Goal: Information Seeking & Learning: Compare options

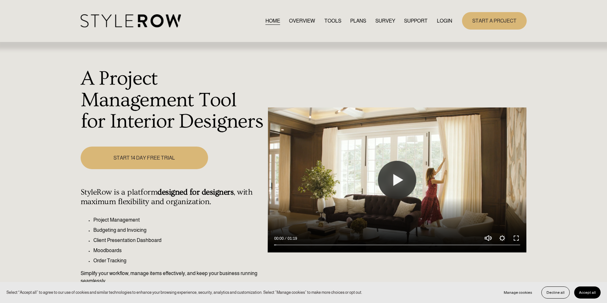
click at [439, 18] on link "LOGIN" at bounding box center [443, 21] width 15 height 9
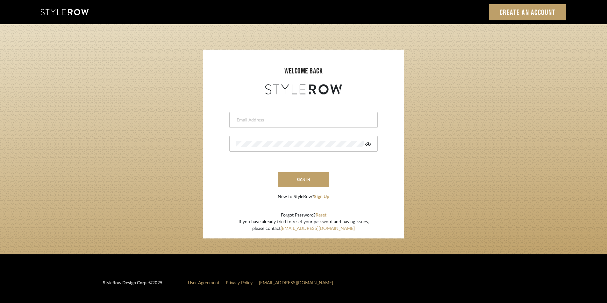
click at [243, 121] on input "email" at bounding box center [302, 120] width 133 height 6
paste input "[EMAIL_ADDRESS][PERSON_NAME][DOMAIN_NAME]"
type input "[EMAIL_ADDRESS][PERSON_NAME][DOMAIN_NAME]"
click at [317, 181] on button "sign in" at bounding box center [303, 180] width 51 height 15
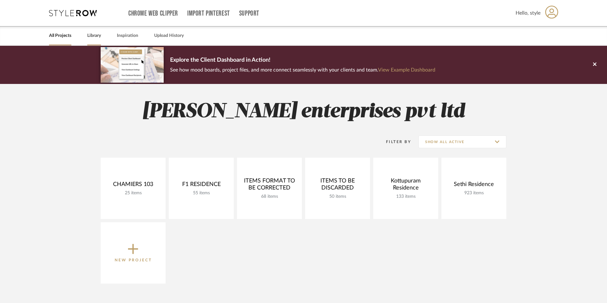
click at [97, 35] on link "Library" at bounding box center [94, 36] width 14 height 9
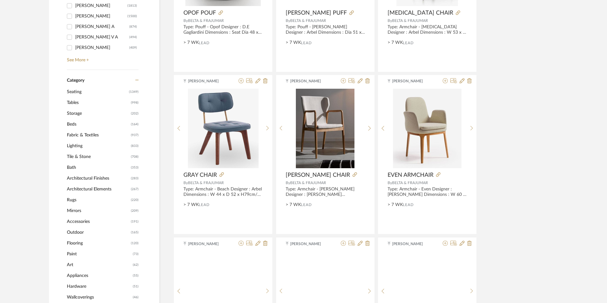
scroll to position [223, 0]
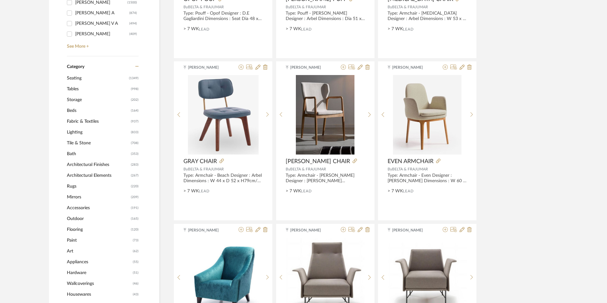
click at [72, 153] on span "Bath" at bounding box center [98, 154] width 62 height 11
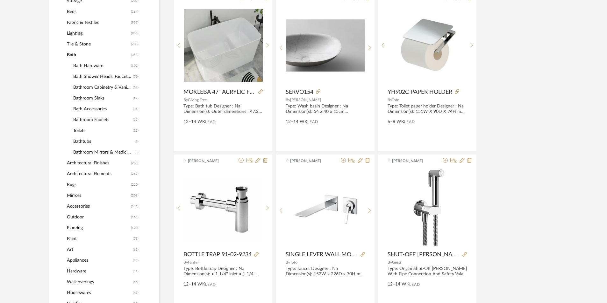
scroll to position [327, 0]
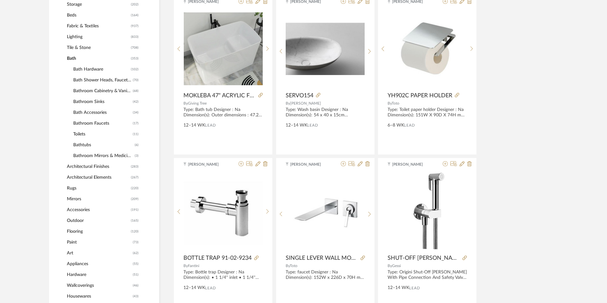
click at [84, 100] on span "Bathroom Sinks" at bounding box center [102, 101] width 58 height 11
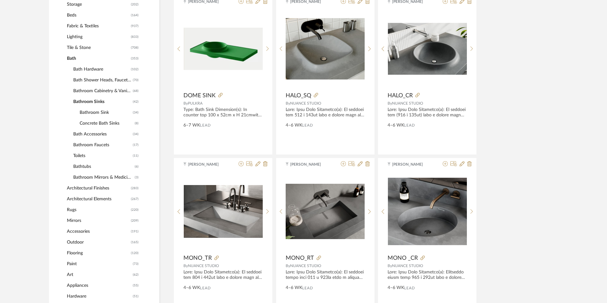
click at [100, 119] on span "Concrete Bath Sinks" at bounding box center [106, 123] width 53 height 11
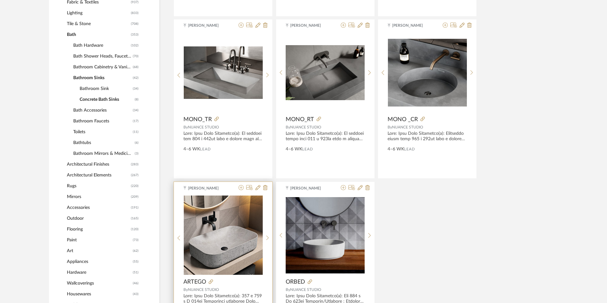
scroll to position [247, 0]
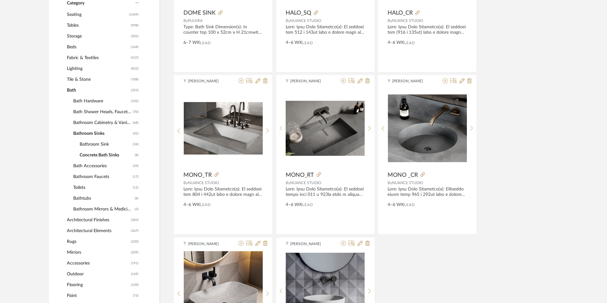
click at [94, 142] on span "Bathroom Sink" at bounding box center [106, 144] width 52 height 11
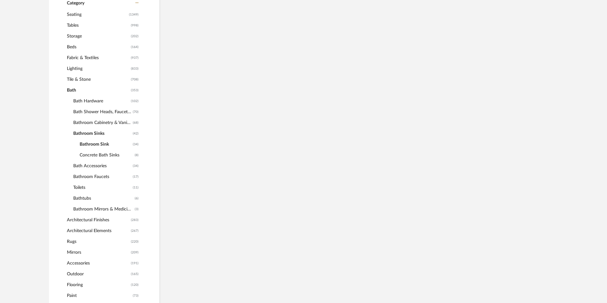
scroll to position [295, 0]
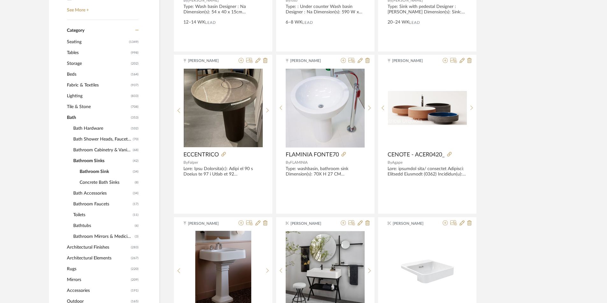
scroll to position [263, 0]
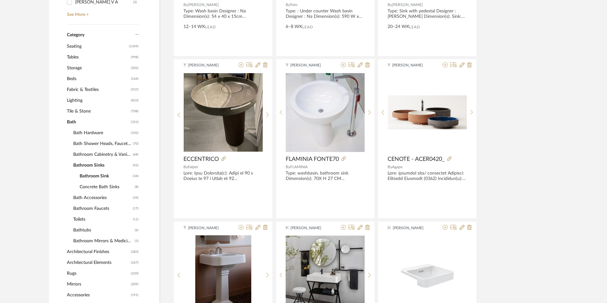
click at [113, 188] on span "Concrete Bath Sinks" at bounding box center [106, 187] width 53 height 11
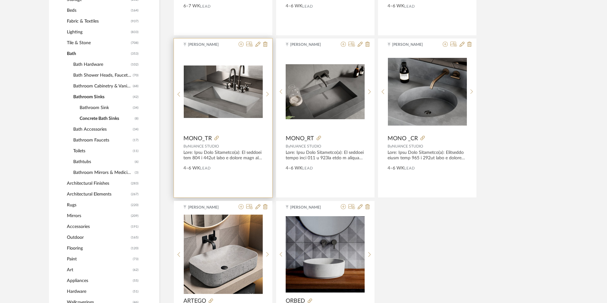
scroll to position [295, 0]
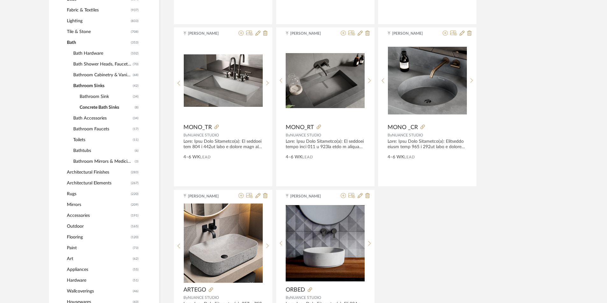
click at [96, 157] on span "Bathroom Mirrors & Medicine Cabinets" at bounding box center [103, 161] width 60 height 11
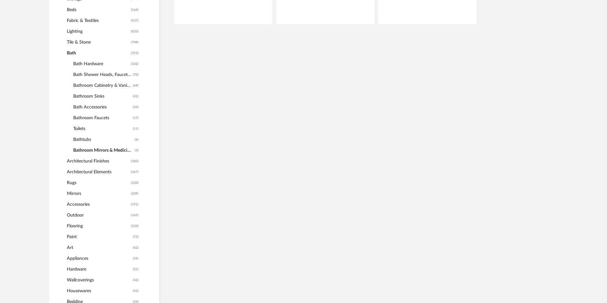
scroll to position [306, 0]
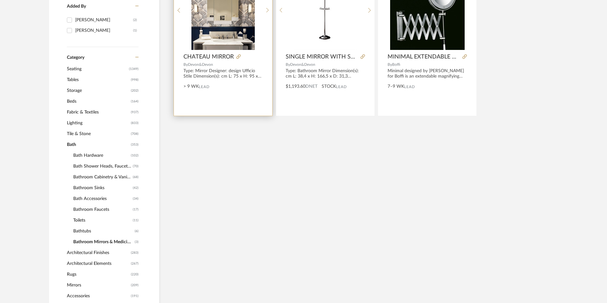
scroll to position [210, 0]
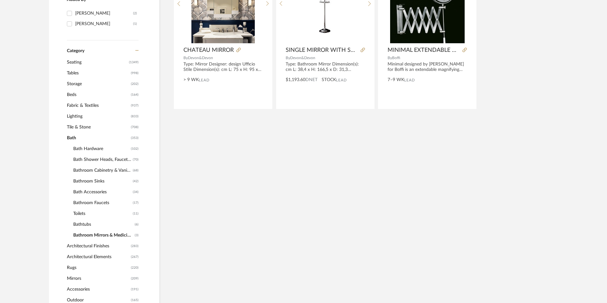
click at [81, 224] on span "Bathtubs" at bounding box center [103, 224] width 60 height 11
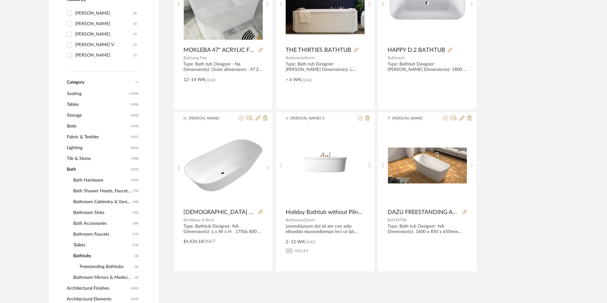
click at [82, 169] on span "Bath" at bounding box center [98, 169] width 62 height 11
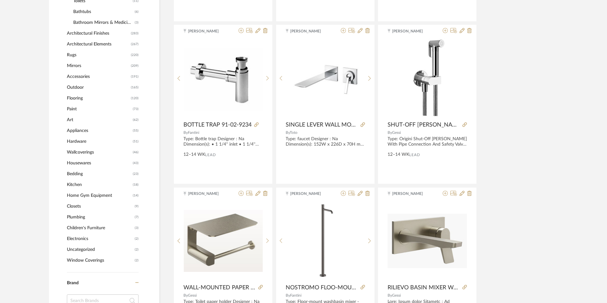
scroll to position [465, 0]
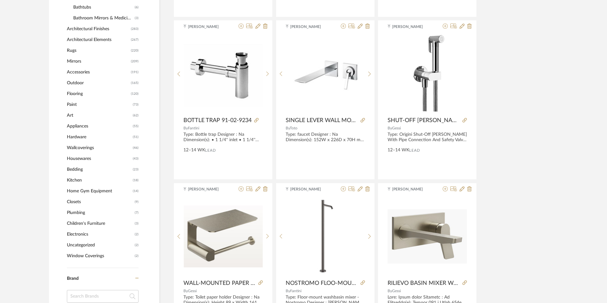
click at [78, 168] on span "Bedding" at bounding box center [99, 169] width 64 height 11
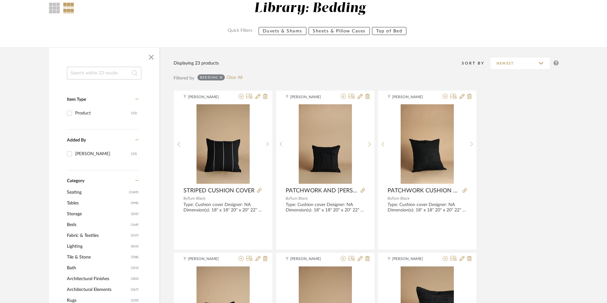
scroll to position [64, 0]
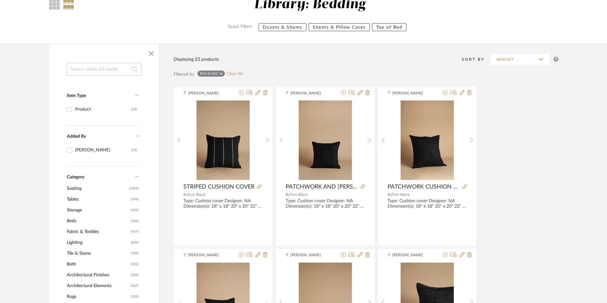
click at [75, 192] on span "Seating" at bounding box center [97, 188] width 60 height 11
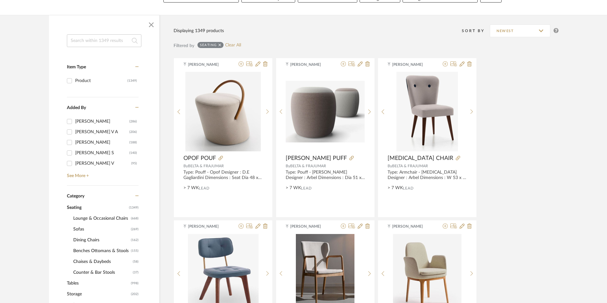
scroll to position [96, 0]
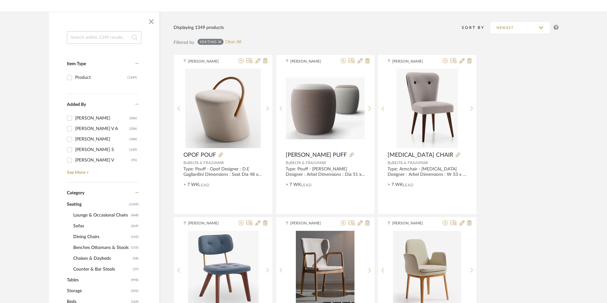
click at [82, 226] on span "Sofas" at bounding box center [101, 226] width 56 height 11
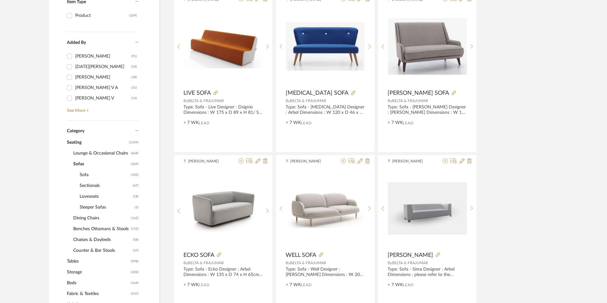
scroll to position [159, 0]
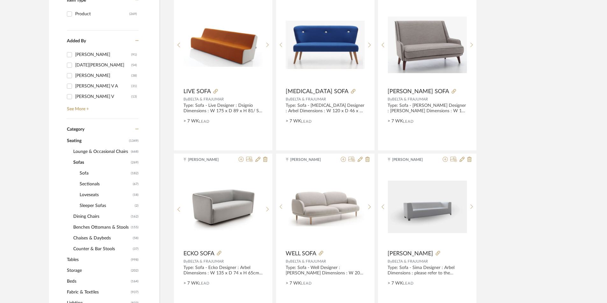
click at [83, 173] on span "Sofa" at bounding box center [105, 173] width 50 height 11
click at [85, 185] on span "Sectionals" at bounding box center [106, 184] width 52 height 11
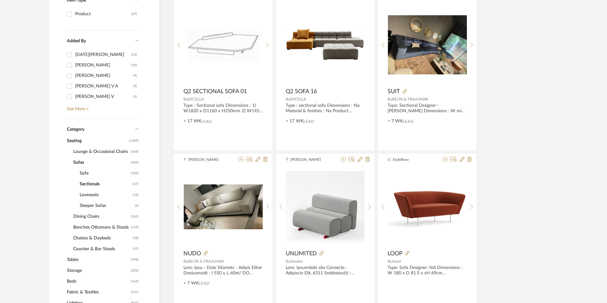
click at [88, 150] on span "Lounge & Occasional Chairs" at bounding box center [101, 151] width 56 height 11
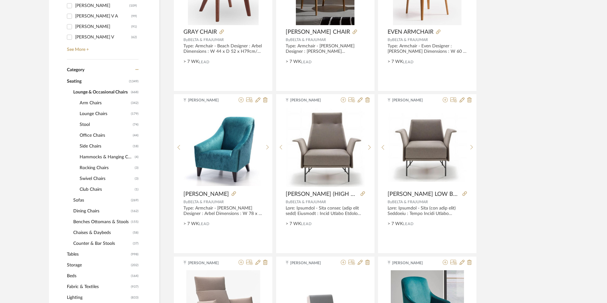
scroll to position [223, 0]
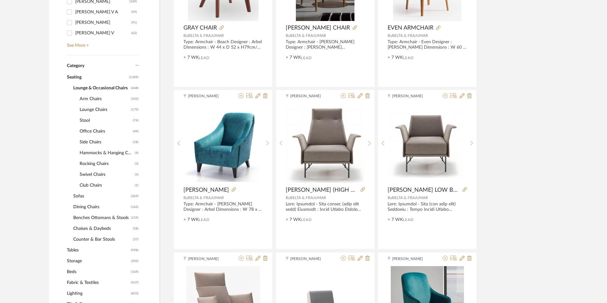
click at [76, 249] on span "Tables" at bounding box center [98, 250] width 62 height 11
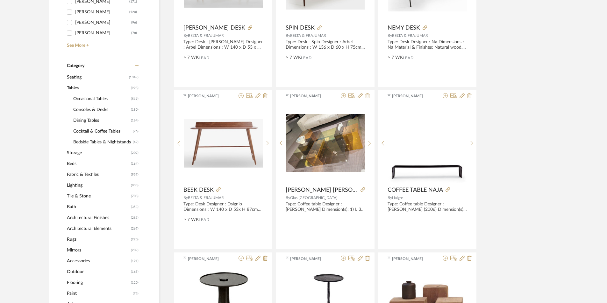
click at [81, 100] on span "Occasional Tables" at bounding box center [101, 99] width 56 height 11
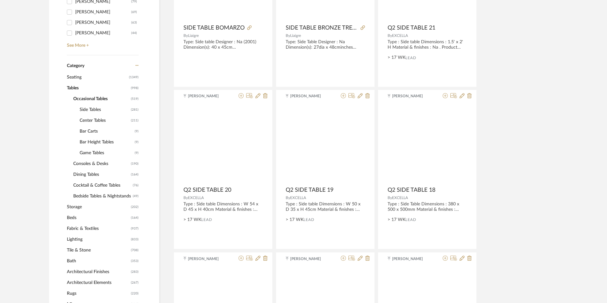
scroll to position [244, 0]
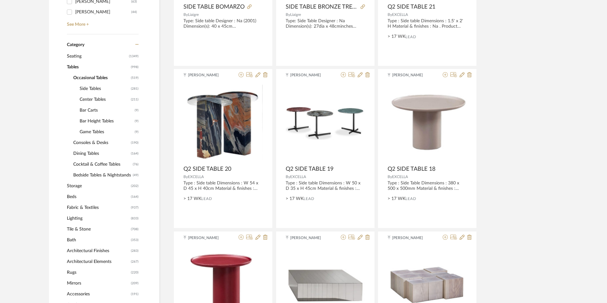
click at [90, 100] on span "Center Tables" at bounding box center [105, 99] width 50 height 11
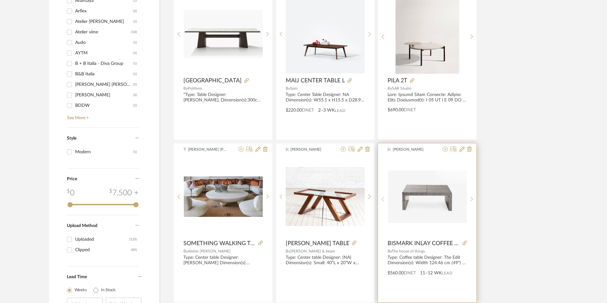
scroll to position [828, 0]
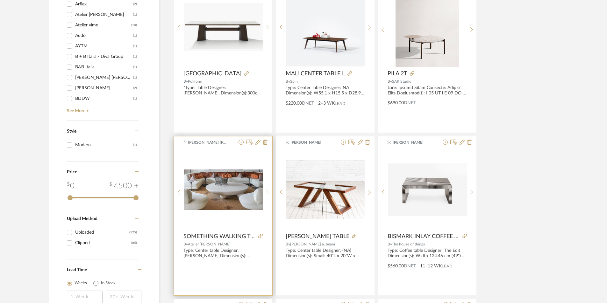
click at [268, 189] on div at bounding box center [268, 192] width 10 height 85
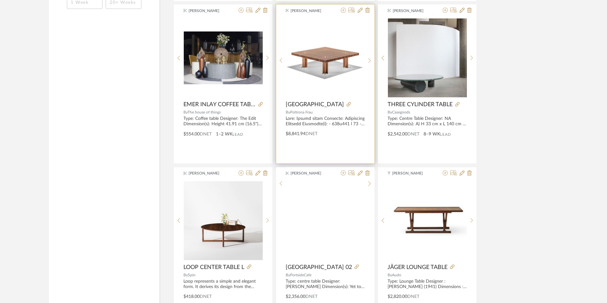
scroll to position [1178, 0]
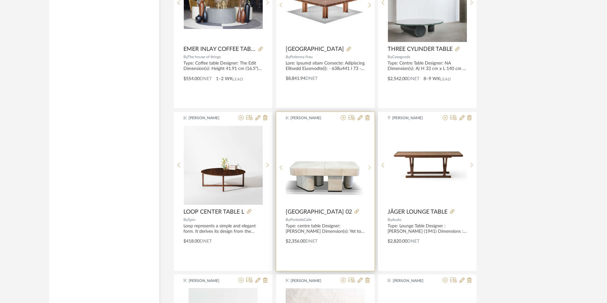
click at [369, 167] on icon at bounding box center [369, 167] width 3 height 5
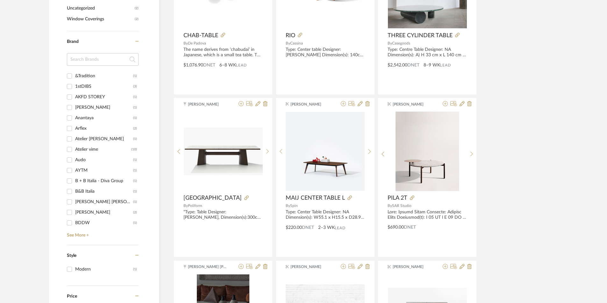
scroll to position [700, 0]
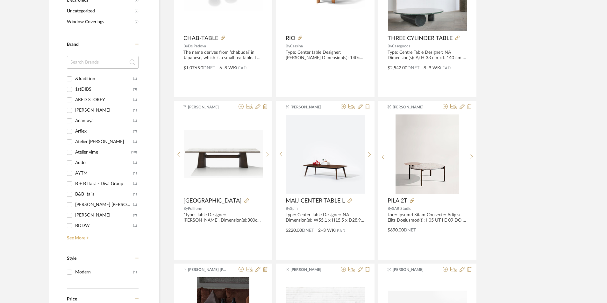
click at [79, 237] on link "See More +" at bounding box center [101, 236] width 73 height 10
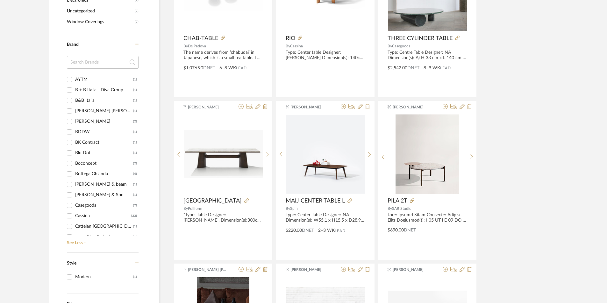
scroll to position [96, 0]
click at [73, 215] on input "Cassina (33)" at bounding box center [69, 214] width 10 height 10
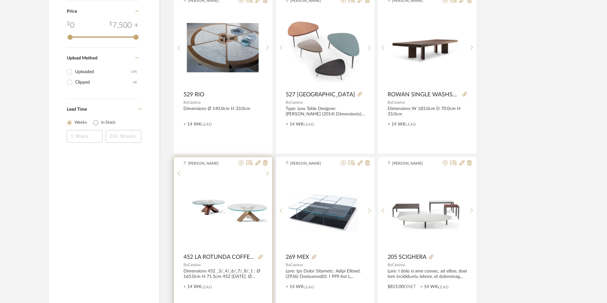
scroll to position [621, 0]
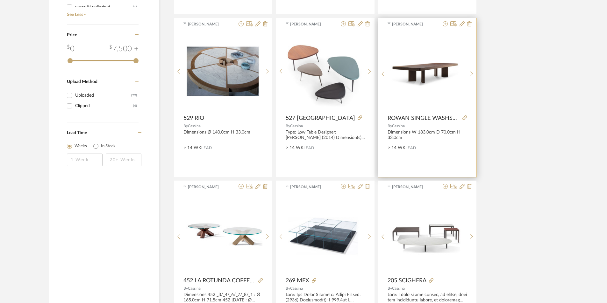
click at [0, 0] on div at bounding box center [0, 0] width 0 height 0
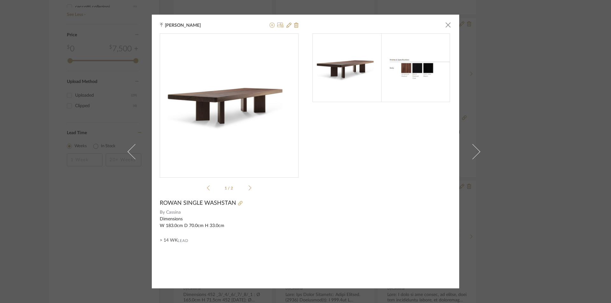
click at [249, 188] on icon at bounding box center [250, 188] width 3 height 6
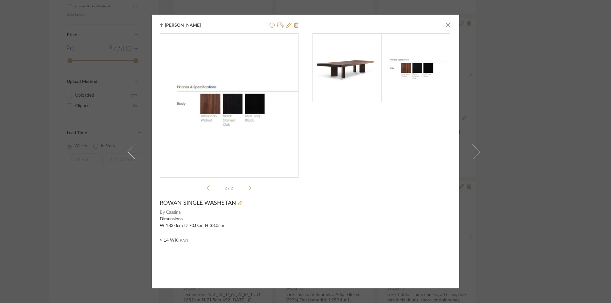
click at [207, 188] on icon at bounding box center [208, 188] width 3 height 5
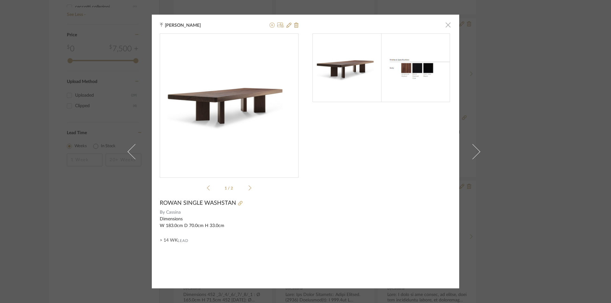
click at [446, 26] on span "button" at bounding box center [448, 24] width 13 height 13
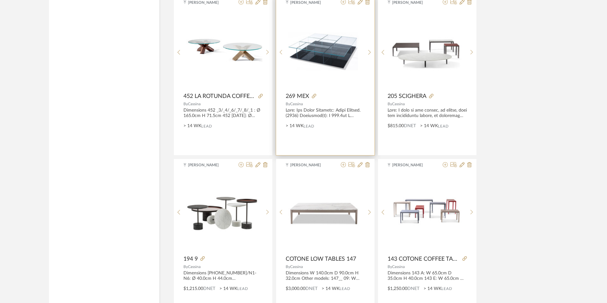
scroll to position [812, 0]
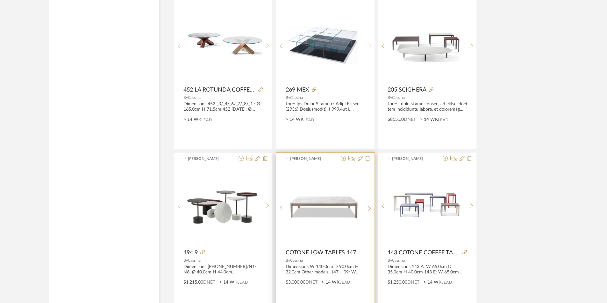
click at [329, 208] on img "0" at bounding box center [325, 206] width 79 height 44
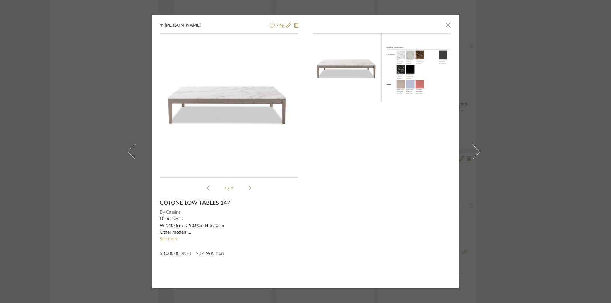
click at [171, 238] on link "See more" at bounding box center [169, 239] width 18 height 4
click at [249, 187] on icon at bounding box center [250, 188] width 3 height 6
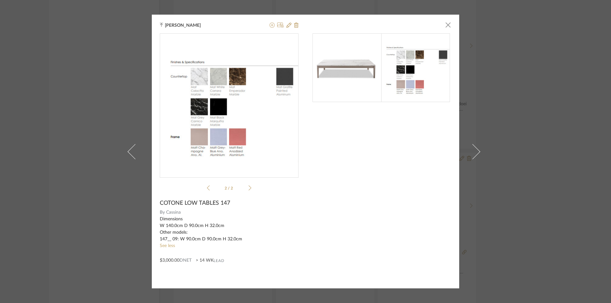
click at [310, 219] on div "Pavithra Bhaskaran × 2 / 2 COTONE LOW TABLES 147 By Cassina Dimensions W 140.0c…" at bounding box center [306, 152] width 308 height 274
click at [207, 189] on icon at bounding box center [208, 188] width 3 height 6
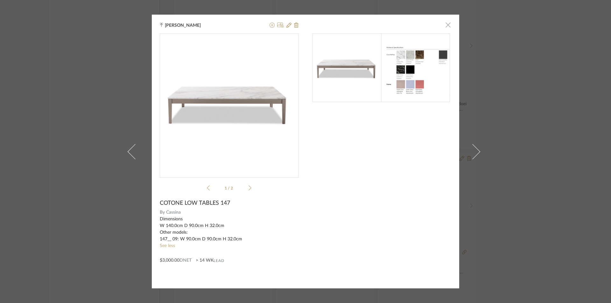
click at [448, 25] on span "button" at bounding box center [448, 24] width 13 height 13
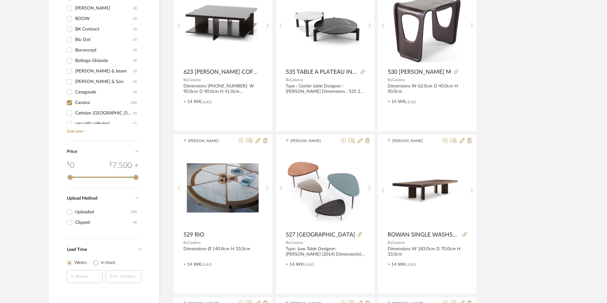
scroll to position [499, 0]
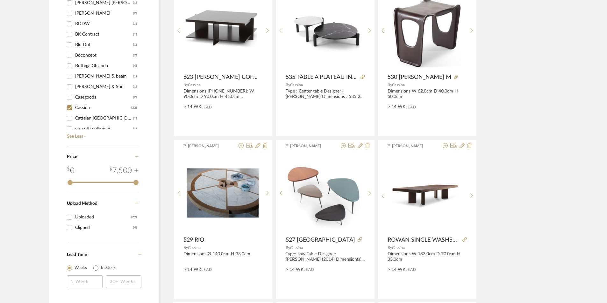
click at [68, 109] on input "Cassina (33)" at bounding box center [69, 108] width 10 height 10
checkbox input "false"
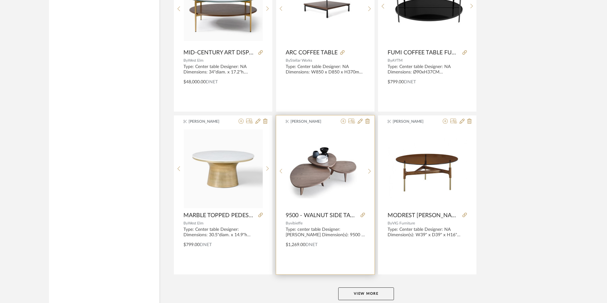
scroll to position [1865, 0]
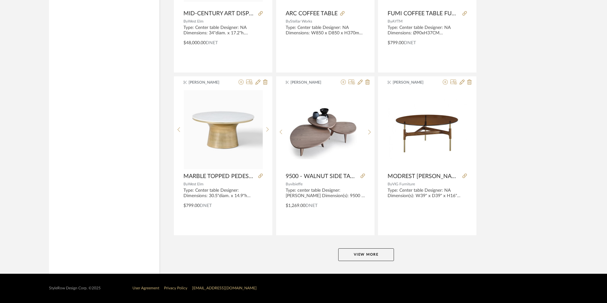
click at [356, 254] on button "View More" at bounding box center [366, 255] width 56 height 13
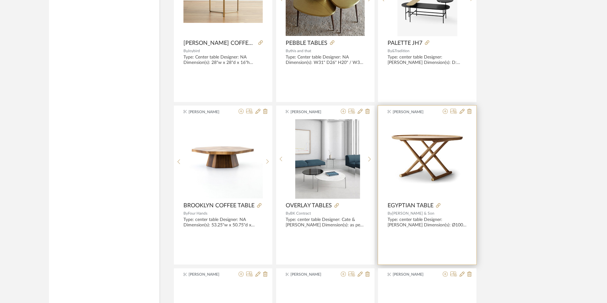
scroll to position [2343, 0]
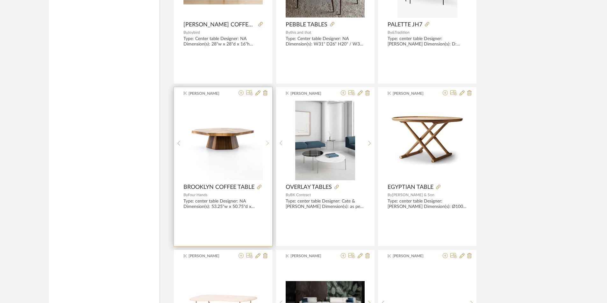
click at [269, 143] on sr-next-btn at bounding box center [268, 143] width 10 height 5
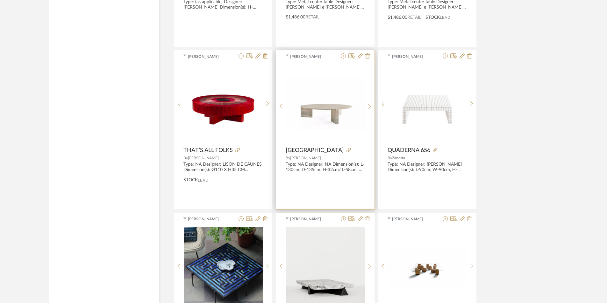
scroll to position [3744, 0]
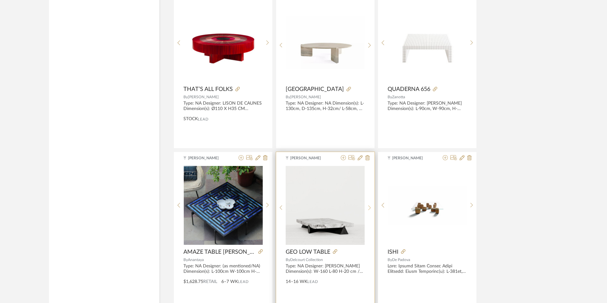
click at [369, 206] on icon at bounding box center [369, 207] width 3 height 5
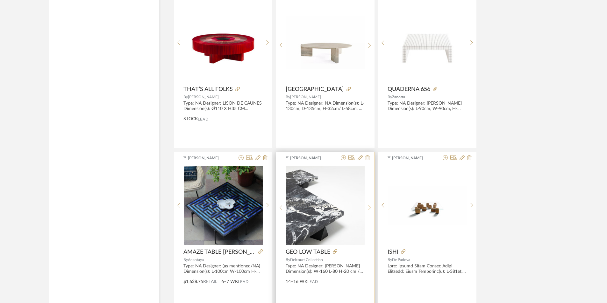
click at [369, 206] on icon at bounding box center [369, 207] width 3 height 5
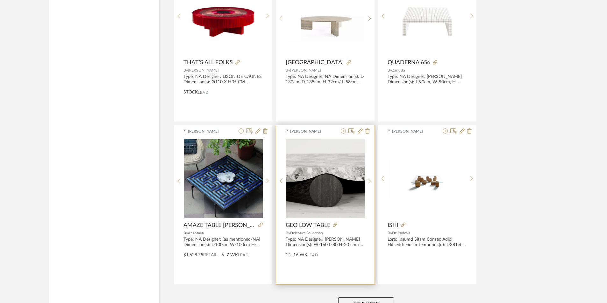
scroll to position [3819, 0]
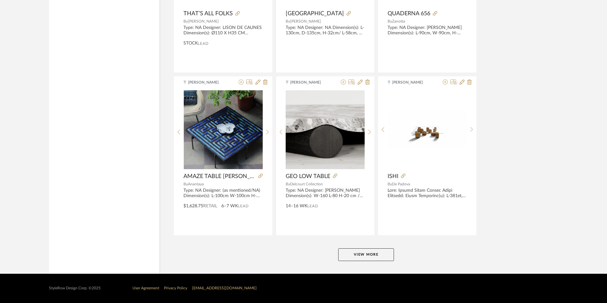
click at [352, 249] on button "View More" at bounding box center [366, 255] width 56 height 13
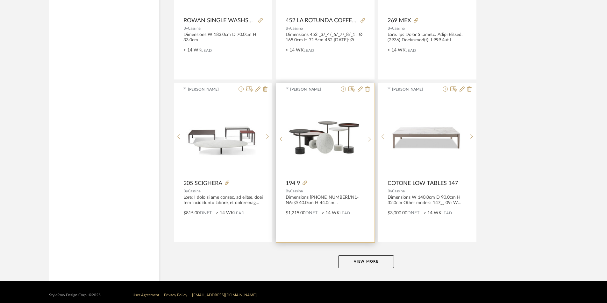
scroll to position [5773, 0]
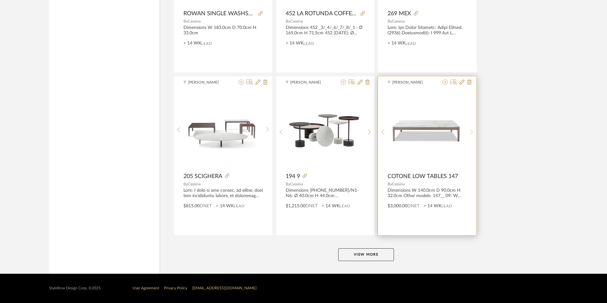
click at [472, 127] on div at bounding box center [472, 132] width 10 height 85
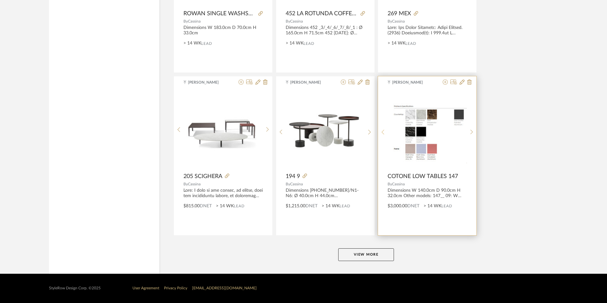
click at [383, 131] on icon at bounding box center [382, 132] width 3 height 5
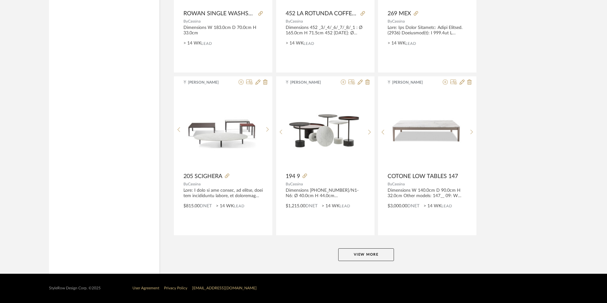
click at [354, 252] on button "View More" at bounding box center [366, 255] width 56 height 13
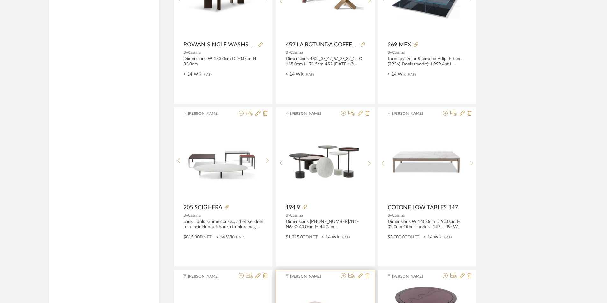
scroll to position [5742, 0]
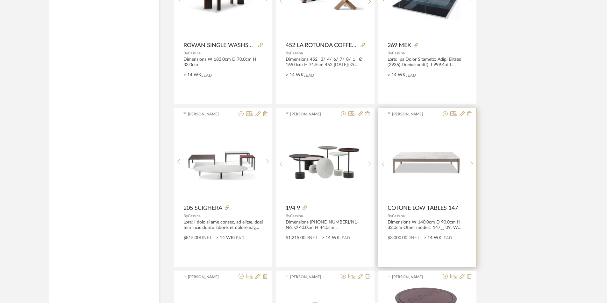
click at [382, 161] on div at bounding box center [383, 164] width 10 height 85
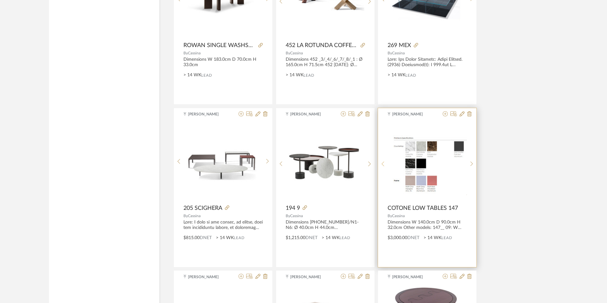
click at [382, 161] on div at bounding box center [383, 164] width 10 height 85
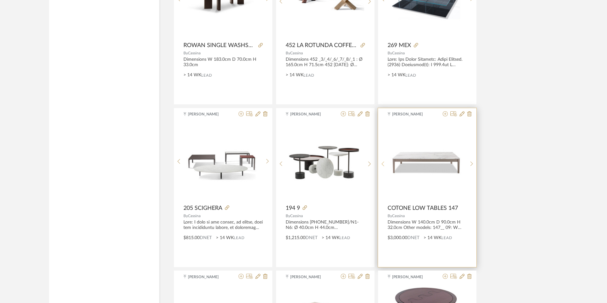
click at [382, 161] on div at bounding box center [383, 164] width 10 height 85
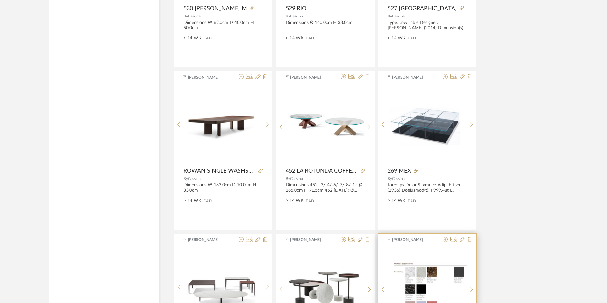
scroll to position [5614, 0]
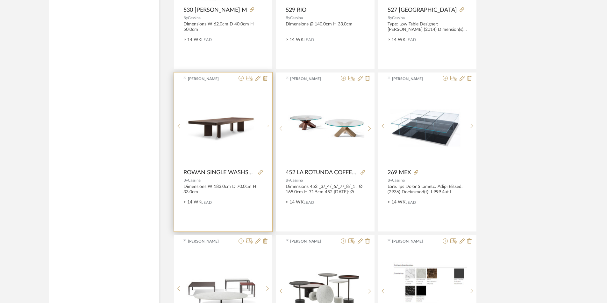
click at [267, 124] on div at bounding box center [268, 126] width 10 height 80
click at [267, 124] on div at bounding box center [268, 128] width 10 height 85
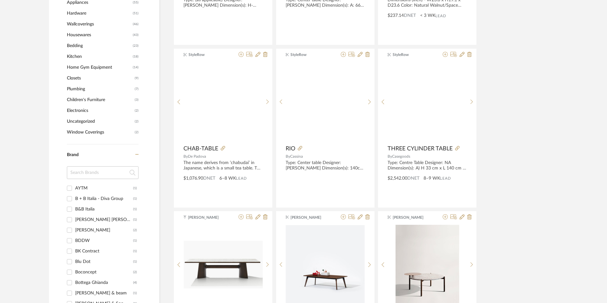
scroll to position [101, 0]
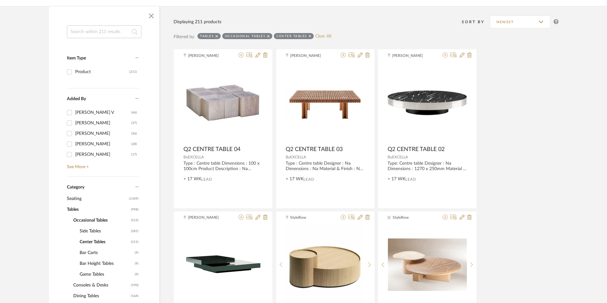
click at [90, 229] on span "Side Tables" at bounding box center [105, 231] width 50 height 11
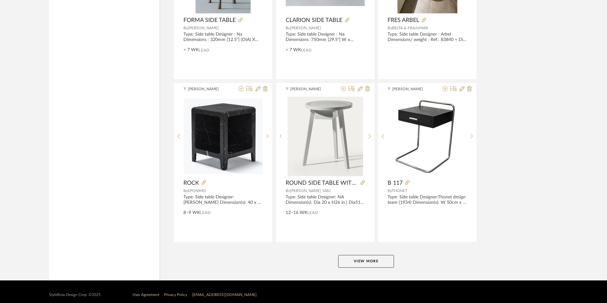
scroll to position [1865, 0]
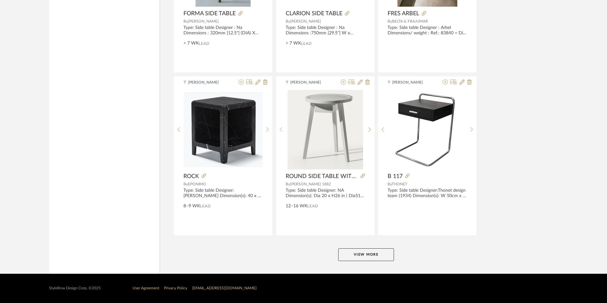
click at [348, 252] on button "View More" at bounding box center [366, 255] width 56 height 13
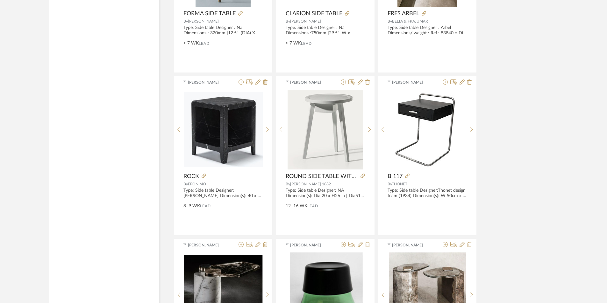
click at [531, 216] on div "Tehseen Mukadam SIDE TABLE BOMARZO By Liaigre Type: Side table Designer : Na (2…" at bounding box center [366, 237] width 385 height 3905
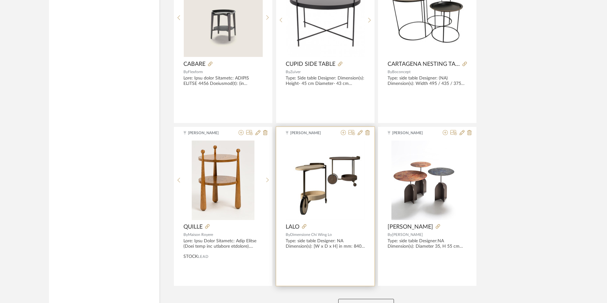
scroll to position [3807, 0]
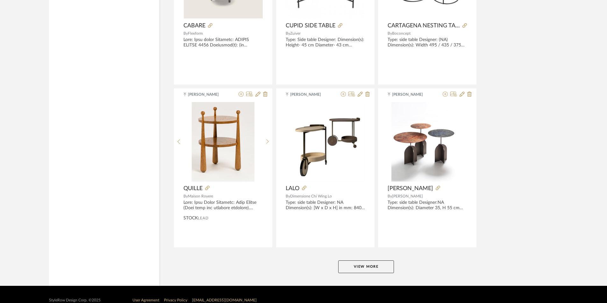
click at [352, 269] on button "View More" at bounding box center [366, 267] width 56 height 13
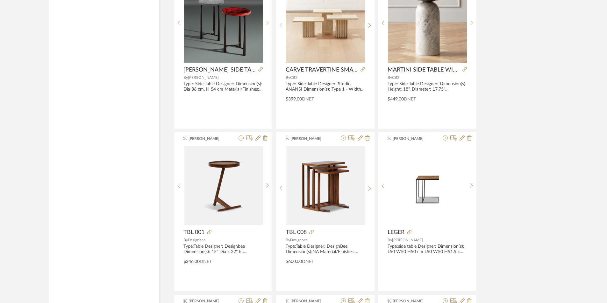
scroll to position [4285, 0]
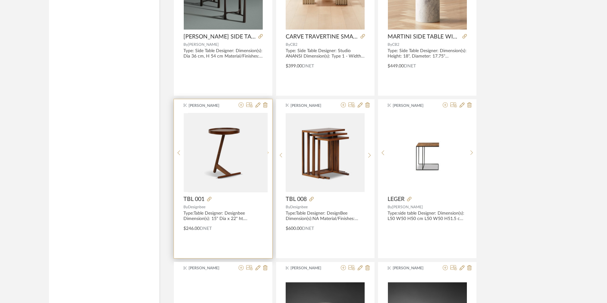
click at [267, 151] on div at bounding box center [268, 153] width 10 height 80
click at [267, 151] on div at bounding box center [268, 155] width 10 height 85
click at [267, 154] on icon at bounding box center [267, 155] width 3 height 5
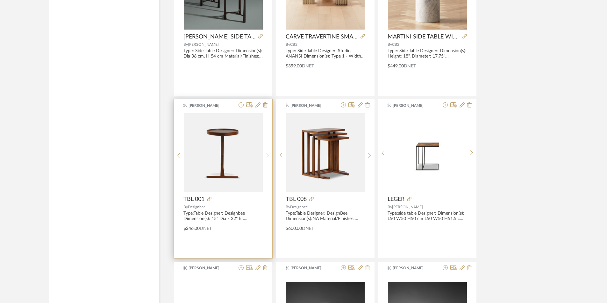
click at [267, 154] on icon at bounding box center [267, 155] width 3 height 5
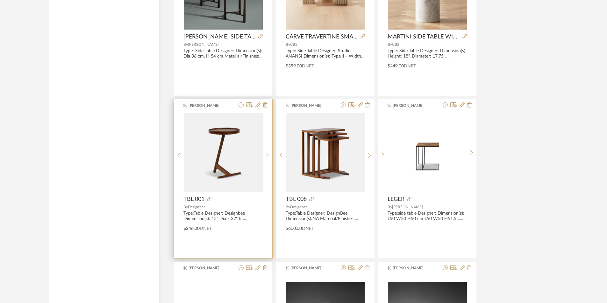
click at [238, 171] on img "2" at bounding box center [223, 152] width 79 height 79
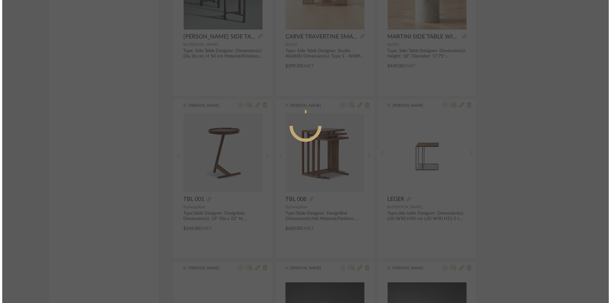
scroll to position [0, 0]
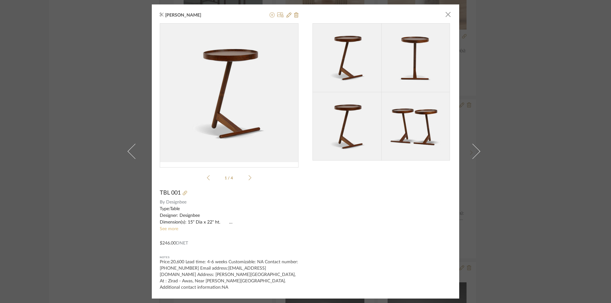
click at [160, 228] on link "See more" at bounding box center [169, 229] width 18 height 4
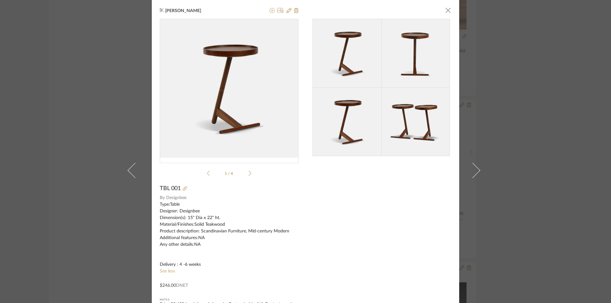
click at [249, 175] on icon at bounding box center [250, 173] width 3 height 5
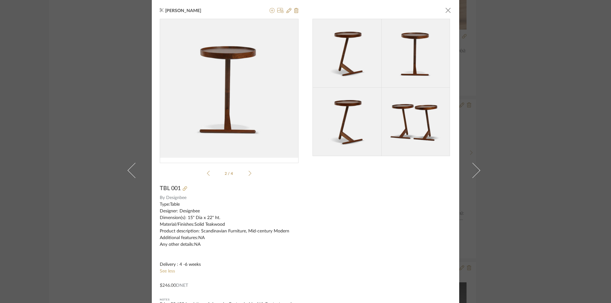
click at [249, 175] on icon at bounding box center [250, 173] width 3 height 5
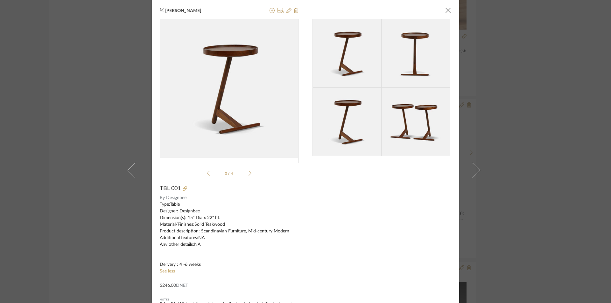
click at [249, 175] on icon at bounding box center [250, 173] width 3 height 5
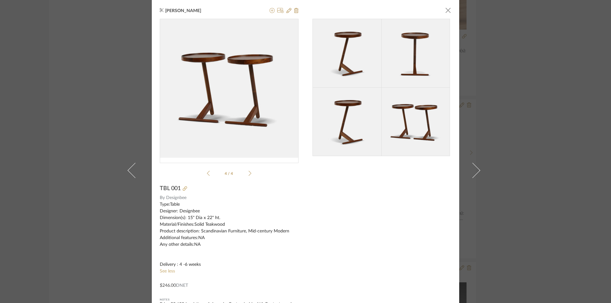
click at [249, 175] on icon at bounding box center [250, 173] width 3 height 5
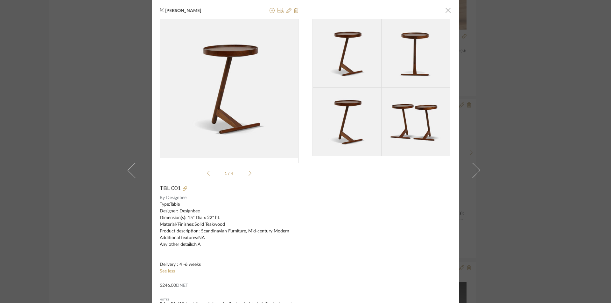
click at [445, 11] on span "button" at bounding box center [448, 10] width 13 height 13
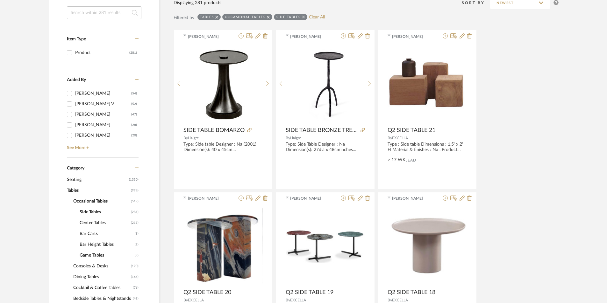
scroll to position [191, 0]
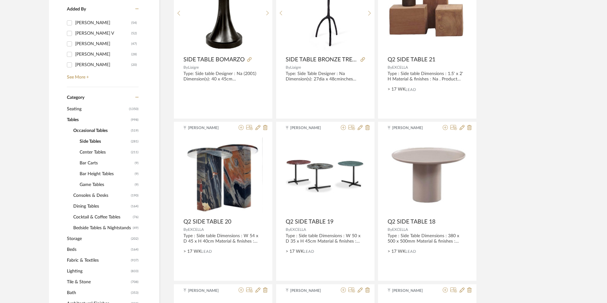
click at [96, 151] on span "Center Tables" at bounding box center [105, 152] width 50 height 11
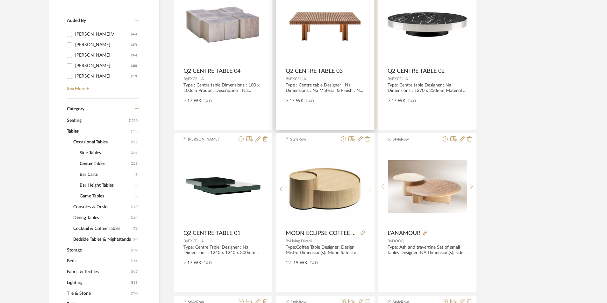
scroll to position [191, 0]
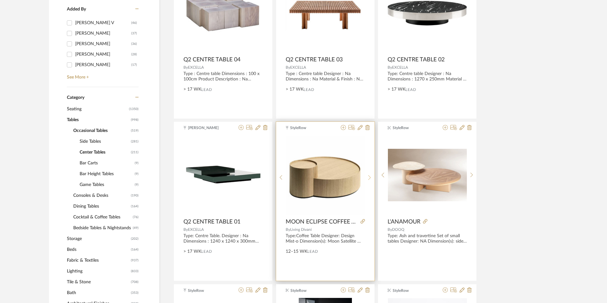
click at [369, 174] on div at bounding box center [370, 178] width 10 height 85
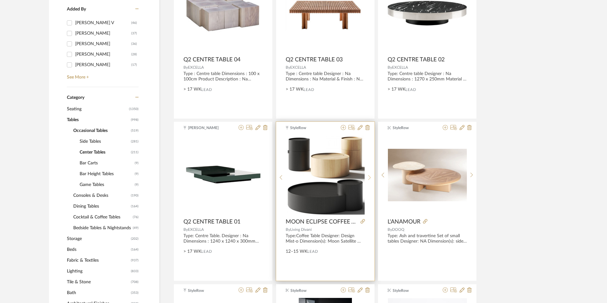
click at [369, 178] on icon at bounding box center [369, 177] width 3 height 5
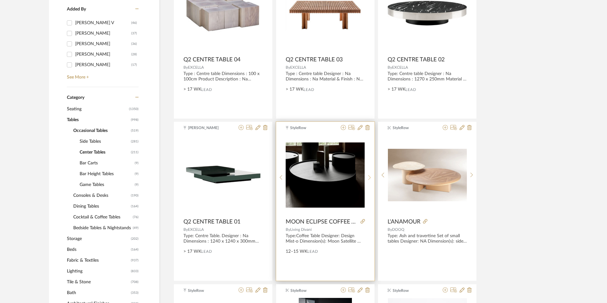
click at [369, 178] on icon at bounding box center [369, 177] width 3 height 5
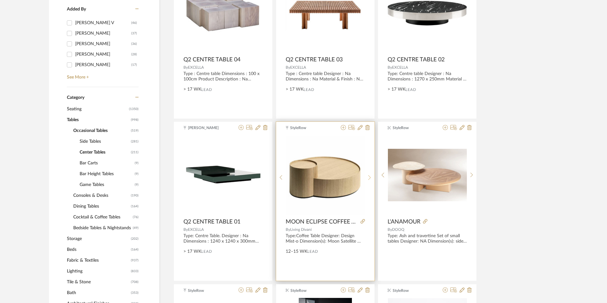
click at [369, 178] on icon at bounding box center [369, 177] width 3 height 5
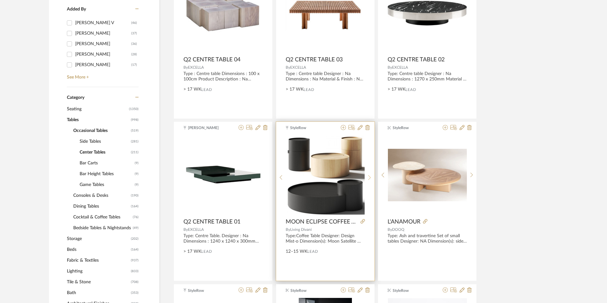
click at [369, 178] on icon at bounding box center [369, 177] width 3 height 5
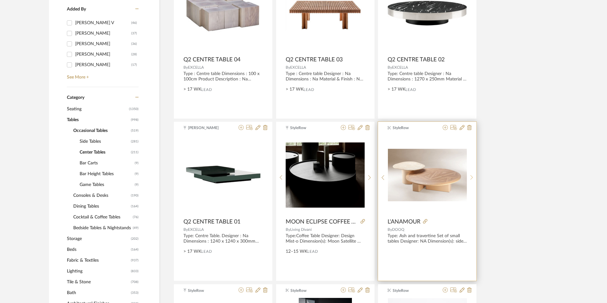
click at [471, 172] on div at bounding box center [472, 178] width 10 height 85
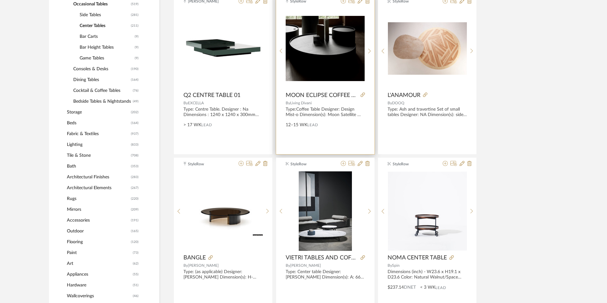
scroll to position [318, 0]
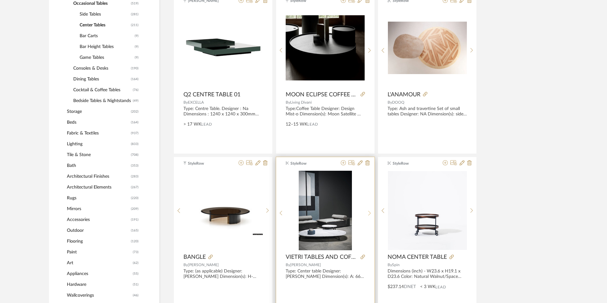
click at [369, 212] on icon at bounding box center [369, 213] width 3 height 5
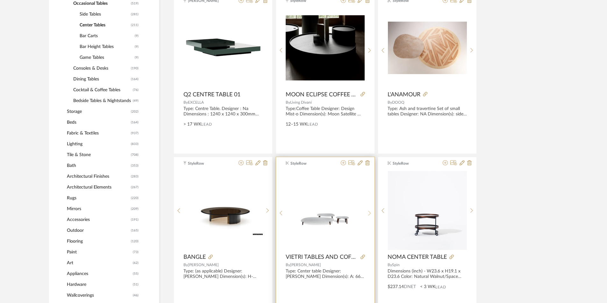
click at [369, 212] on icon at bounding box center [369, 213] width 3 height 5
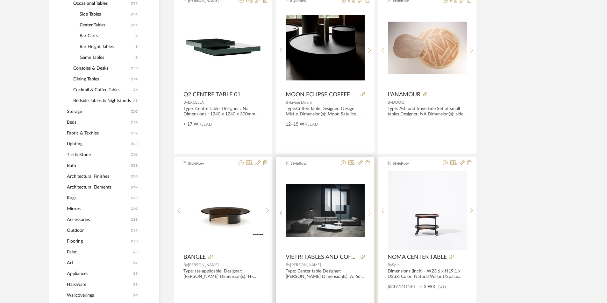
click at [369, 212] on icon at bounding box center [369, 213] width 3 height 5
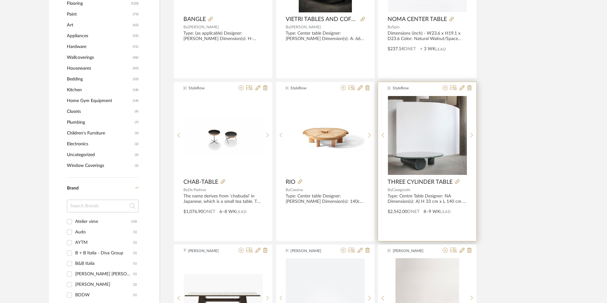
scroll to position [637, 0]
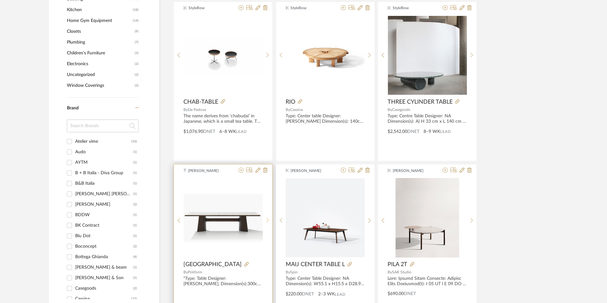
click at [267, 218] on icon at bounding box center [267, 220] width 3 height 5
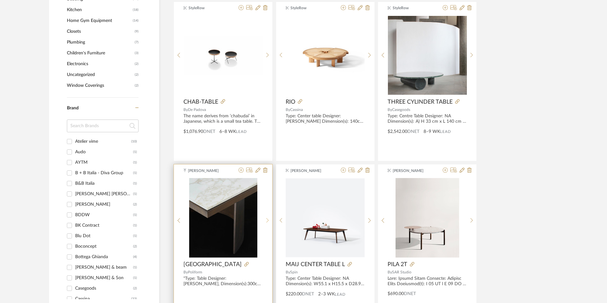
click at [267, 218] on icon at bounding box center [267, 220] width 3 height 5
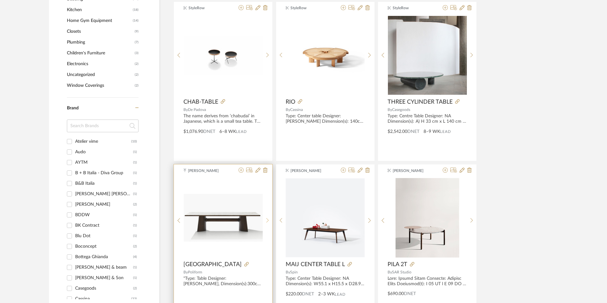
click at [267, 218] on icon at bounding box center [267, 220] width 3 height 5
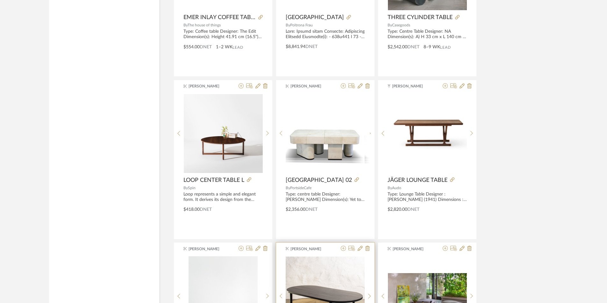
scroll to position [1242, 0]
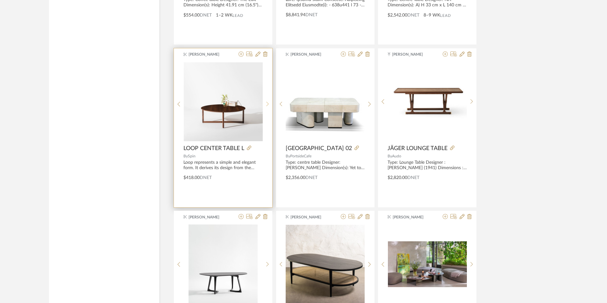
click at [267, 104] on icon at bounding box center [267, 104] width 3 height 5
click at [178, 106] on icon at bounding box center [178, 104] width 3 height 5
click at [267, 102] on icon at bounding box center [267, 104] width 3 height 5
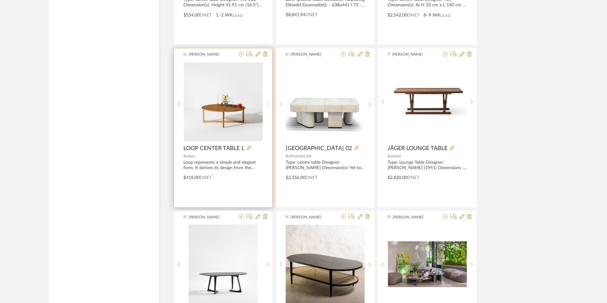
click at [267, 102] on icon at bounding box center [267, 104] width 3 height 5
click at [179, 104] on icon at bounding box center [178, 104] width 3 height 5
click at [266, 102] on icon at bounding box center [267, 104] width 3 height 5
click at [269, 101] on div at bounding box center [268, 104] width 10 height 85
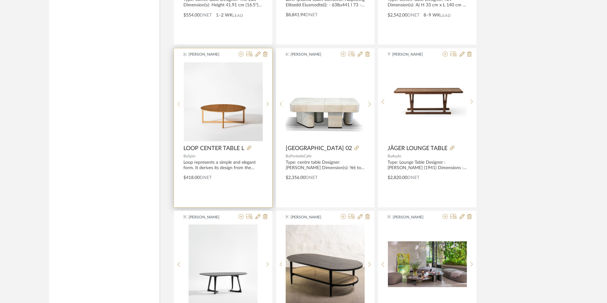
click at [178, 103] on icon at bounding box center [178, 104] width 3 height 5
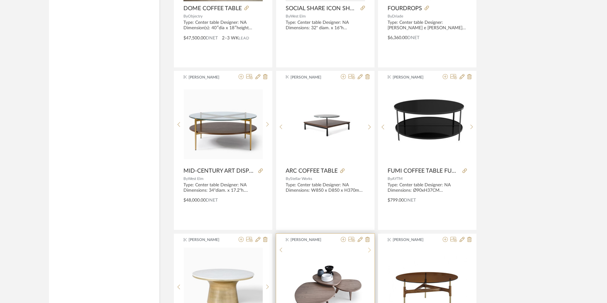
scroll to position [1815, 0]
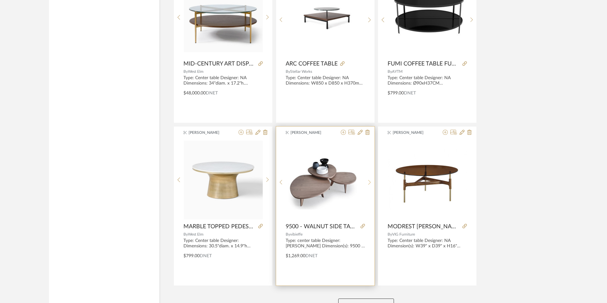
click at [370, 180] on icon at bounding box center [369, 182] width 3 height 5
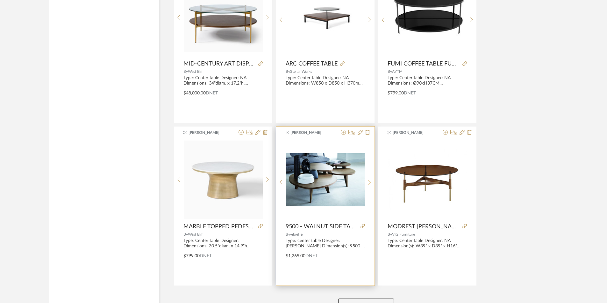
click at [370, 180] on icon at bounding box center [369, 182] width 3 height 5
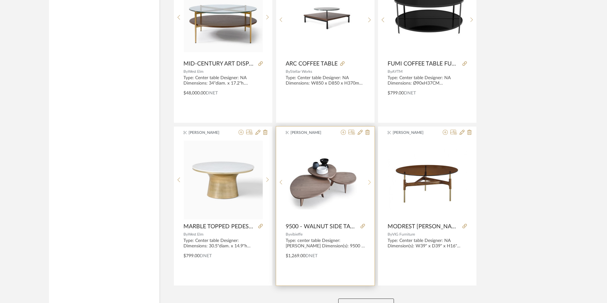
click at [370, 180] on icon at bounding box center [369, 182] width 3 height 5
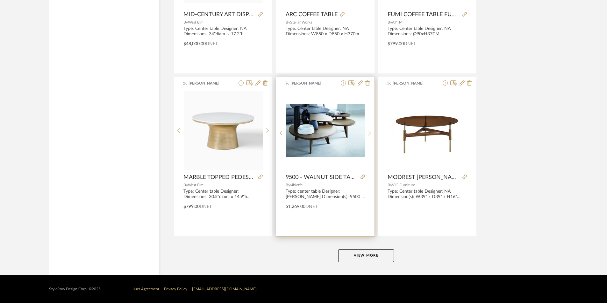
scroll to position [1865, 0]
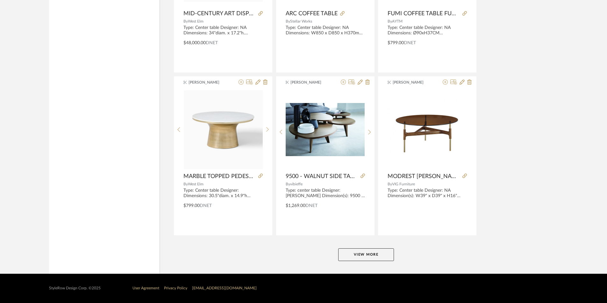
click at [354, 253] on button "View More" at bounding box center [366, 255] width 56 height 13
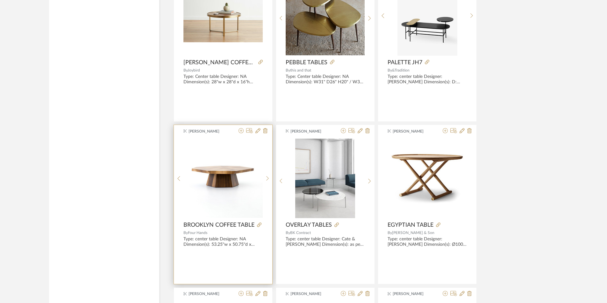
scroll to position [2311, 0]
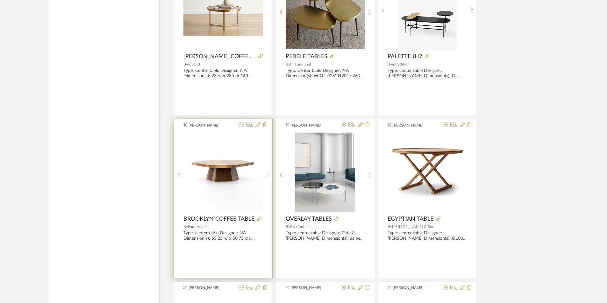
click at [268, 176] on icon at bounding box center [267, 175] width 3 height 5
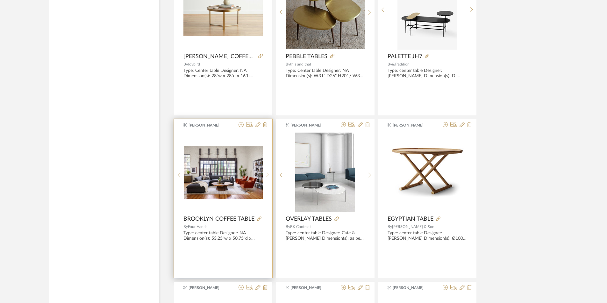
click at [268, 176] on icon at bounding box center [267, 175] width 3 height 5
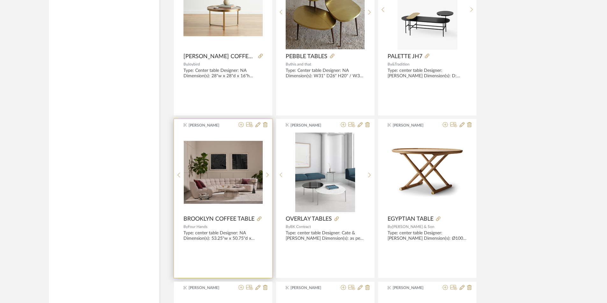
click at [225, 184] on img "3" at bounding box center [223, 172] width 79 height 63
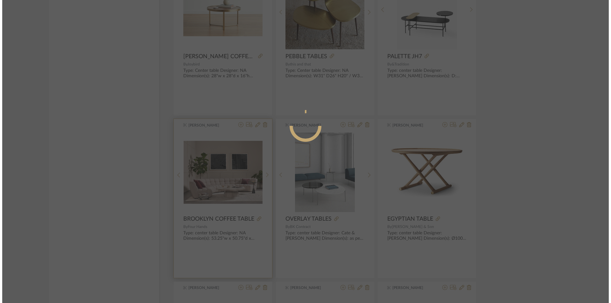
scroll to position [0, 0]
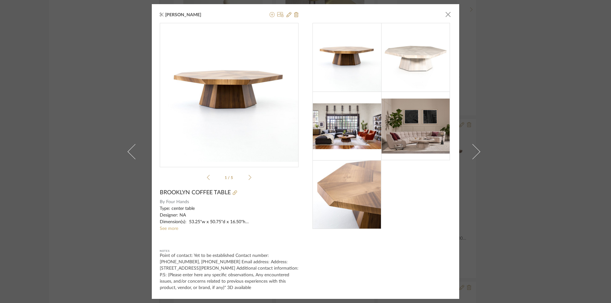
click at [171, 224] on div "Type: center table Designer: NA Dimension(s): 53.25"w x 50.75"d x 16.50"h Mater…" at bounding box center [229, 216] width 139 height 20
click at [171, 228] on link "See more" at bounding box center [169, 229] width 18 height 4
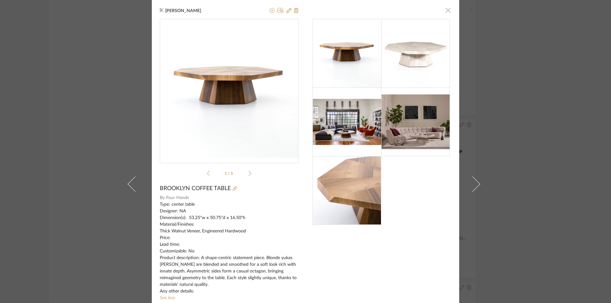
click at [443, 9] on span "button" at bounding box center [448, 10] width 13 height 13
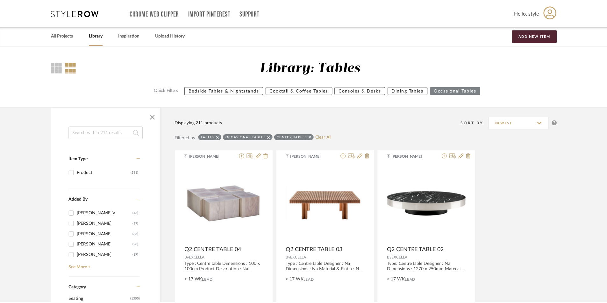
scroll to position [2311, 0]
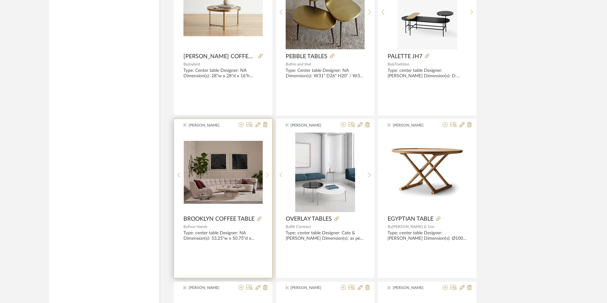
click at [266, 176] on icon at bounding box center [267, 175] width 3 height 5
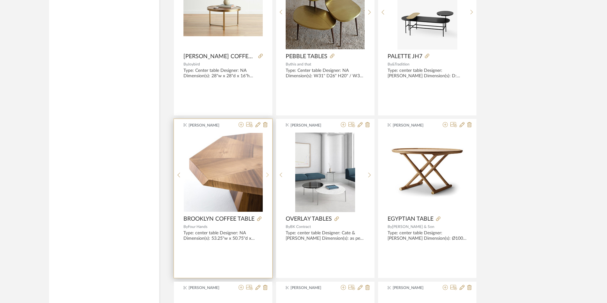
click at [266, 176] on icon at bounding box center [267, 175] width 3 height 5
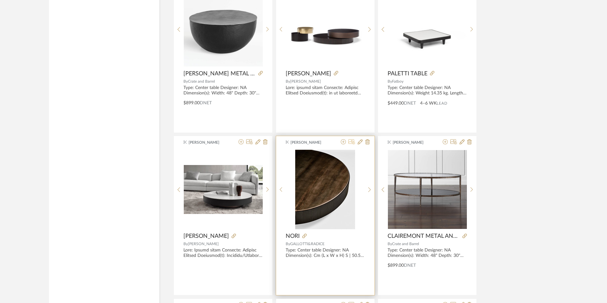
scroll to position [2948, 0]
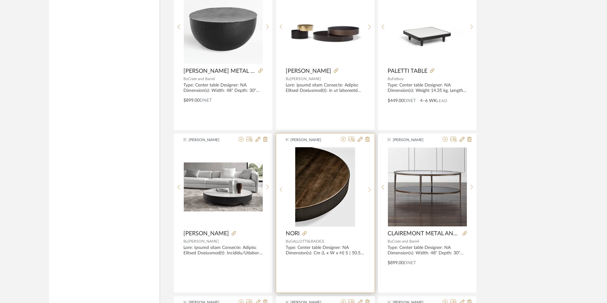
click at [366, 190] on sr-next-btn at bounding box center [370, 189] width 10 height 5
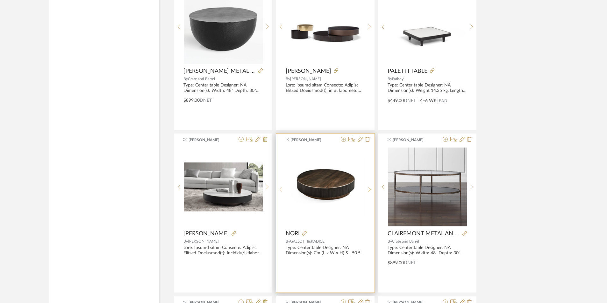
click at [366, 190] on sr-next-btn at bounding box center [370, 189] width 10 height 5
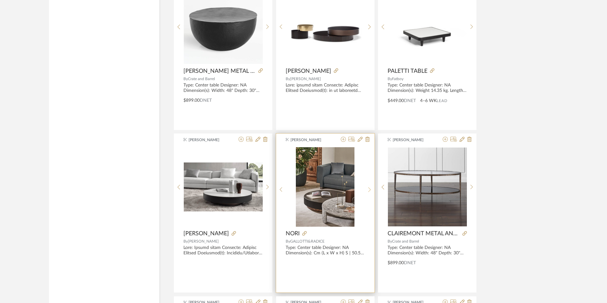
click at [366, 190] on sr-next-btn at bounding box center [370, 189] width 10 height 5
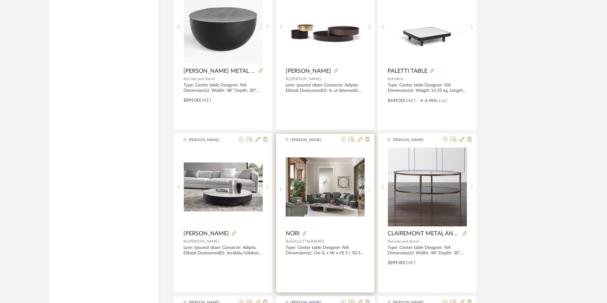
click at [366, 190] on sr-next-btn at bounding box center [370, 189] width 10 height 5
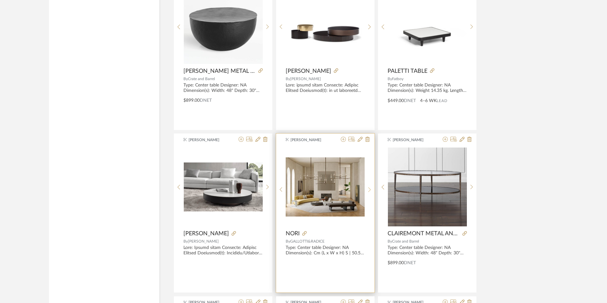
click at [366, 191] on sr-next-btn at bounding box center [370, 189] width 10 height 5
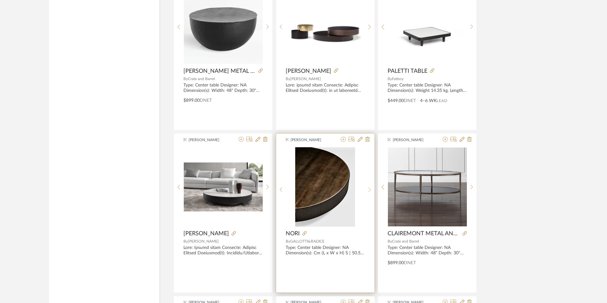
click at [366, 191] on sr-next-btn at bounding box center [370, 189] width 10 height 5
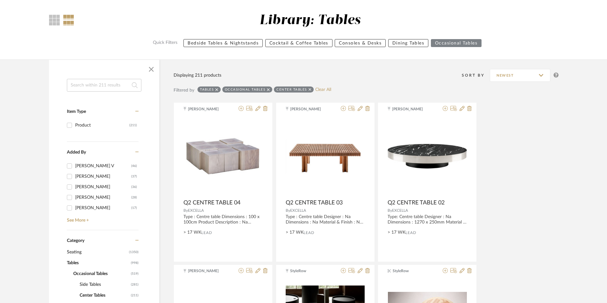
scroll to position [30, 0]
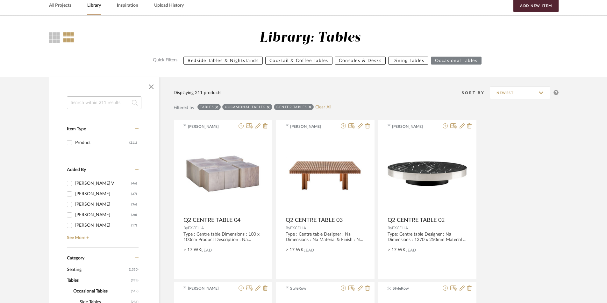
click at [114, 103] on input at bounding box center [104, 102] width 75 height 13
type input "acantha"
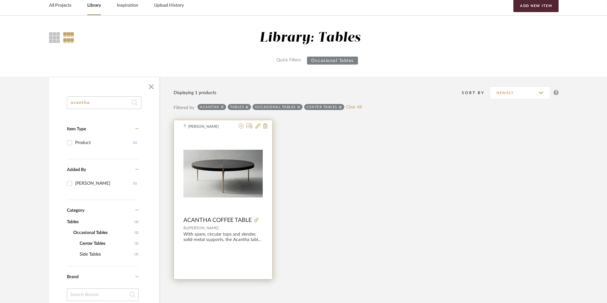
click at [222, 183] on img "0" at bounding box center [222, 173] width 79 height 47
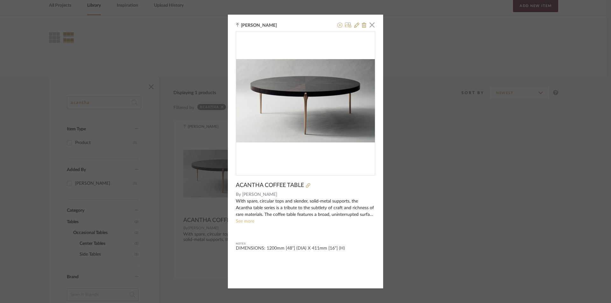
click at [250, 221] on link "See more" at bounding box center [245, 221] width 18 height 4
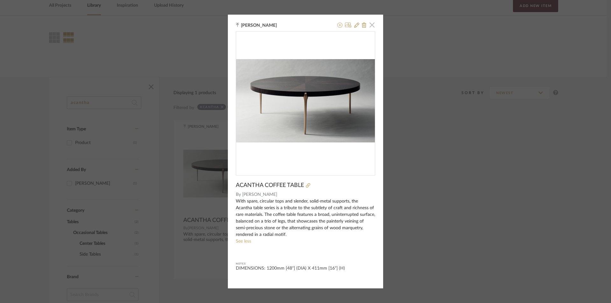
click at [370, 25] on span "button" at bounding box center [372, 24] width 13 height 13
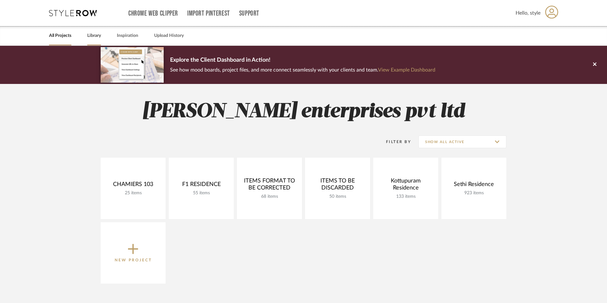
click at [98, 34] on link "Library" at bounding box center [94, 36] width 14 height 9
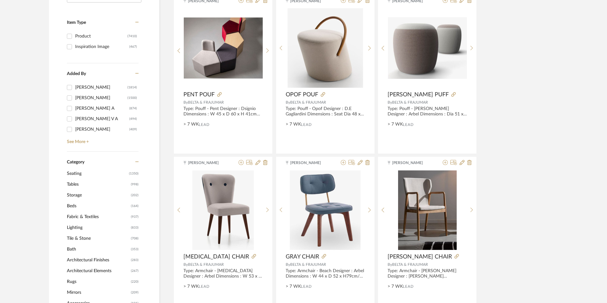
click at [72, 173] on span "Seating" at bounding box center [97, 173] width 60 height 11
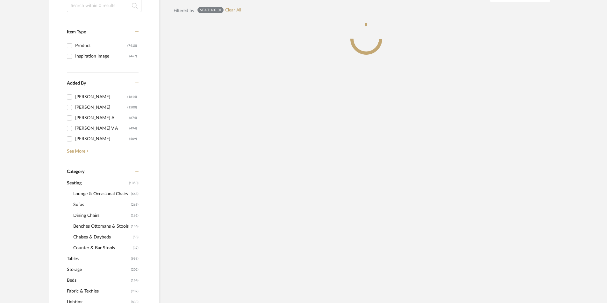
scroll to position [137, 0]
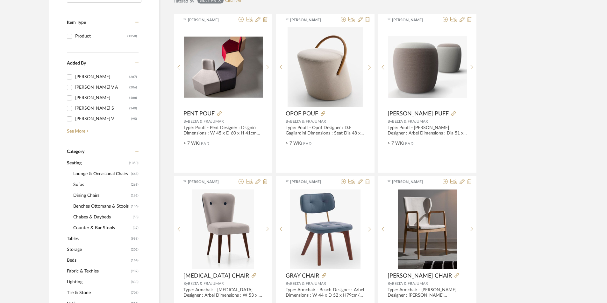
click at [84, 193] on span "Dining Chairs" at bounding box center [101, 195] width 56 height 11
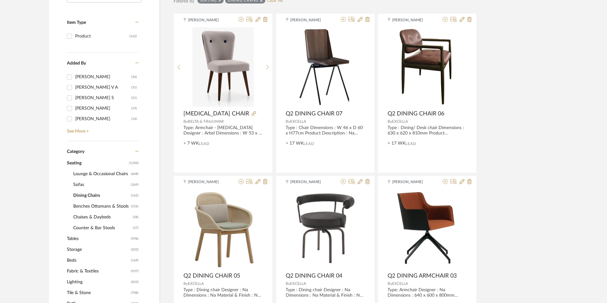
click at [82, 184] on span "Sofas" at bounding box center [101, 185] width 56 height 11
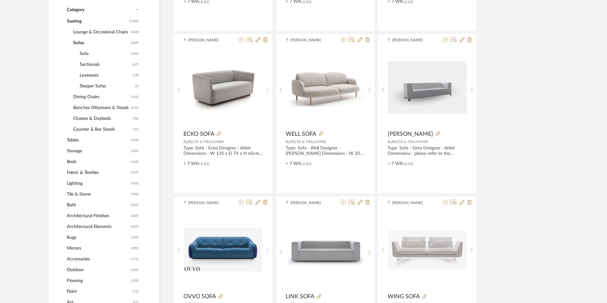
scroll to position [264, 0]
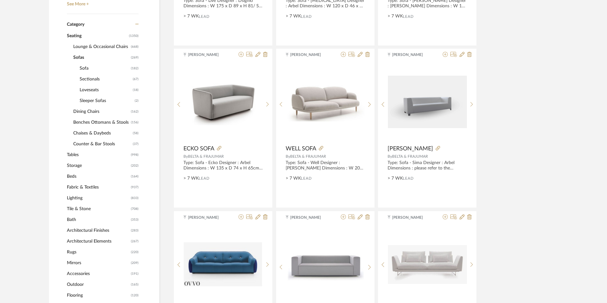
click at [98, 99] on span "Sleeper Sofas" at bounding box center [106, 101] width 53 height 11
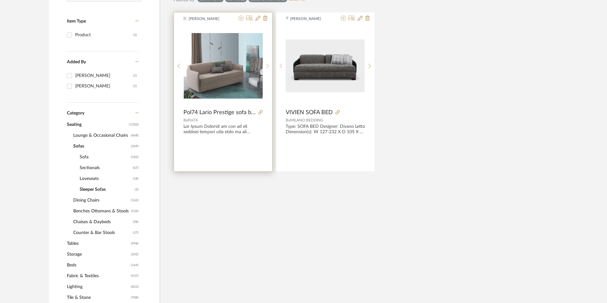
scroll to position [137, 0]
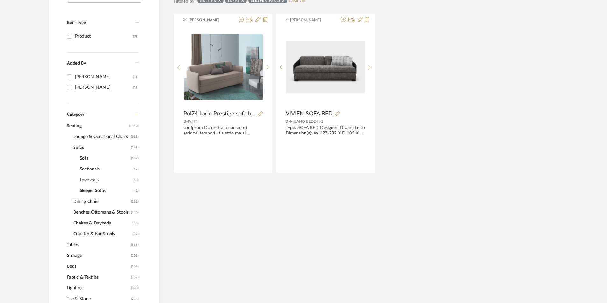
click at [86, 181] on span "Loveseats" at bounding box center [106, 180] width 52 height 11
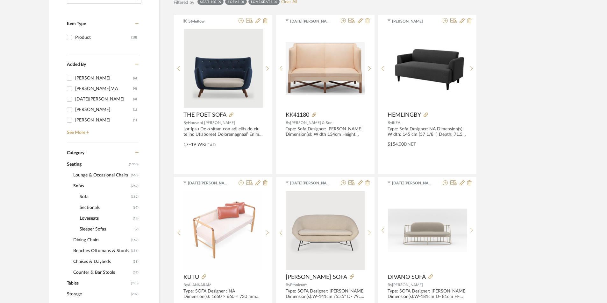
scroll to position [130, 0]
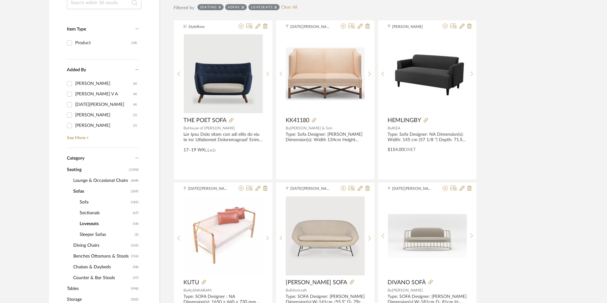
click at [94, 214] on span "Sectionals" at bounding box center [106, 213] width 52 height 11
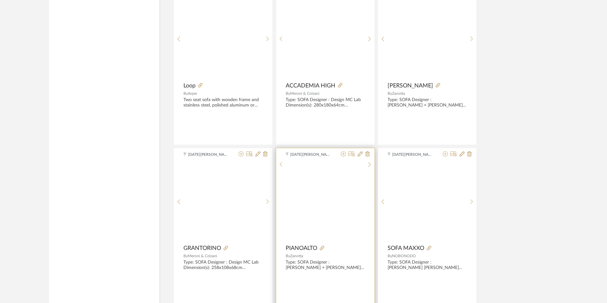
scroll to position [1308, 0]
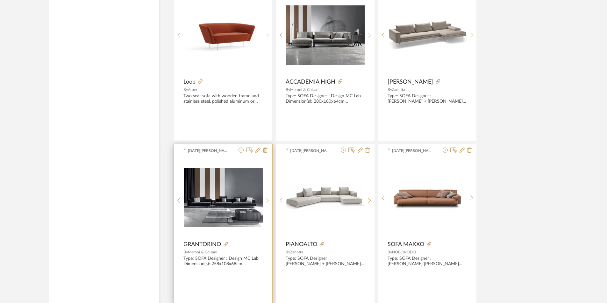
click at [268, 196] on div at bounding box center [268, 200] width 10 height 85
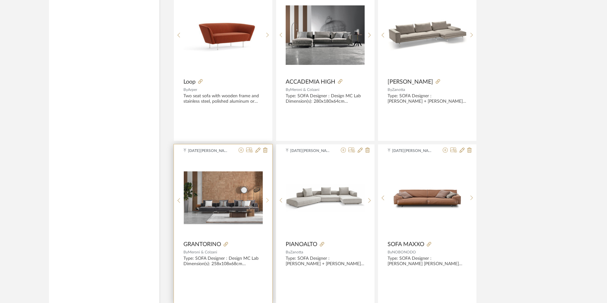
click at [268, 196] on div at bounding box center [268, 200] width 10 height 85
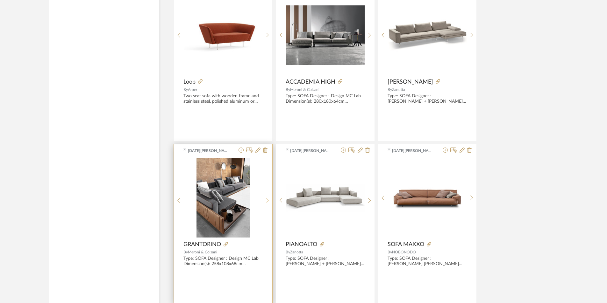
click at [267, 196] on div at bounding box center [268, 200] width 10 height 85
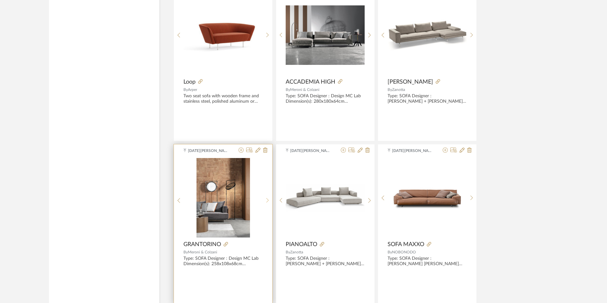
click at [267, 196] on div at bounding box center [268, 200] width 10 height 85
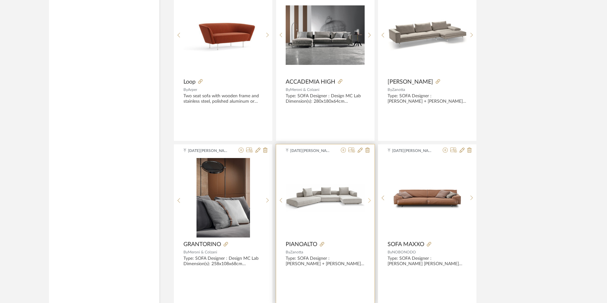
click at [369, 200] on icon at bounding box center [369, 200] width 3 height 5
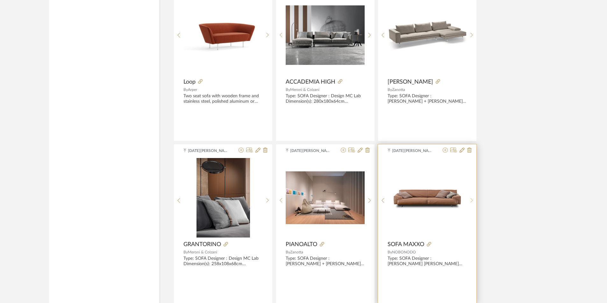
click at [472, 197] on div at bounding box center [472, 200] width 10 height 85
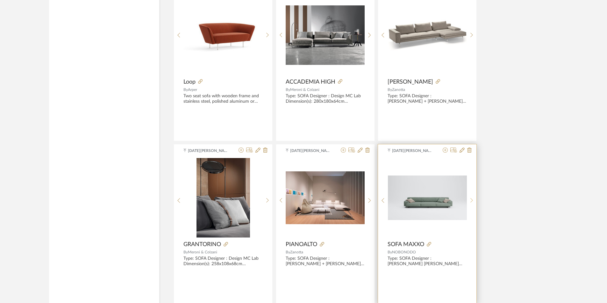
click at [472, 197] on div at bounding box center [472, 200] width 10 height 85
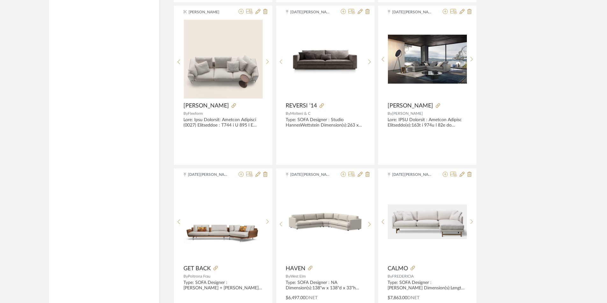
scroll to position [1865, 0]
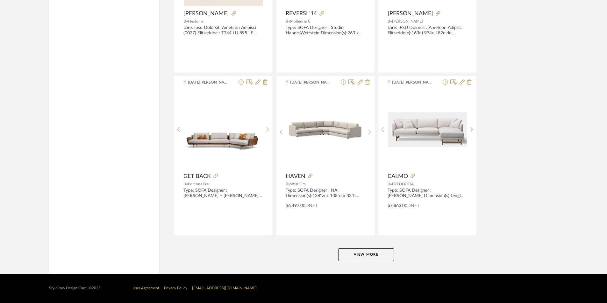
click at [366, 255] on button "View More" at bounding box center [366, 255] width 56 height 13
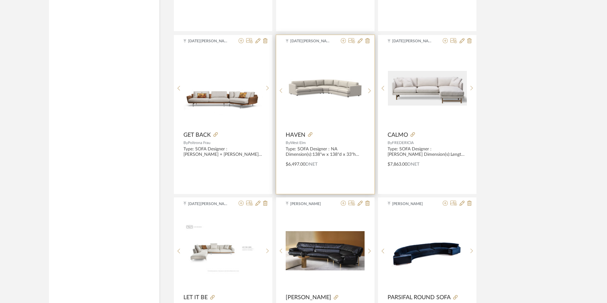
scroll to position [1961, 0]
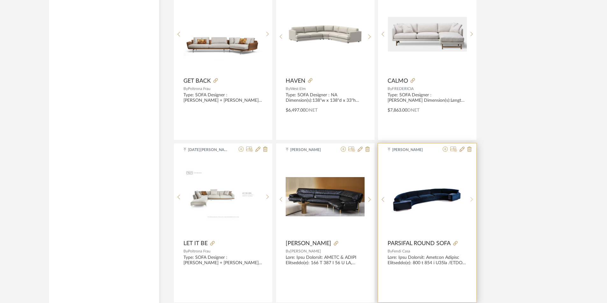
click at [469, 198] on sr-next-btn at bounding box center [472, 199] width 10 height 5
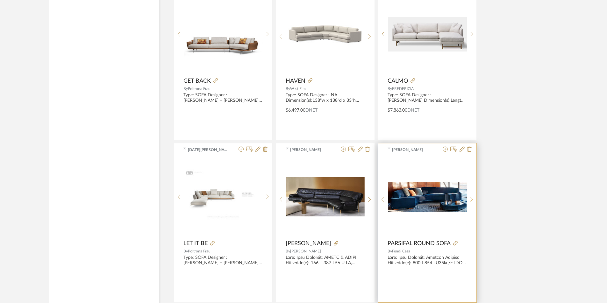
click at [469, 198] on sr-next-btn at bounding box center [472, 199] width 10 height 5
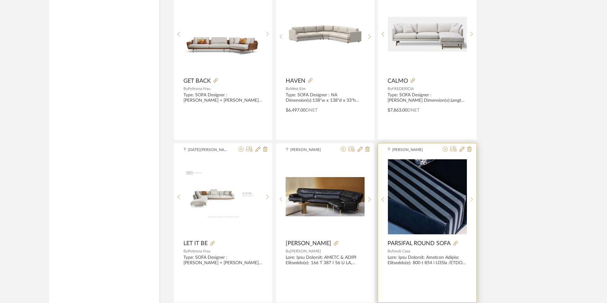
click at [469, 198] on sr-next-btn at bounding box center [472, 199] width 10 height 5
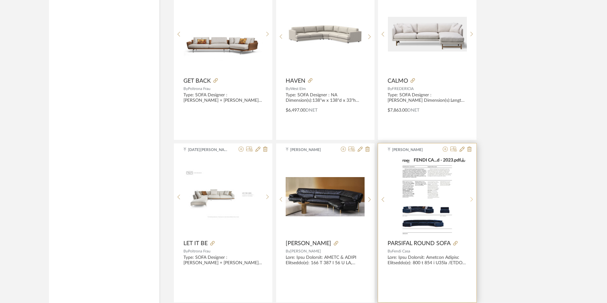
click at [469, 198] on sr-next-btn at bounding box center [472, 199] width 10 height 5
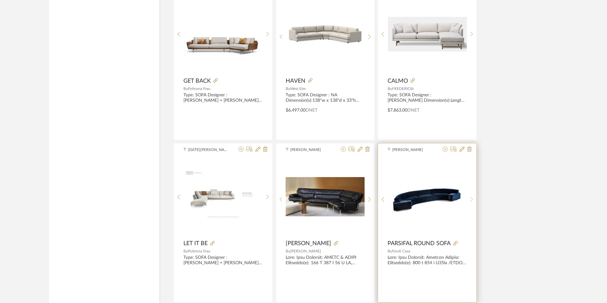
click at [469, 198] on sr-next-btn at bounding box center [472, 199] width 10 height 5
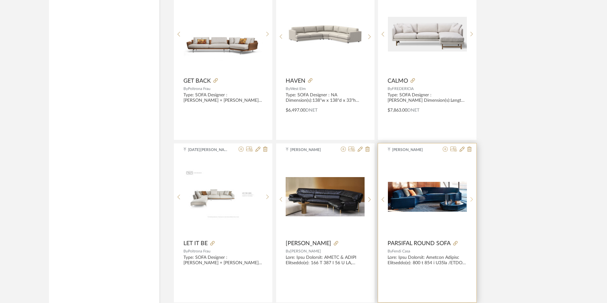
click at [469, 198] on sr-next-btn at bounding box center [472, 199] width 10 height 5
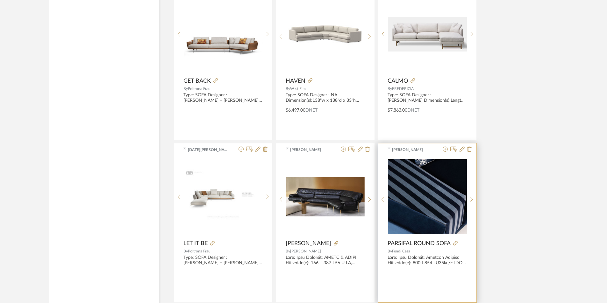
click at [442, 201] on img "2" at bounding box center [427, 197] width 79 height 75
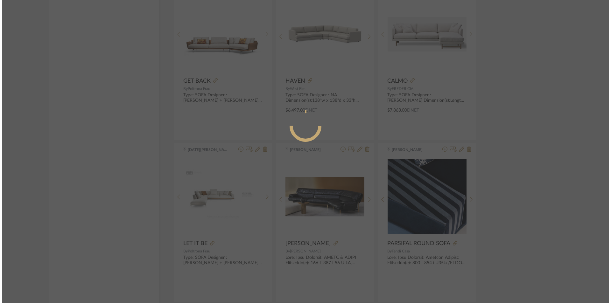
scroll to position [0, 0]
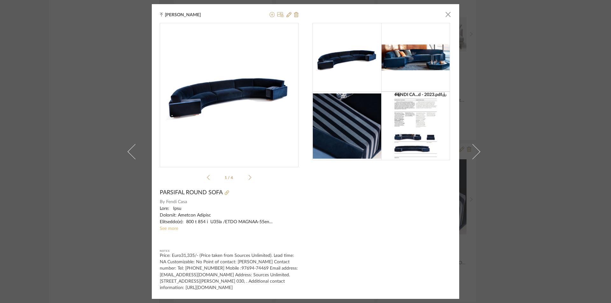
click at [167, 227] on link "See more" at bounding box center [169, 229] width 18 height 4
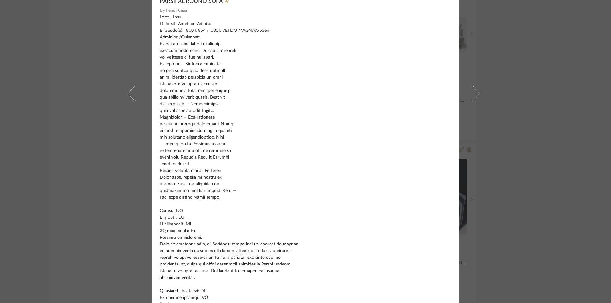
scroll to position [191, 0]
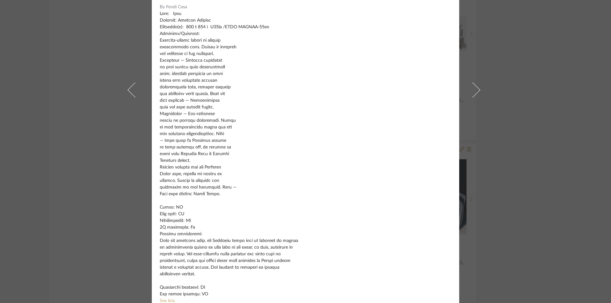
click at [534, 69] on div "Tehseen Mukadam × FENDI CA...d - 2023.pdf FENDI CA...d - 2023.pdf 1 / 4 PARSIFA…" at bounding box center [305, 151] width 611 height 303
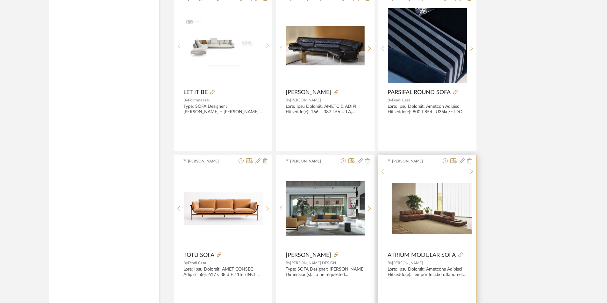
scroll to position [2215, 0]
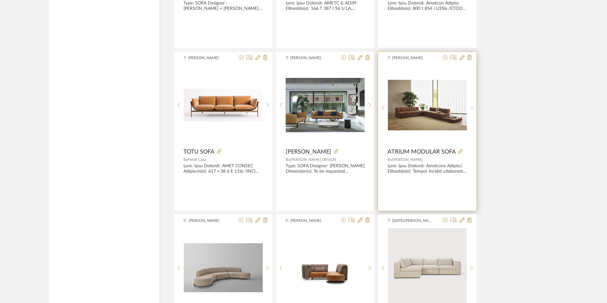
click at [471, 106] on icon at bounding box center [471, 107] width 3 height 5
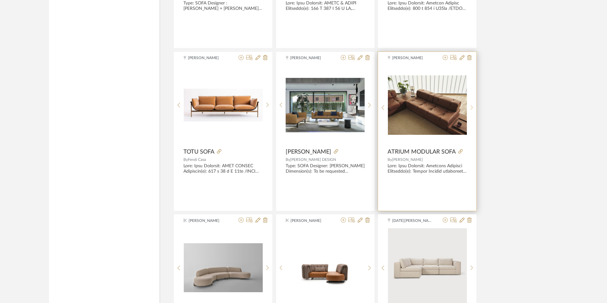
click at [471, 106] on icon at bounding box center [471, 107] width 3 height 5
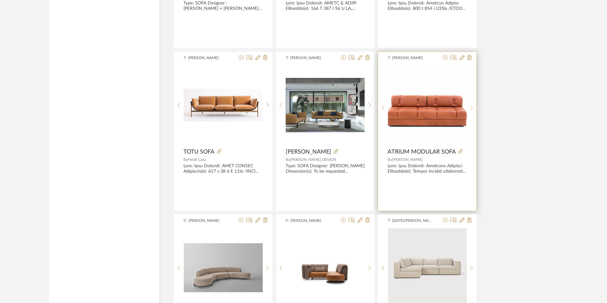
click at [471, 106] on icon at bounding box center [471, 107] width 3 height 5
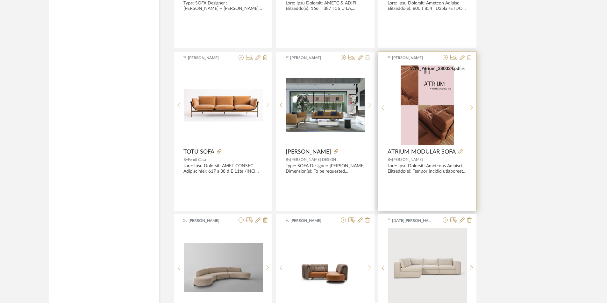
click at [471, 106] on icon at bounding box center [471, 107] width 3 height 5
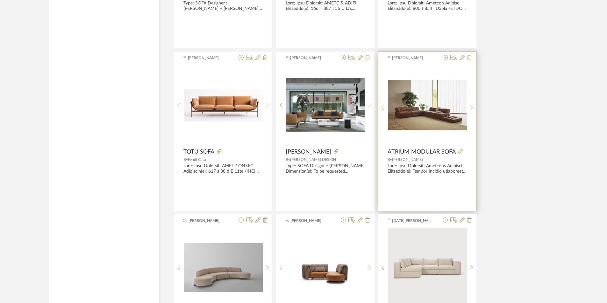
click at [471, 106] on icon at bounding box center [471, 107] width 3 height 5
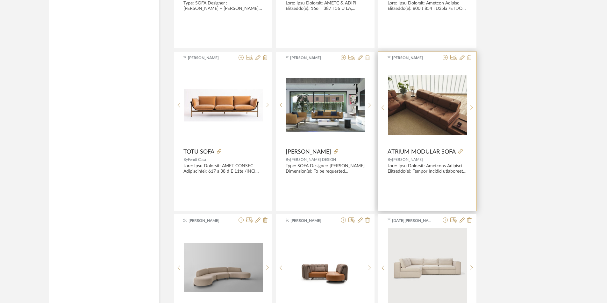
click at [471, 106] on icon at bounding box center [471, 107] width 3 height 5
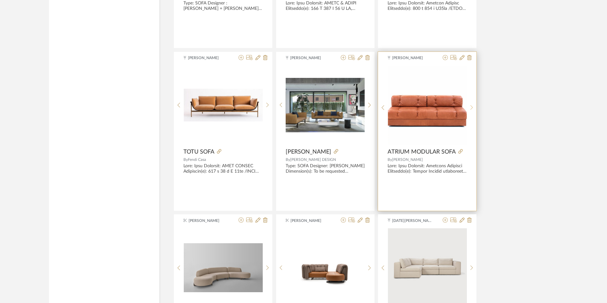
click at [471, 106] on icon at bounding box center [471, 107] width 3 height 5
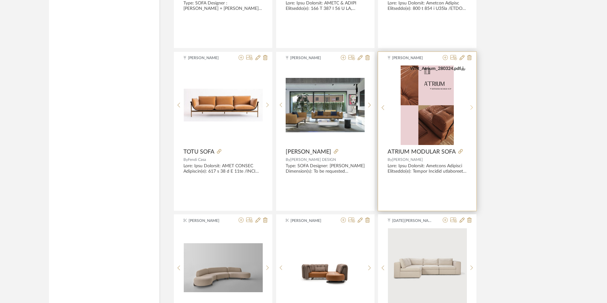
click at [471, 106] on icon at bounding box center [471, 107] width 3 height 5
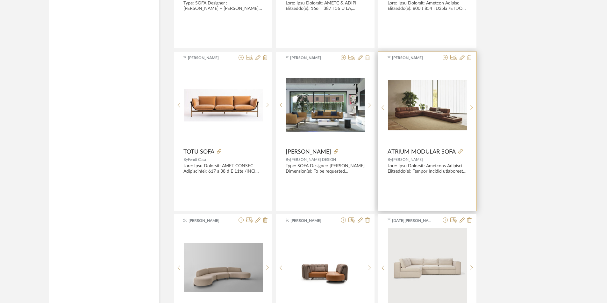
click at [471, 106] on icon at bounding box center [471, 107] width 3 height 5
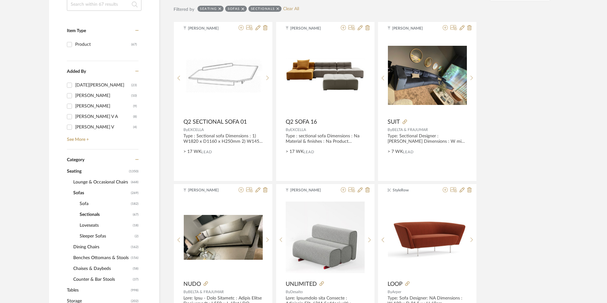
scroll to position [140, 0]
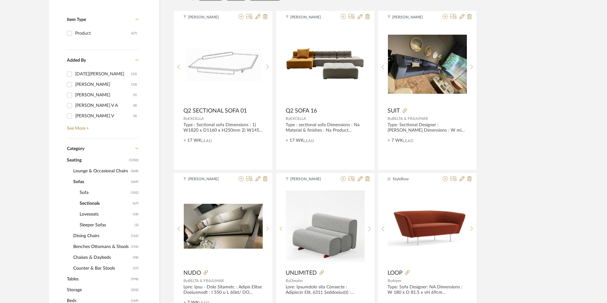
click at [86, 192] on span "Sofa" at bounding box center [105, 193] width 50 height 11
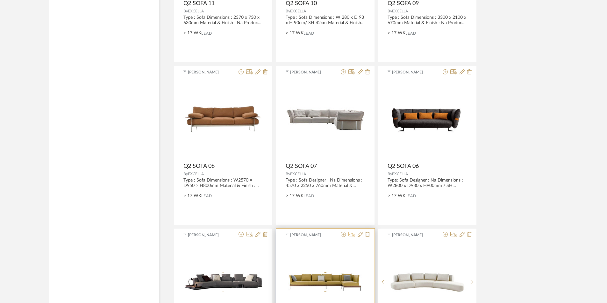
scroll to position [1572, 0]
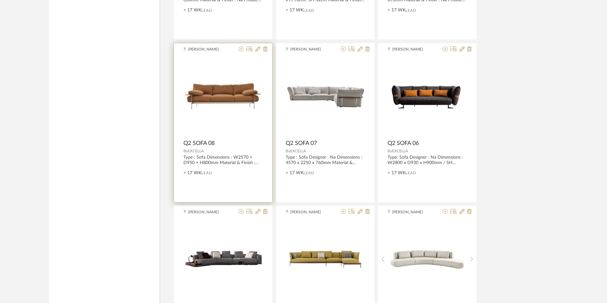
click at [220, 129] on div at bounding box center [222, 97] width 79 height 80
click at [213, 100] on img "0" at bounding box center [222, 96] width 79 height 27
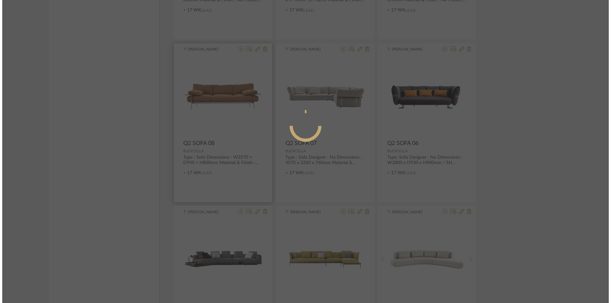
scroll to position [0, 0]
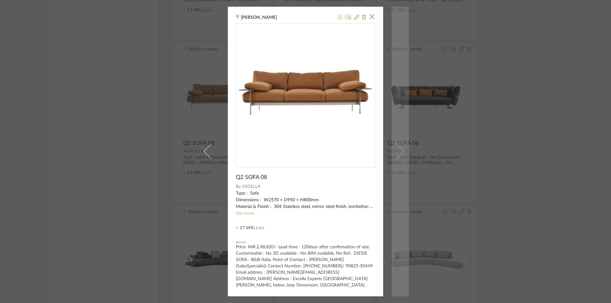
click at [395, 155] on span at bounding box center [396, 151] width 15 height 15
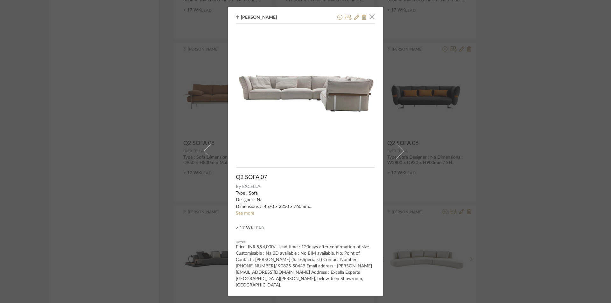
click at [471, 105] on div "Tehseen Mukadam × Q2 SOFA 07 By EXCELLA Type : Sofa Designer : Na Dimensions : …" at bounding box center [305, 151] width 611 height 303
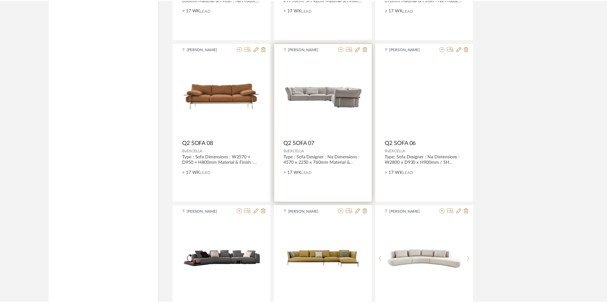
scroll to position [1572, 0]
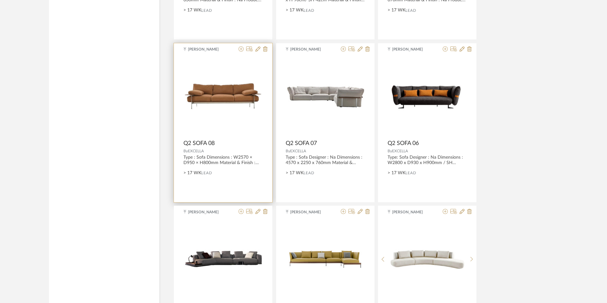
click at [242, 119] on div "0" at bounding box center [222, 97] width 79 height 80
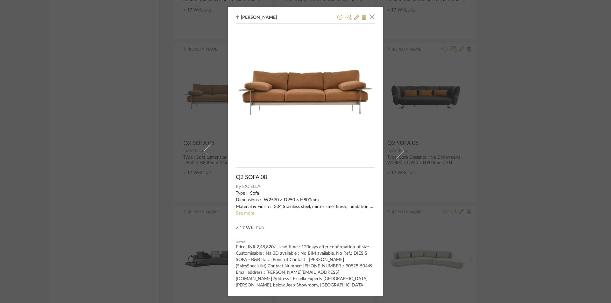
click at [239, 215] on link "See more" at bounding box center [245, 213] width 18 height 4
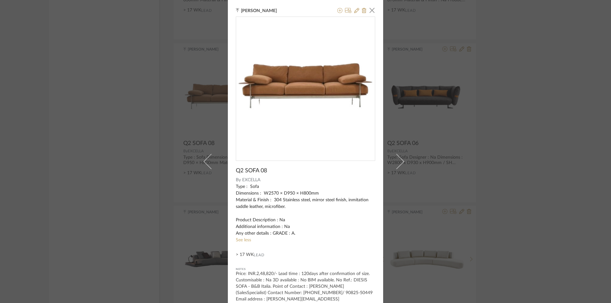
click at [488, 201] on div "Tehseen Mukadam × Q2 SOFA 08 By EXCELLA Type : Sofa Dimensions : W2570 × D950 ×…" at bounding box center [305, 151] width 611 height 303
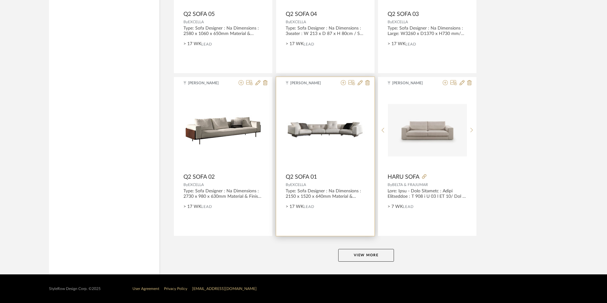
scroll to position [1865, 0]
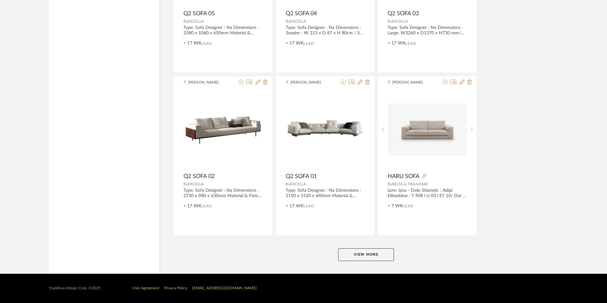
click at [367, 254] on button "View More" at bounding box center [366, 255] width 56 height 13
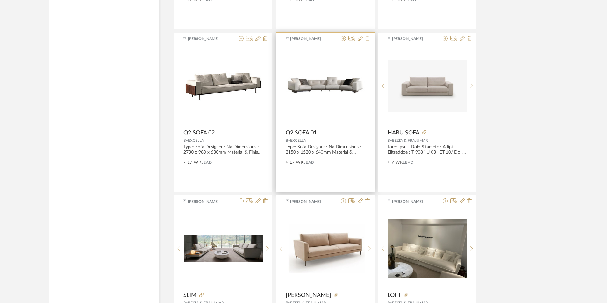
scroll to position [1961, 0]
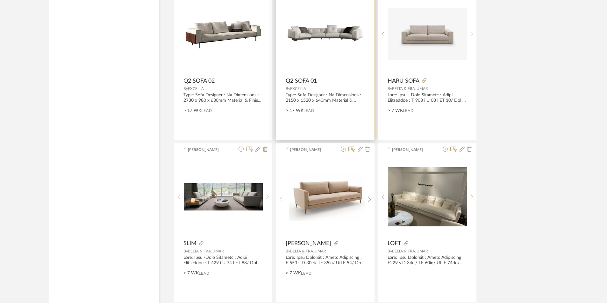
click at [315, 81] on span "Q2 SOFA 01" at bounding box center [301, 81] width 31 height 7
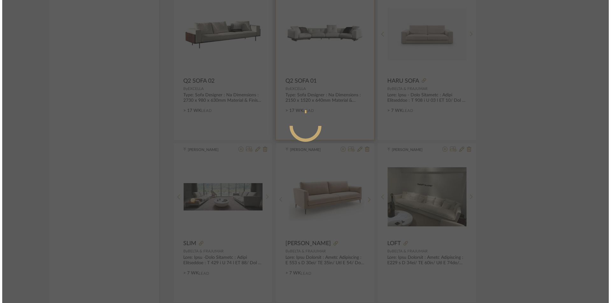
scroll to position [0, 0]
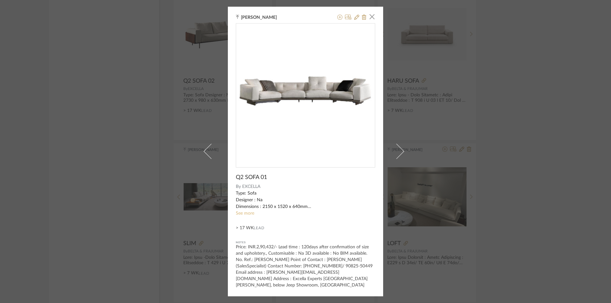
click at [239, 214] on link "See more" at bounding box center [245, 213] width 18 height 4
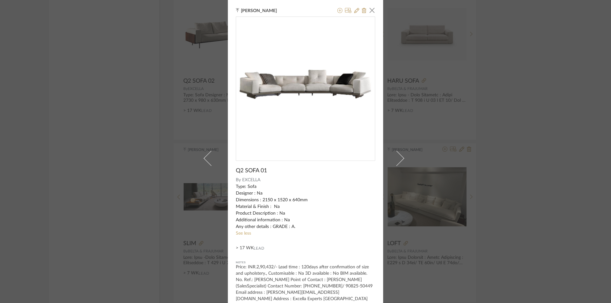
click at [437, 209] on div "Tehseen Mukadam × Q2 SOFA 01 By EXCELLA Type: Sofa Designer : Na Dimensions : 2…" at bounding box center [305, 151] width 611 height 303
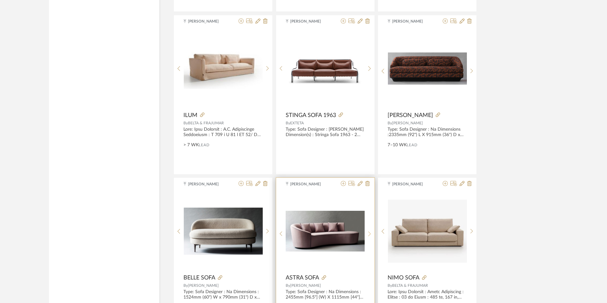
scroll to position [2311, 0]
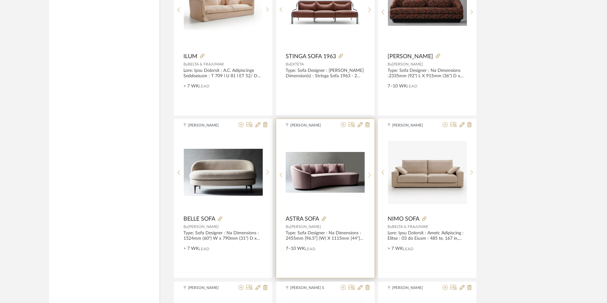
click at [369, 177] on icon at bounding box center [369, 175] width 3 height 5
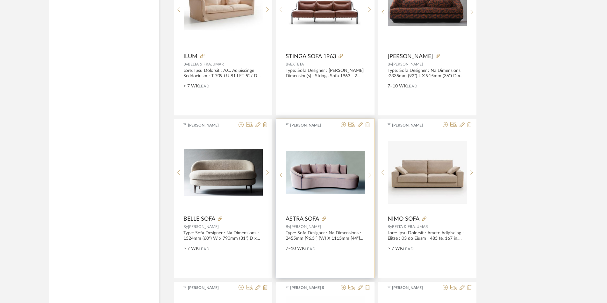
click at [368, 173] on icon at bounding box center [369, 175] width 3 height 5
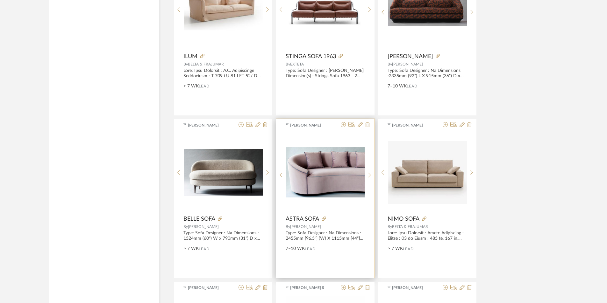
click at [368, 173] on icon at bounding box center [369, 175] width 3 height 5
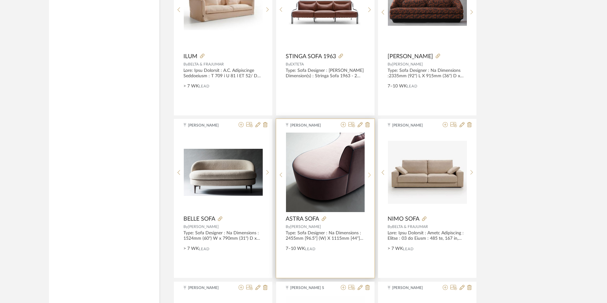
click at [368, 173] on icon at bounding box center [369, 175] width 3 height 5
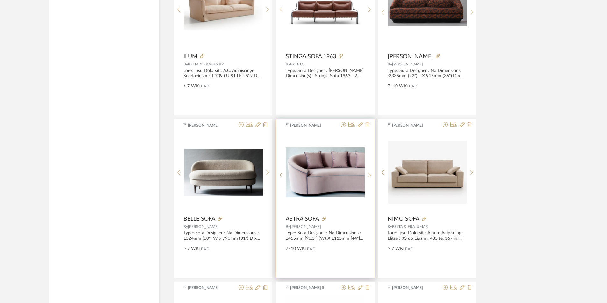
click at [368, 173] on icon at bounding box center [369, 175] width 3 height 5
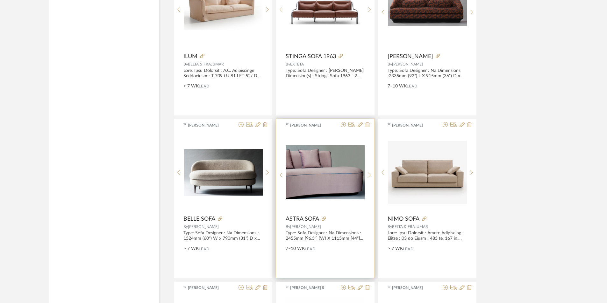
click at [368, 173] on icon at bounding box center [369, 175] width 3 height 5
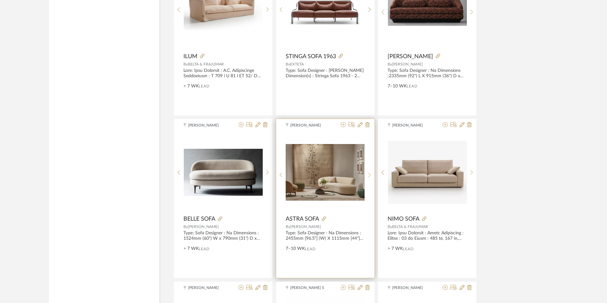
click at [368, 173] on icon at bounding box center [369, 175] width 3 height 5
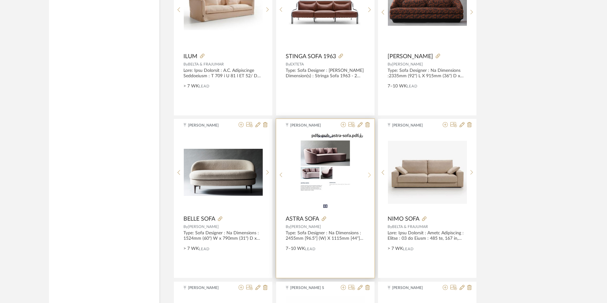
click at [371, 174] on sr-next-btn at bounding box center [370, 175] width 10 height 5
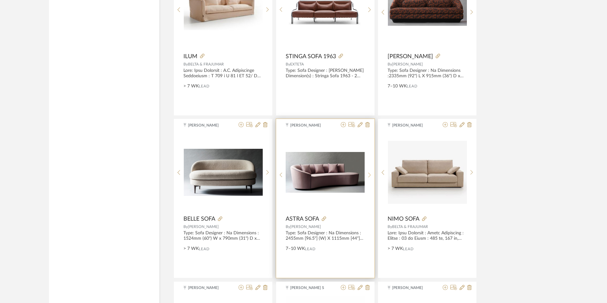
click at [371, 174] on sr-next-btn at bounding box center [370, 175] width 10 height 5
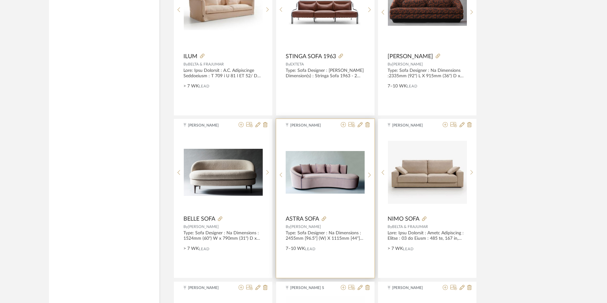
click at [330, 181] on img "1" at bounding box center [325, 172] width 79 height 43
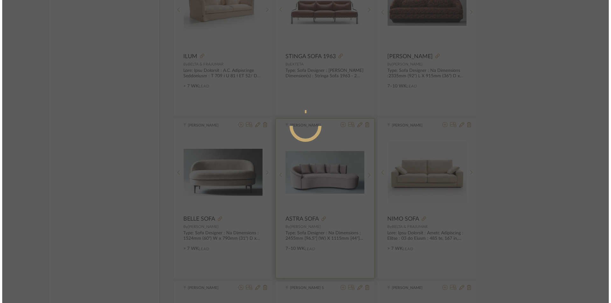
scroll to position [0, 0]
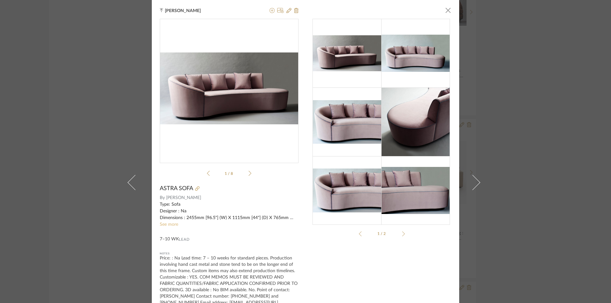
click at [168, 227] on link "See more" at bounding box center [169, 225] width 18 height 4
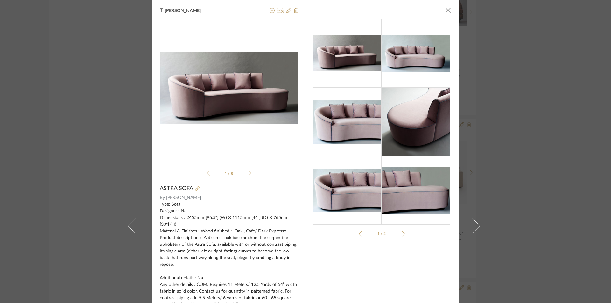
click at [402, 232] on div "1/2" at bounding box center [382, 233] width 45 height 5
click at [401, 235] on div at bounding box center [402, 233] width 5 height 5
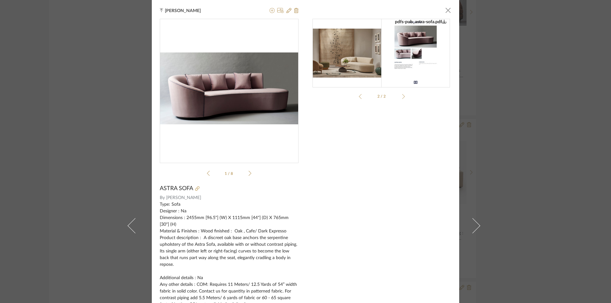
click at [400, 40] on img at bounding box center [416, 53] width 49 height 69
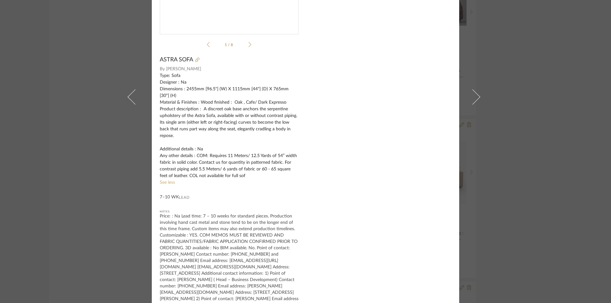
scroll to position [129, 0]
click at [592, 174] on div "Tehseen Mukadam × pdfs-pub_astra-sofa.pdf pdfs-pub_astra-sofa.pdf 1 / 8 ASTRA S…" at bounding box center [305, 151] width 611 height 303
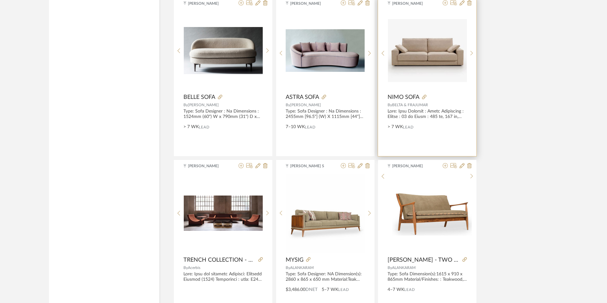
scroll to position [2438, 0]
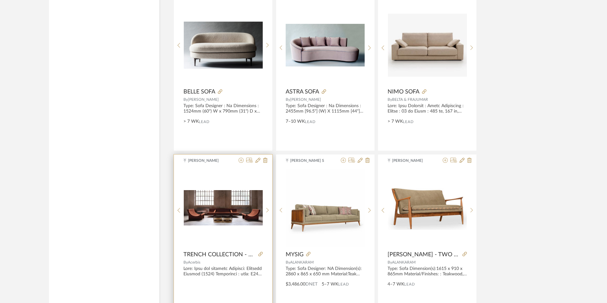
click at [207, 219] on img "0" at bounding box center [223, 207] width 79 height 35
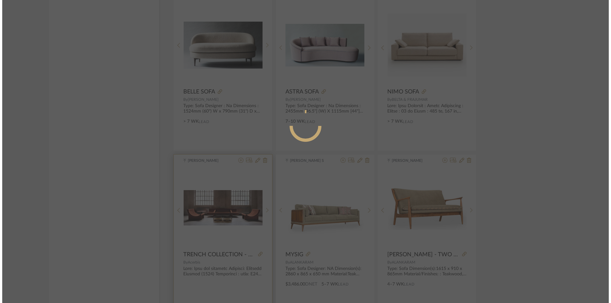
scroll to position [0, 0]
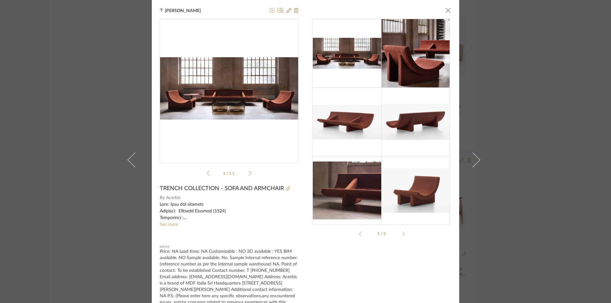
click at [249, 174] on icon at bounding box center [250, 174] width 3 height 6
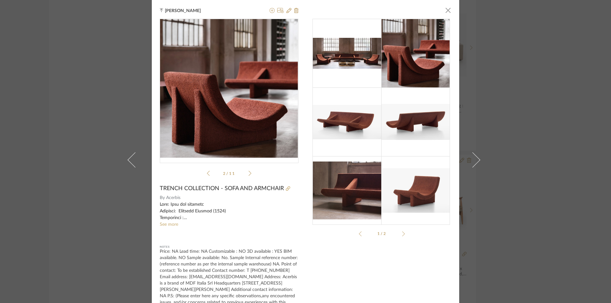
click at [249, 174] on icon at bounding box center [250, 174] width 3 height 6
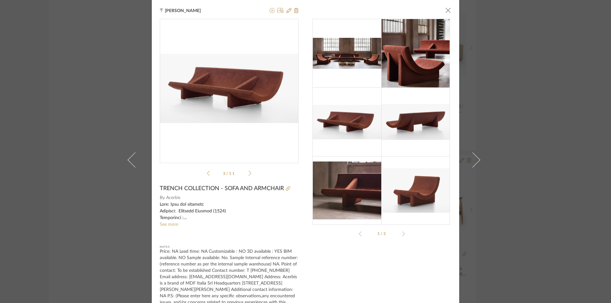
click at [249, 174] on icon at bounding box center [250, 174] width 3 height 6
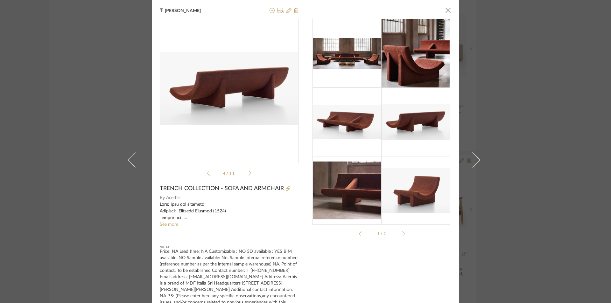
click at [249, 174] on icon at bounding box center [250, 174] width 3 height 6
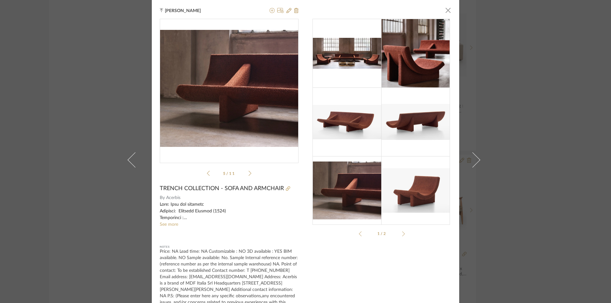
click at [249, 174] on icon at bounding box center [250, 174] width 3 height 6
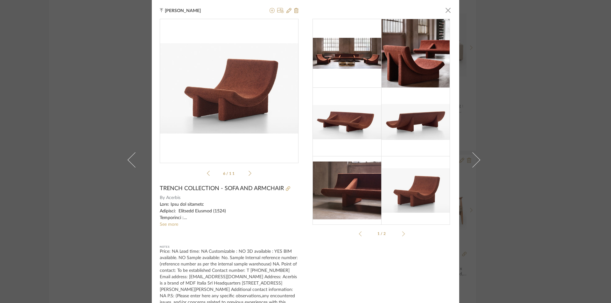
scroll to position [11, 0]
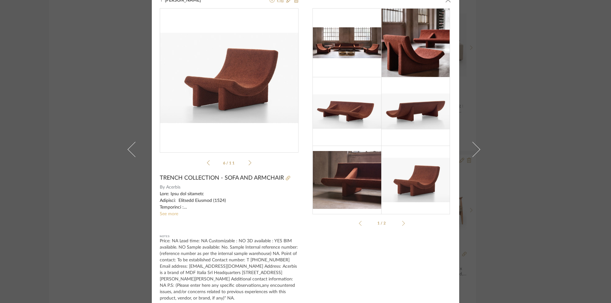
click at [167, 214] on link "See more" at bounding box center [169, 214] width 18 height 4
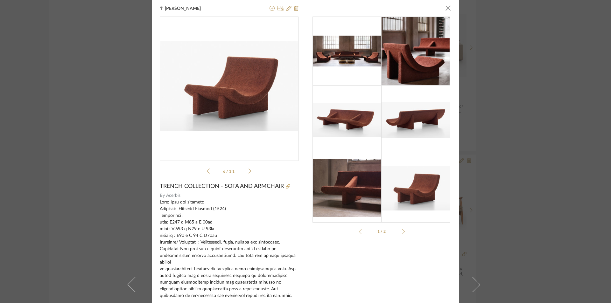
scroll to position [0, 0]
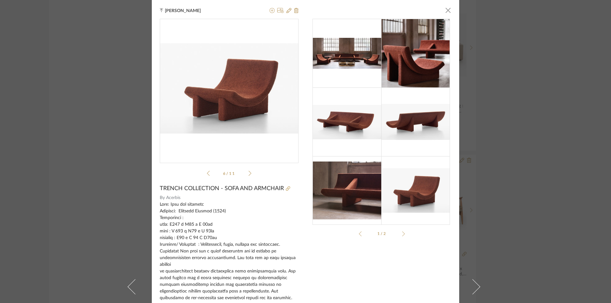
click at [541, 169] on div "Tehseen Mukadam × Trench.pdf Trench.pdf 6 / 11 TRENCH COLLECTION - SOFA AND ARM…" at bounding box center [305, 151] width 611 height 303
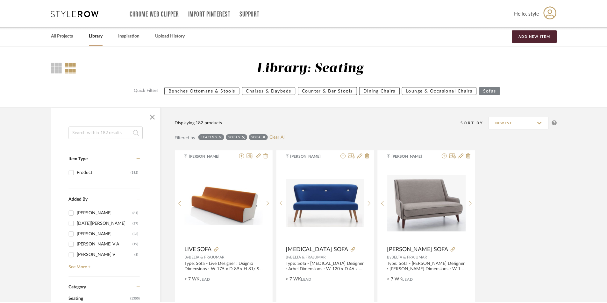
scroll to position [2438, 0]
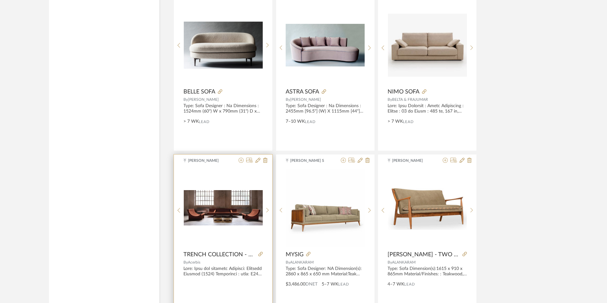
click at [229, 213] on img "0" at bounding box center [223, 207] width 79 height 35
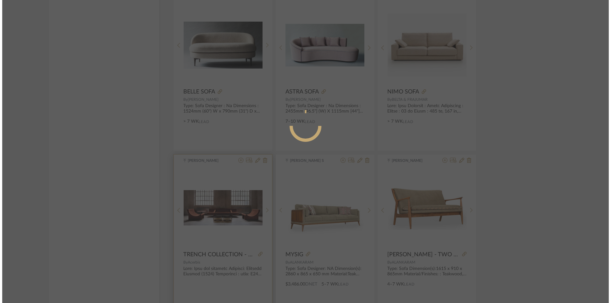
scroll to position [0, 0]
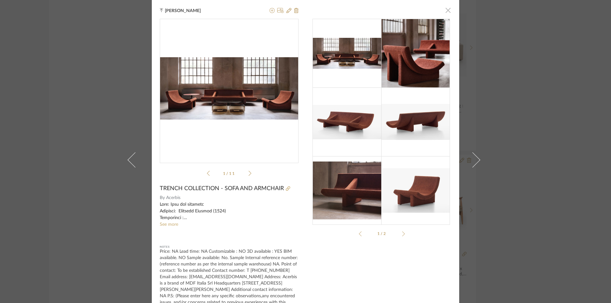
click at [447, 10] on span "button" at bounding box center [448, 10] width 13 height 13
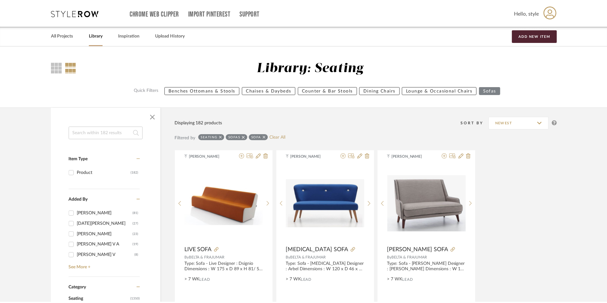
scroll to position [2438, 0]
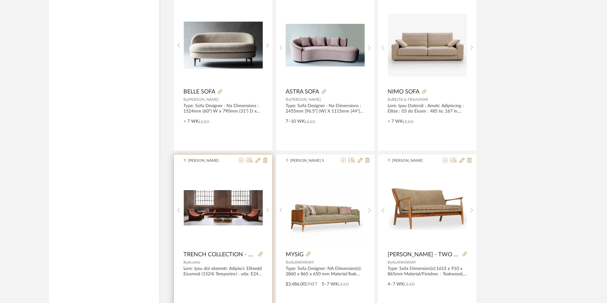
click at [220, 209] on img "0" at bounding box center [223, 207] width 79 height 35
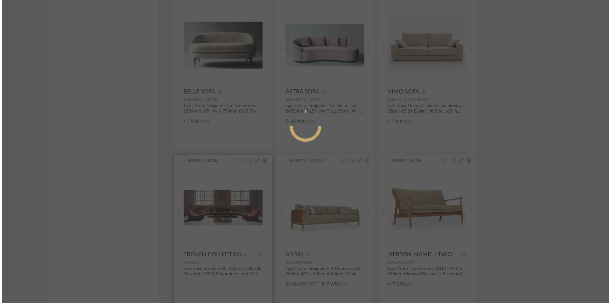
scroll to position [0, 0]
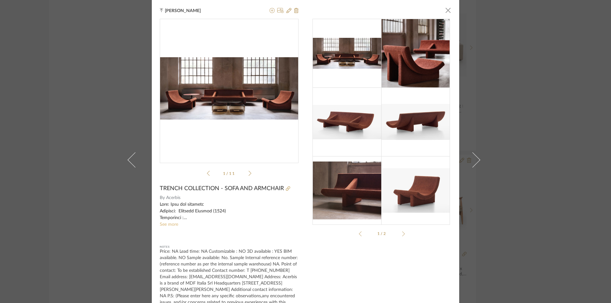
click at [167, 223] on link "See more" at bounding box center [169, 225] width 18 height 4
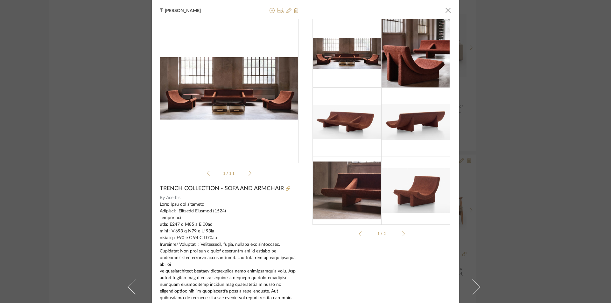
click at [543, 138] on div "Tehseen Mukadam × Trench.pdf Trench.pdf 1 / 11 TRENCH COLLECTION - SOFA AND ARM…" at bounding box center [305, 151] width 611 height 303
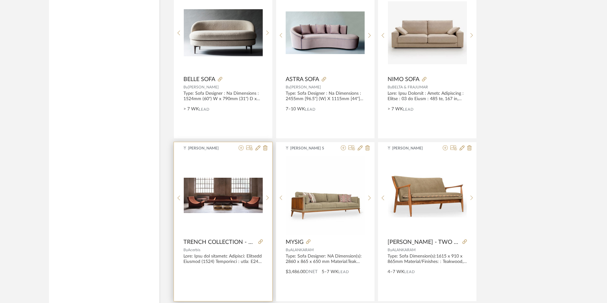
scroll to position [2470, 0]
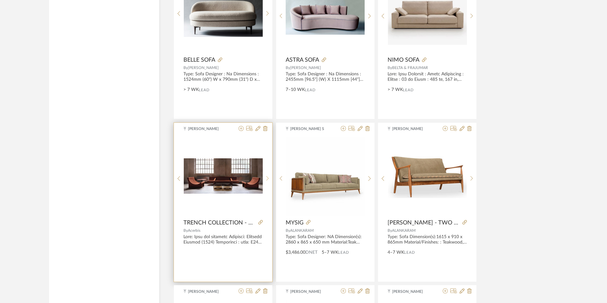
click at [268, 176] on icon at bounding box center [267, 178] width 3 height 5
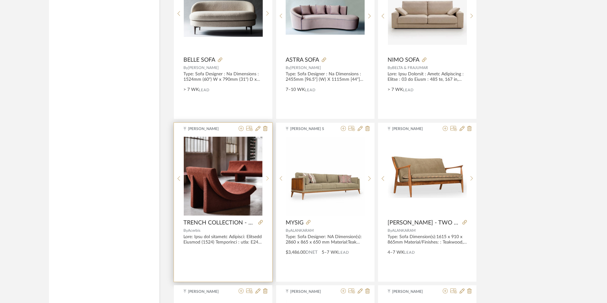
click at [266, 176] on icon at bounding box center [267, 178] width 3 height 5
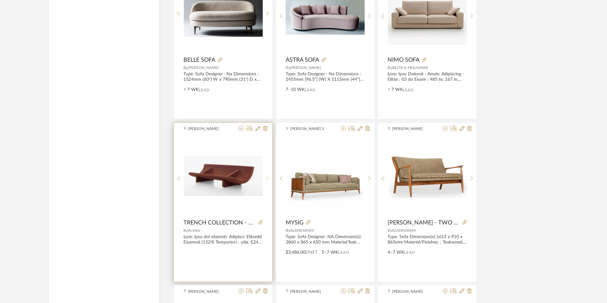
click at [266, 176] on icon at bounding box center [267, 178] width 3 height 5
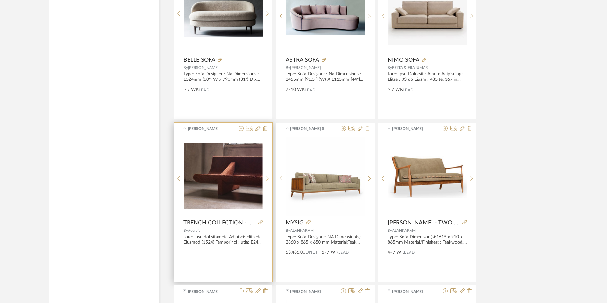
click at [266, 176] on icon at bounding box center [267, 178] width 3 height 5
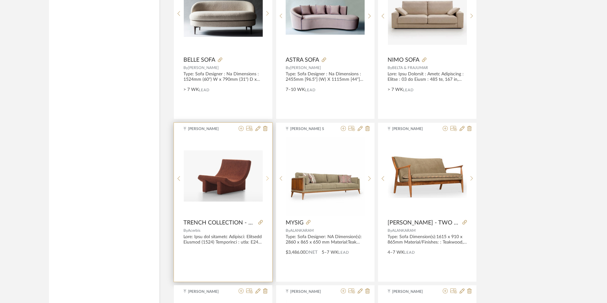
click at [266, 176] on icon at bounding box center [267, 178] width 3 height 5
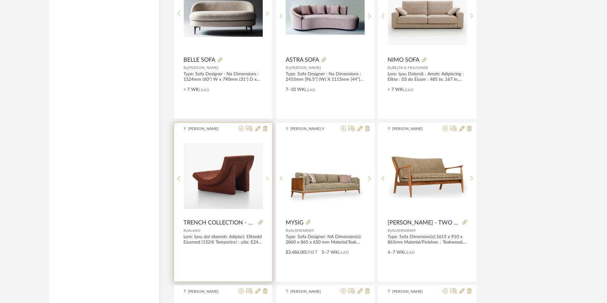
click at [266, 176] on icon at bounding box center [267, 178] width 3 height 5
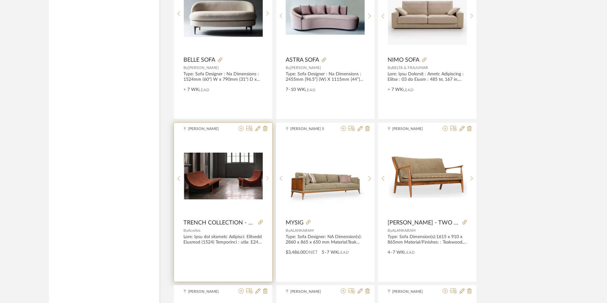
click at [266, 176] on icon at bounding box center [267, 178] width 3 height 5
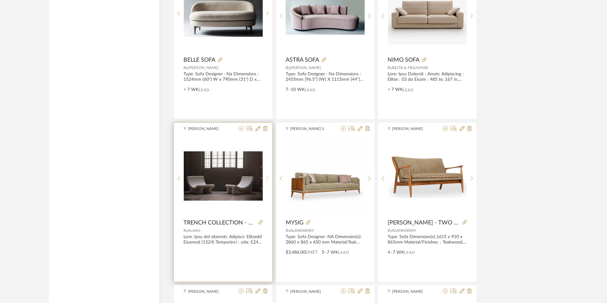
click at [266, 176] on icon at bounding box center [267, 178] width 3 height 5
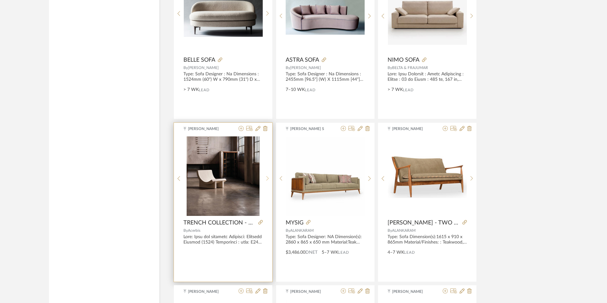
click at [266, 176] on icon at bounding box center [267, 178] width 3 height 5
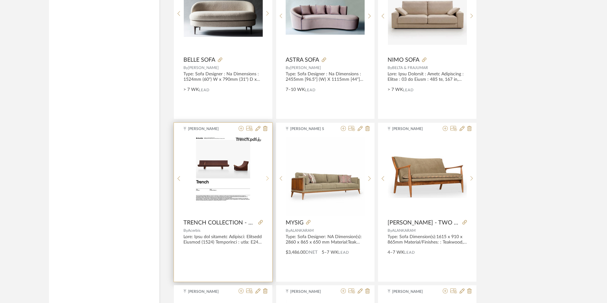
click at [266, 176] on icon at bounding box center [267, 178] width 3 height 5
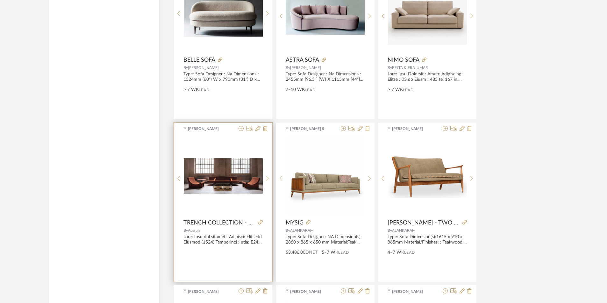
click at [266, 176] on icon at bounding box center [267, 178] width 3 height 5
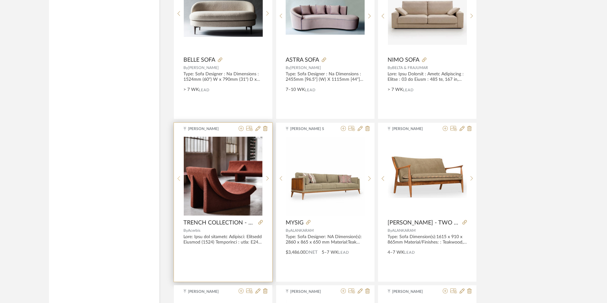
click at [180, 176] on div at bounding box center [179, 179] width 10 height 85
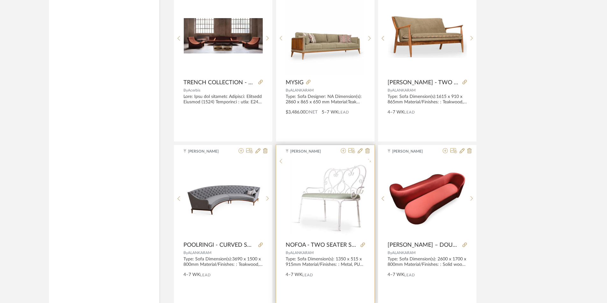
scroll to position [2629, 0]
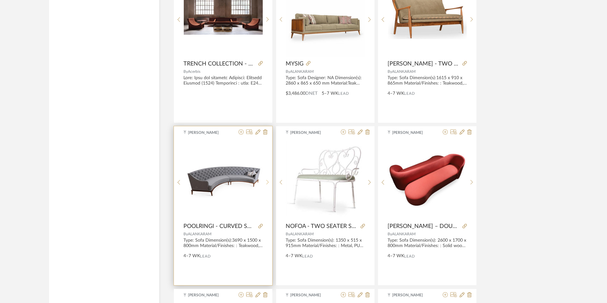
click at [266, 181] on icon at bounding box center [267, 182] width 3 height 5
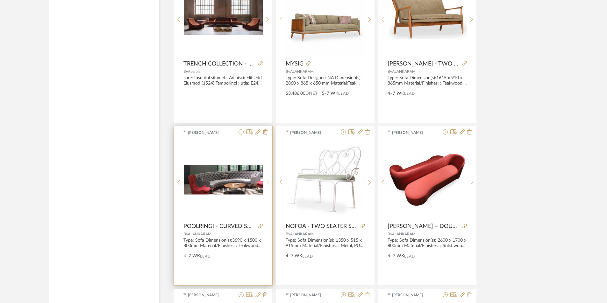
click at [266, 181] on icon at bounding box center [267, 182] width 3 height 5
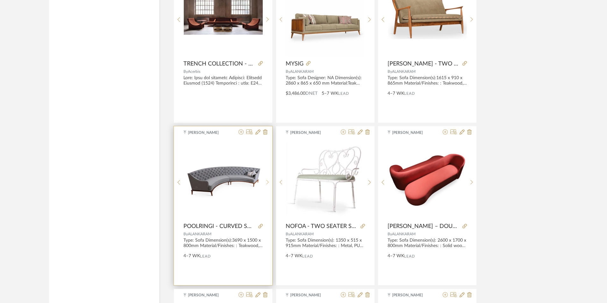
click at [266, 181] on icon at bounding box center [267, 182] width 3 height 5
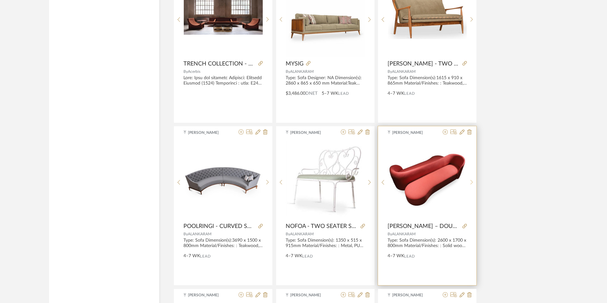
click at [473, 183] on sr-next-btn at bounding box center [472, 182] width 10 height 5
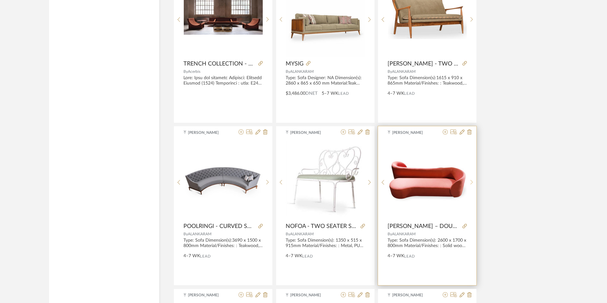
click at [473, 183] on sr-next-btn at bounding box center [472, 182] width 10 height 5
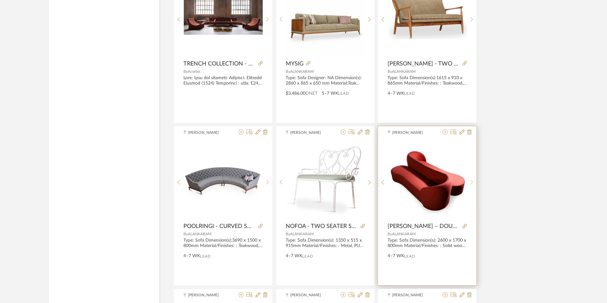
click at [473, 183] on sr-next-btn at bounding box center [472, 182] width 10 height 5
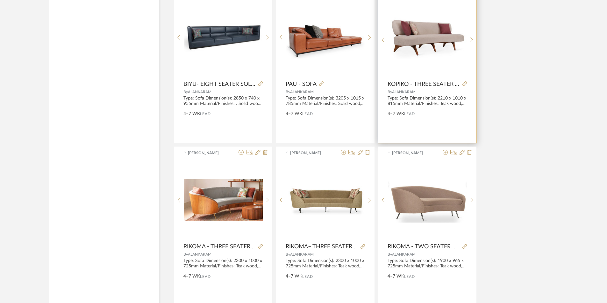
scroll to position [2948, 0]
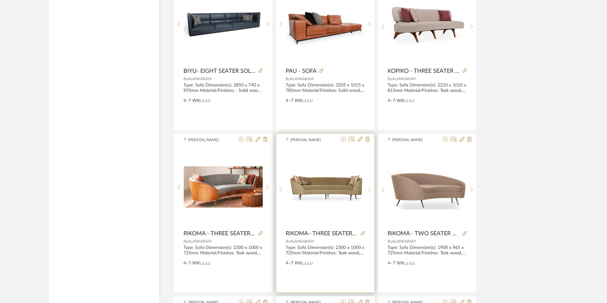
click at [368, 186] on div at bounding box center [370, 189] width 10 height 85
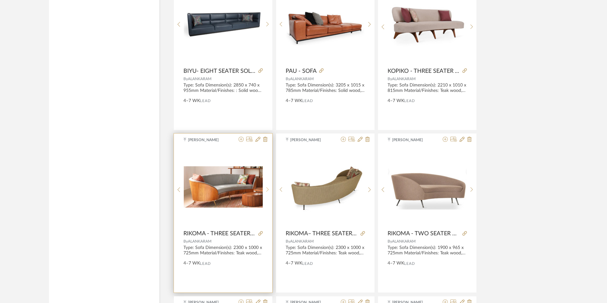
click at [264, 186] on div at bounding box center [268, 189] width 10 height 85
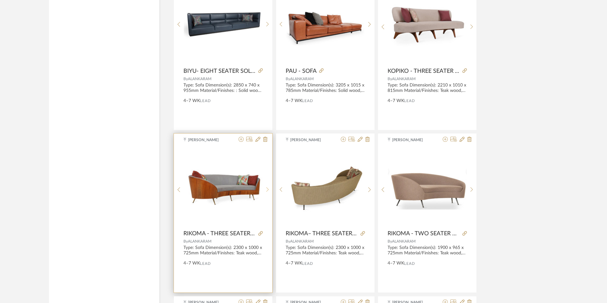
click at [264, 186] on div at bounding box center [268, 189] width 10 height 85
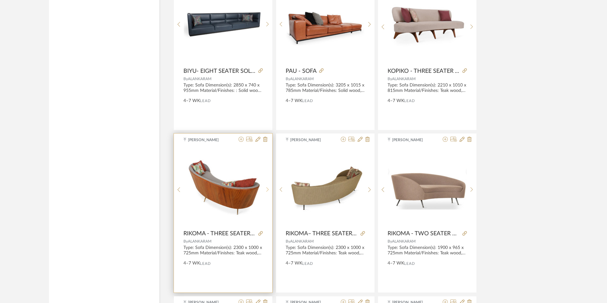
click at [264, 186] on div at bounding box center [268, 189] width 10 height 85
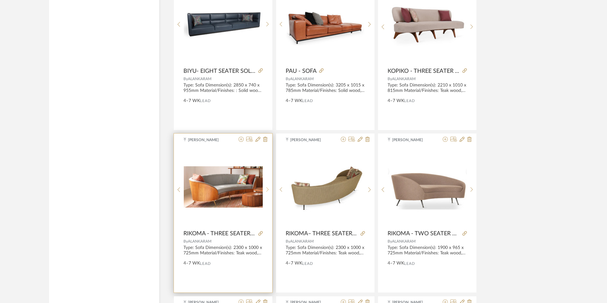
click at [264, 186] on div at bounding box center [268, 189] width 10 height 85
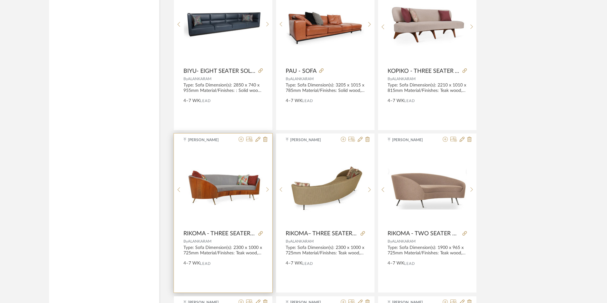
click at [226, 189] on img "1" at bounding box center [223, 187] width 79 height 45
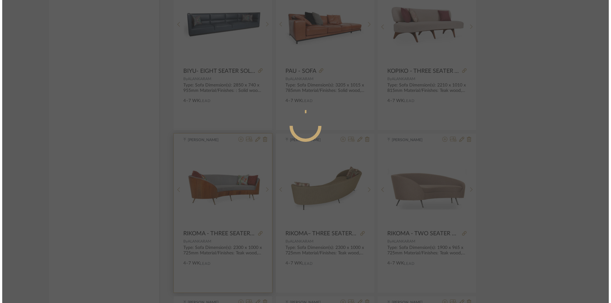
scroll to position [0, 0]
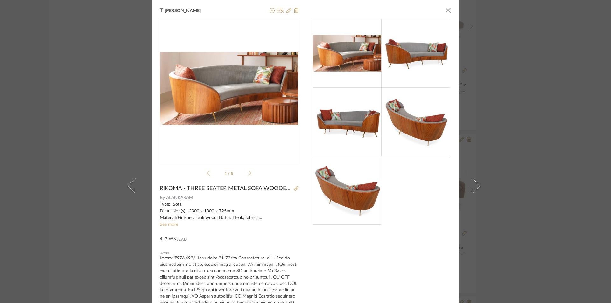
click at [166, 225] on link "See more" at bounding box center [169, 225] width 18 height 4
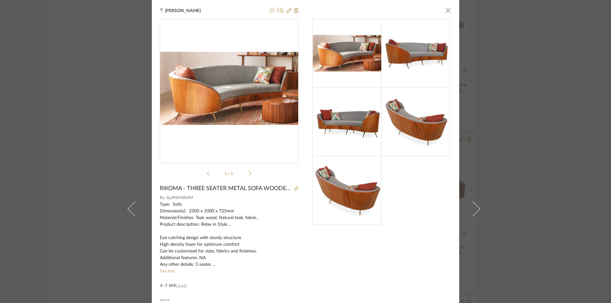
click at [495, 147] on div "Tehseen Mukadam × 1 / 5 RIKOMA - THREE SEATER METAL SOFA WOODEN BACK By ALANKAR…" at bounding box center [305, 151] width 611 height 303
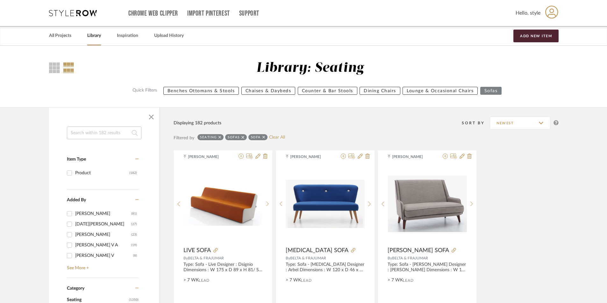
click at [109, 134] on input at bounding box center [104, 133] width 75 height 13
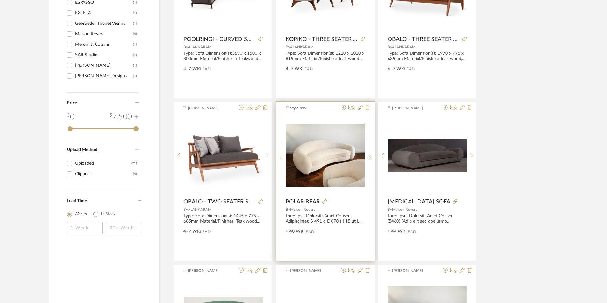
scroll to position [828, 0]
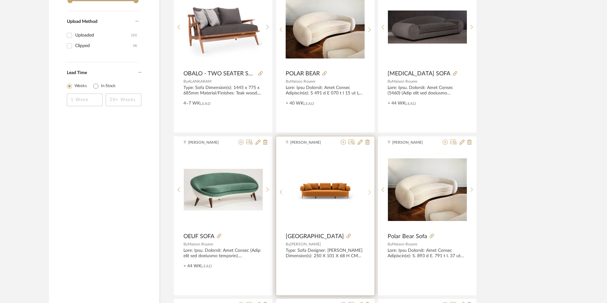
click at [368, 189] on div at bounding box center [370, 192] width 10 height 85
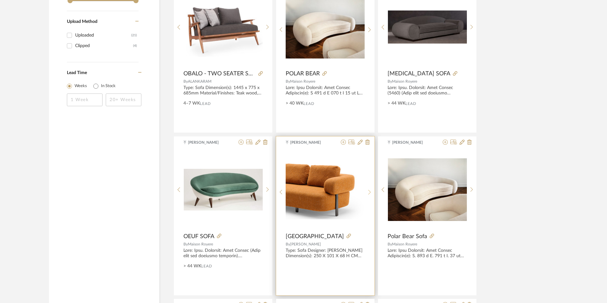
click at [368, 189] on div at bounding box center [370, 192] width 10 height 85
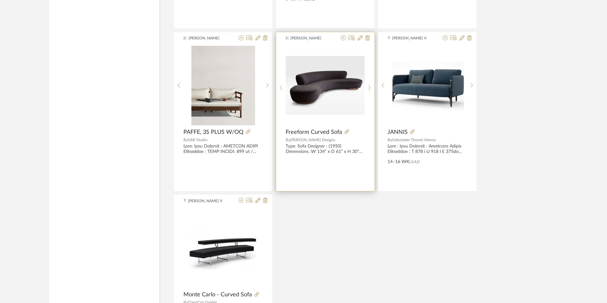
scroll to position [1242, 0]
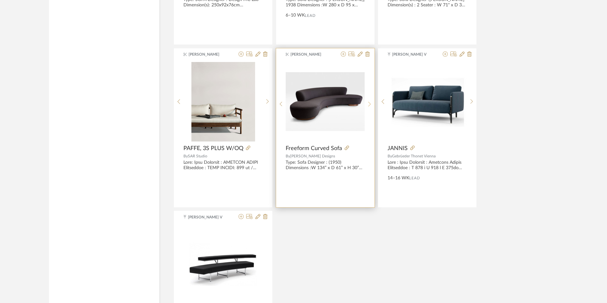
click at [367, 102] on sr-next-btn at bounding box center [370, 104] width 10 height 5
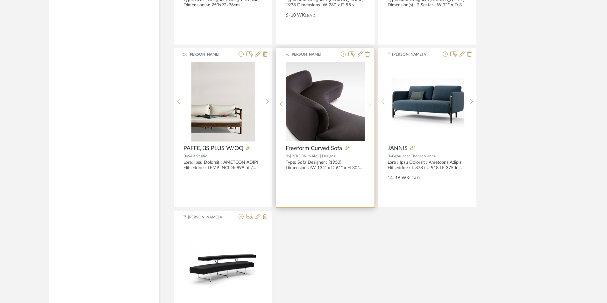
click at [367, 102] on sr-next-btn at bounding box center [370, 104] width 10 height 5
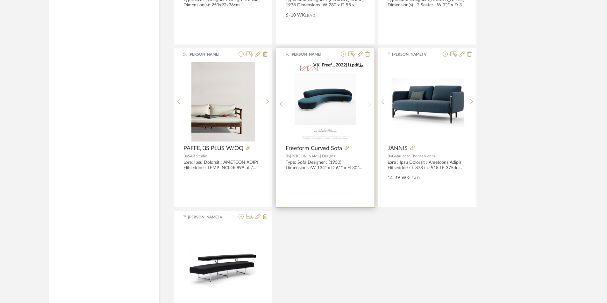
click at [367, 102] on sr-next-btn at bounding box center [370, 104] width 10 height 5
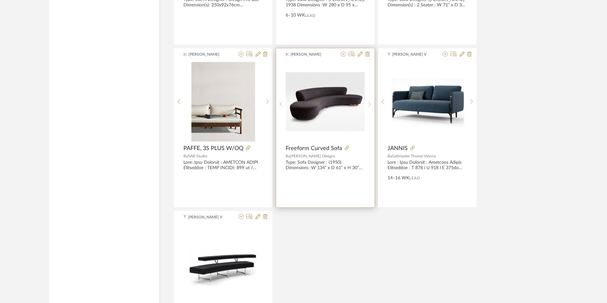
click at [367, 102] on sr-next-btn at bounding box center [370, 104] width 10 height 5
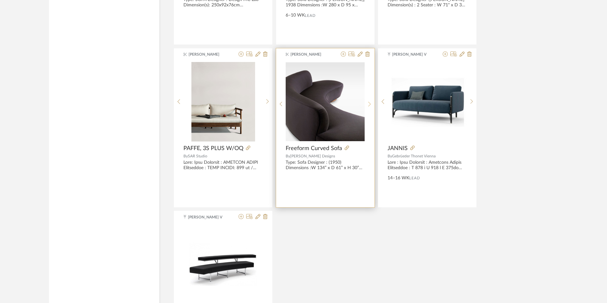
click at [367, 102] on sr-next-btn at bounding box center [370, 104] width 10 height 5
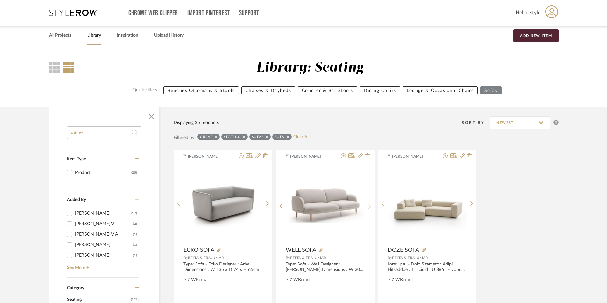
scroll to position [0, 0]
drag, startPoint x: 86, startPoint y: 133, endPoint x: 60, endPoint y: 133, distance: 25.5
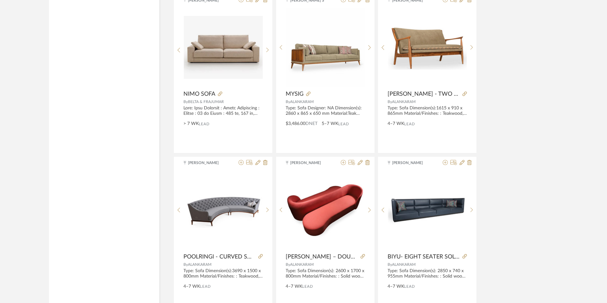
scroll to position [1465, 0]
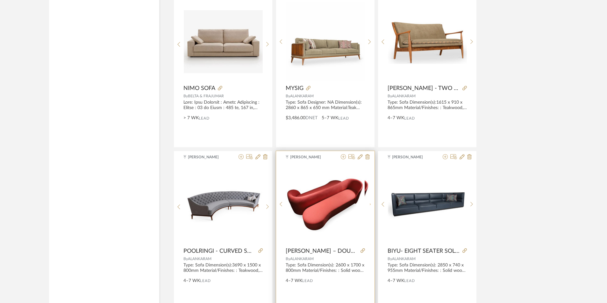
type input "wood"
click at [369, 202] on div at bounding box center [370, 205] width 10 height 80
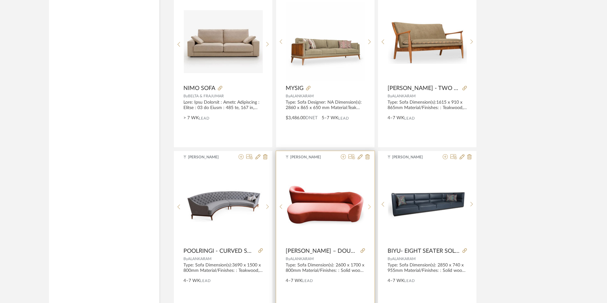
click at [369, 202] on div at bounding box center [370, 207] width 10 height 85
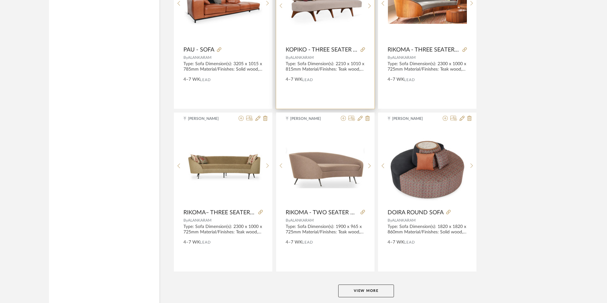
scroll to position [1847, 0]
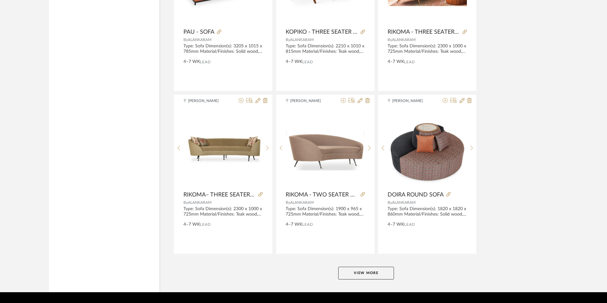
click at [364, 275] on button "View More" at bounding box center [366, 273] width 56 height 13
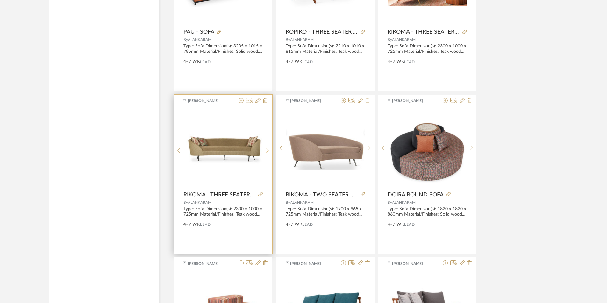
click at [265, 148] on div at bounding box center [268, 151] width 10 height 85
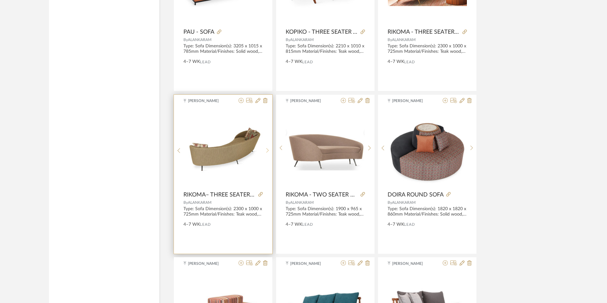
click at [265, 148] on div at bounding box center [268, 151] width 10 height 85
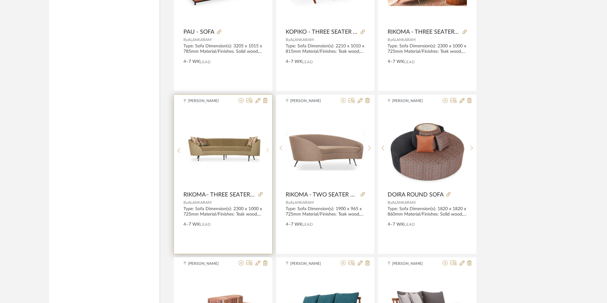
click at [265, 148] on div at bounding box center [268, 151] width 10 height 85
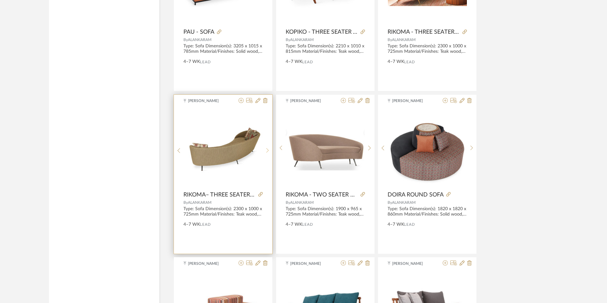
click at [265, 148] on div at bounding box center [268, 151] width 10 height 85
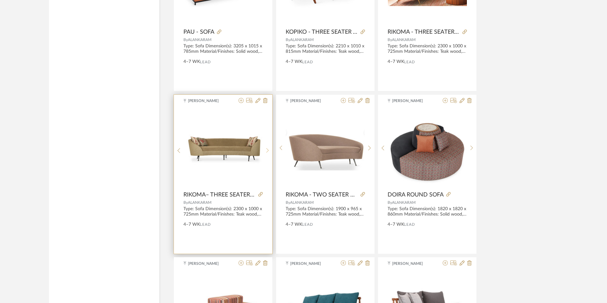
click at [269, 148] on sr-next-btn at bounding box center [268, 150] width 10 height 5
click at [180, 147] on div at bounding box center [179, 151] width 10 height 85
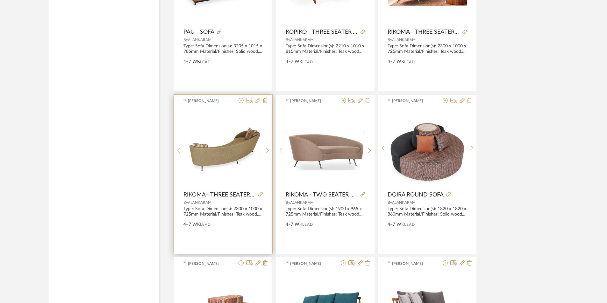
click at [180, 147] on div at bounding box center [179, 151] width 10 height 85
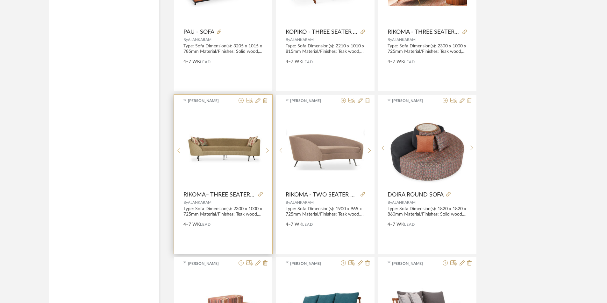
click at [180, 147] on div at bounding box center [179, 151] width 10 height 85
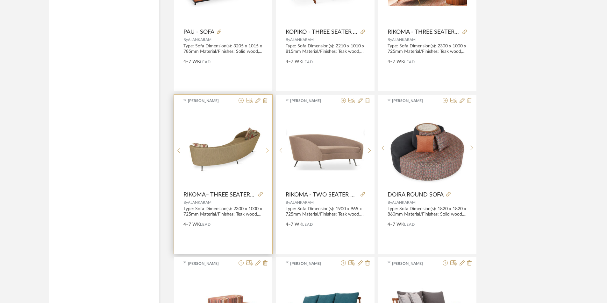
click at [268, 150] on icon at bounding box center [267, 150] width 3 height 5
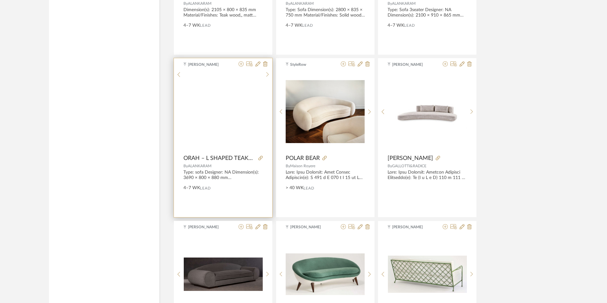
scroll to position [2706, 0]
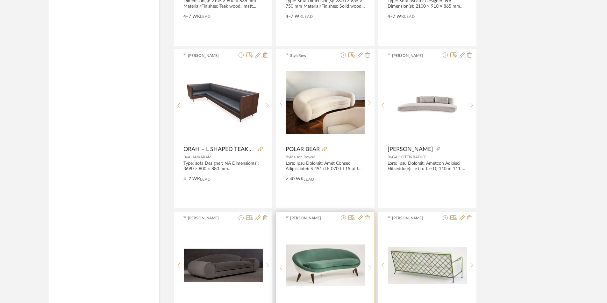
click at [368, 267] on icon at bounding box center [369, 268] width 3 height 5
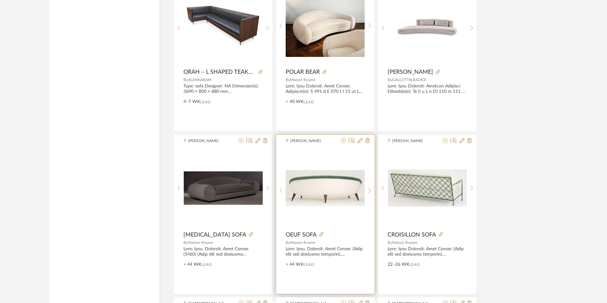
scroll to position [2802, 0]
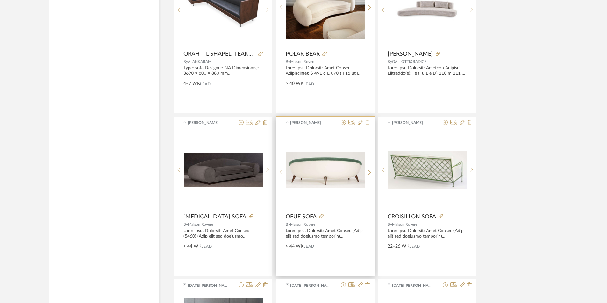
click at [308, 170] on img "1" at bounding box center [325, 170] width 79 height 36
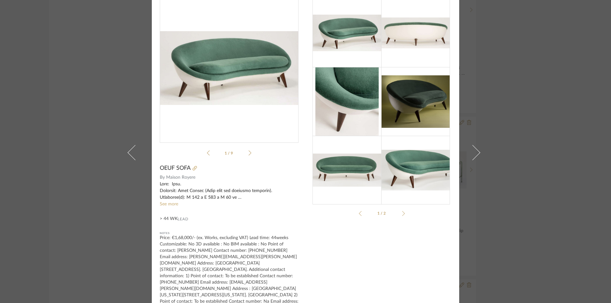
scroll to position [30, 0]
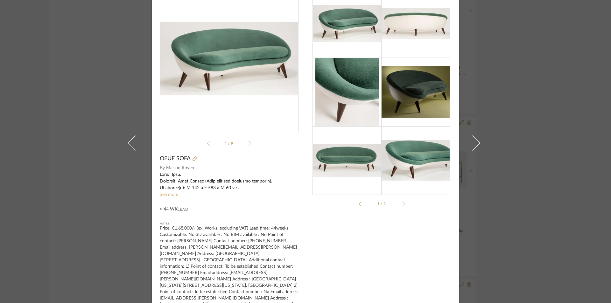
click at [171, 195] on link "See more" at bounding box center [169, 195] width 18 height 4
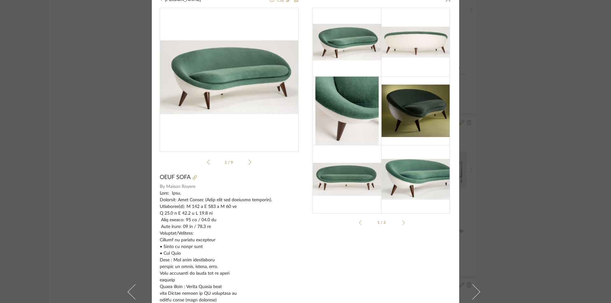
scroll to position [0, 0]
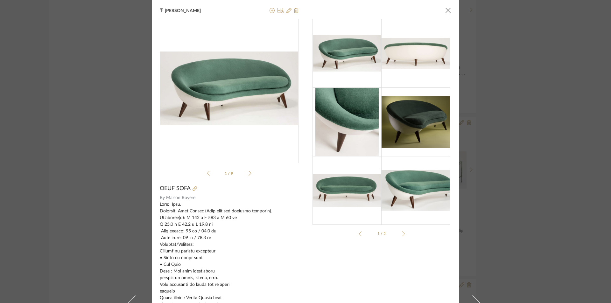
click at [593, 185] on div "Tehseen Mukadam × 1 / 9 OEUF SOFA By Maison Royere See less > 44 WK Lead Notes …" at bounding box center [305, 151] width 611 height 303
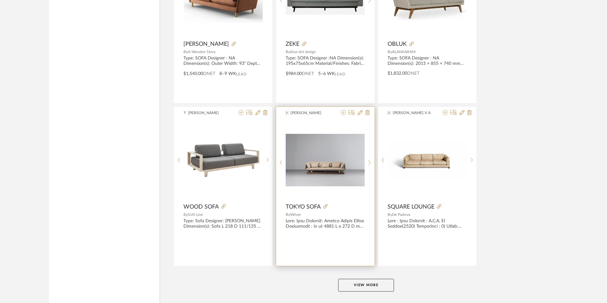
scroll to position [3819, 0]
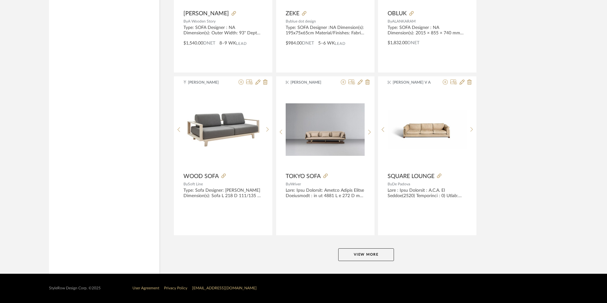
click at [365, 253] on button "View More" at bounding box center [366, 255] width 56 height 13
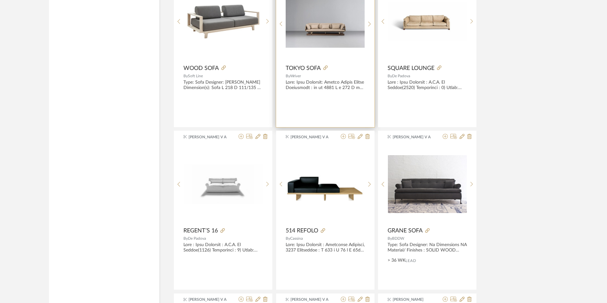
scroll to position [3985, 0]
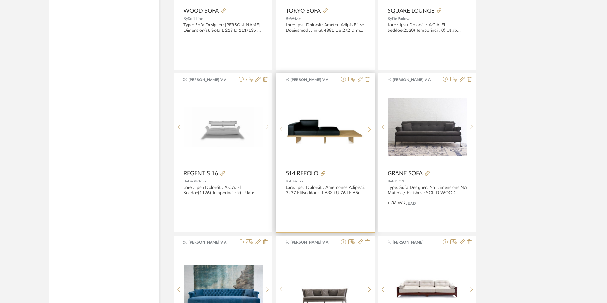
click at [367, 126] on div at bounding box center [370, 129] width 10 height 85
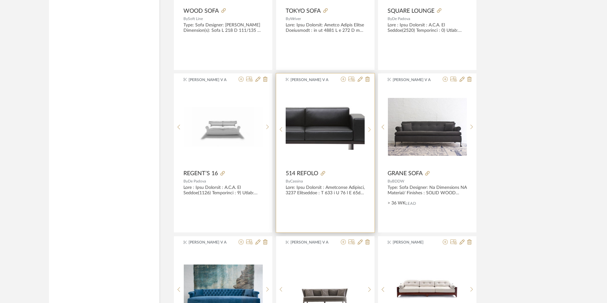
click at [367, 126] on div at bounding box center [370, 129] width 10 height 85
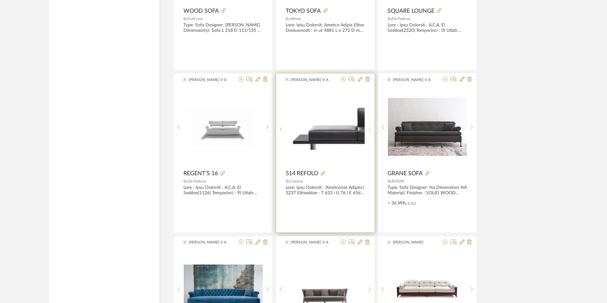
click at [367, 126] on div at bounding box center [370, 129] width 10 height 85
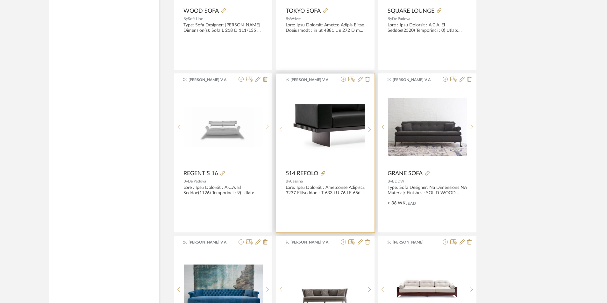
click at [367, 126] on div at bounding box center [370, 129] width 10 height 85
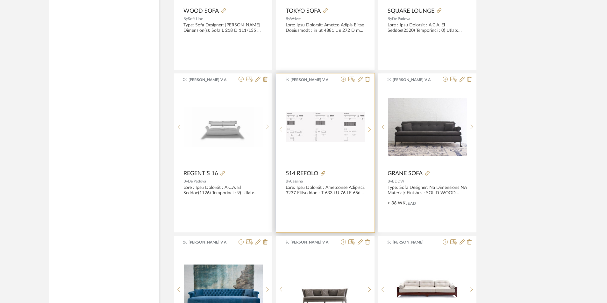
click at [367, 126] on div at bounding box center [370, 129] width 10 height 85
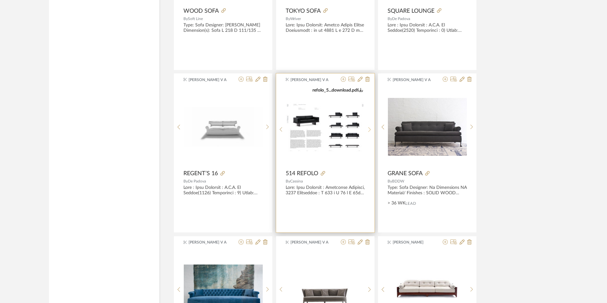
click at [367, 126] on div at bounding box center [370, 129] width 10 height 85
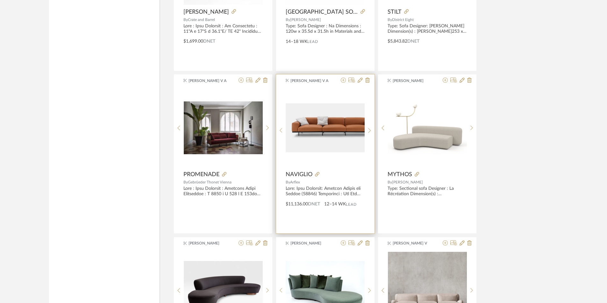
scroll to position [4685, 0]
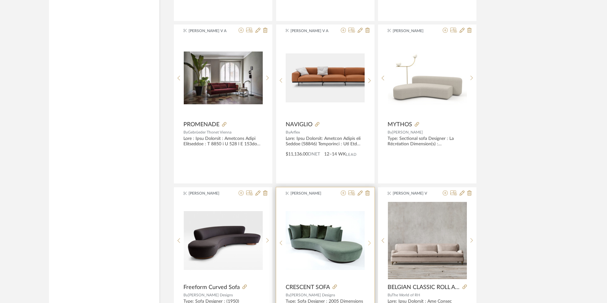
click at [369, 240] on div at bounding box center [370, 243] width 10 height 85
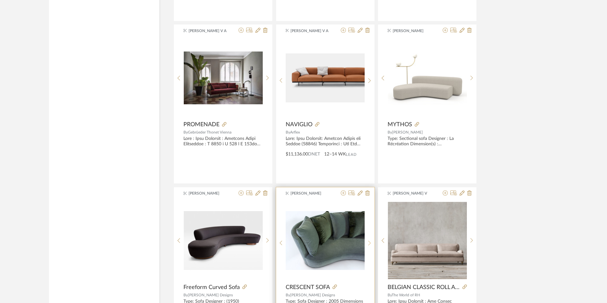
click at [369, 240] on div at bounding box center [370, 243] width 10 height 85
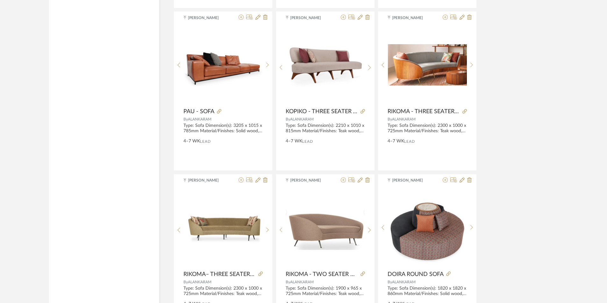
scroll to position [1762, 0]
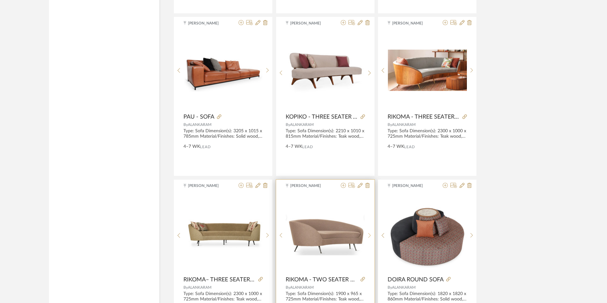
click at [369, 235] on icon at bounding box center [369, 235] width 3 height 5
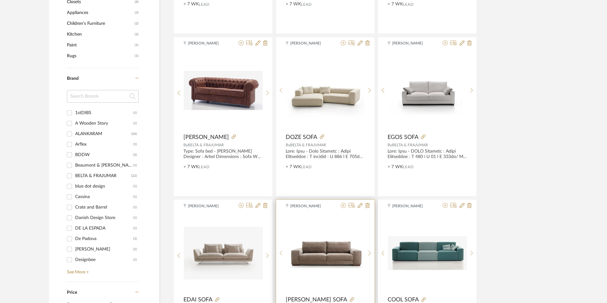
scroll to position [584, 0]
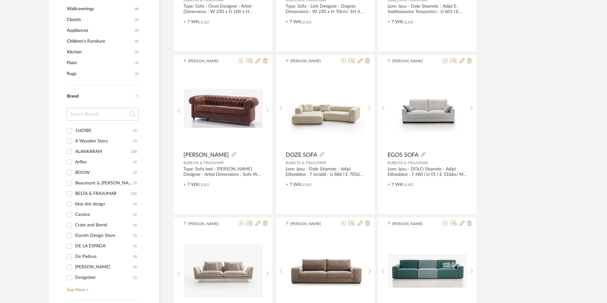
click at [99, 214] on div "Cassina" at bounding box center [104, 215] width 58 height 10
click at [75, 214] on input "Cassina (1)" at bounding box center [69, 215] width 10 height 10
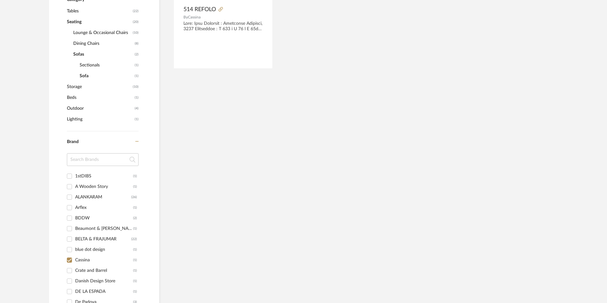
scroll to position [302, 0]
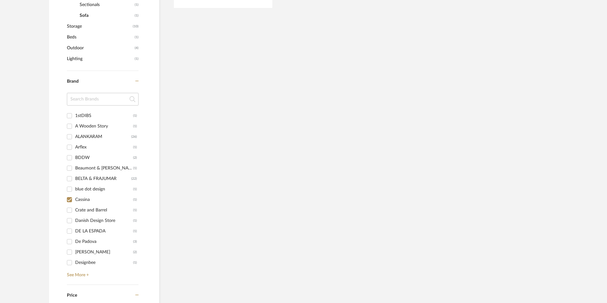
click at [68, 199] on input "Cassina (1)" at bounding box center [69, 200] width 10 height 10
checkbox input "false"
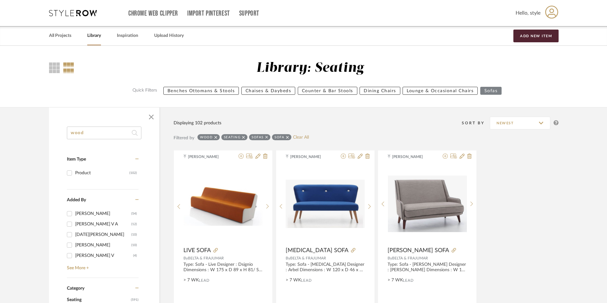
drag, startPoint x: 88, startPoint y: 133, endPoint x: 70, endPoint y: 133, distance: 18.5
click at [70, 133] on input "wood" at bounding box center [104, 133] width 75 height 13
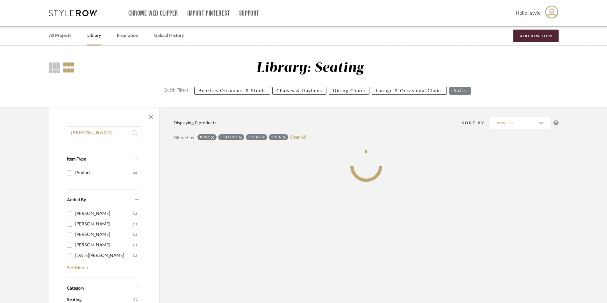
type input "rustic"
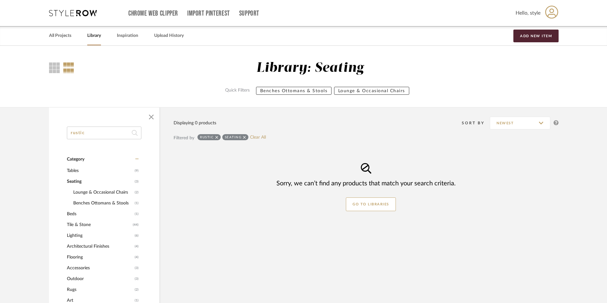
drag, startPoint x: 92, startPoint y: 137, endPoint x: 67, endPoint y: 135, distance: 25.2
click at [67, 135] on div "rustic Category Tables (9) Seating (3) Lounge & Occasional Chairs (2) Benches O…" at bounding box center [104, 279] width 110 height 304
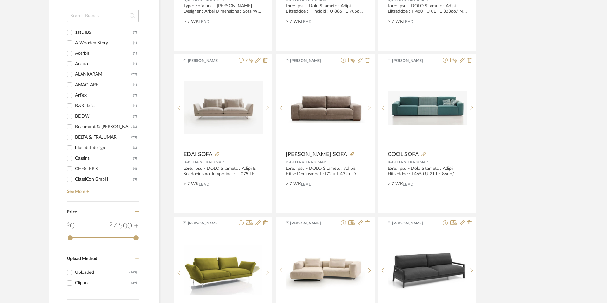
scroll to position [700, 0]
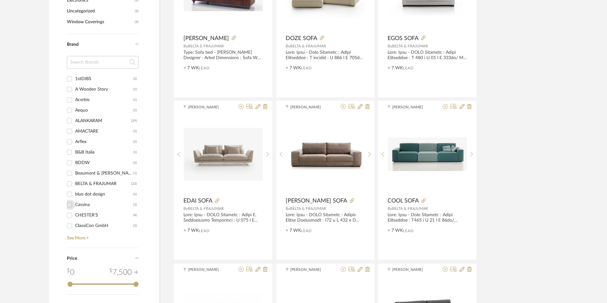
click at [69, 205] on input "Cassina (3)" at bounding box center [69, 205] width 10 height 10
checkbox input "true"
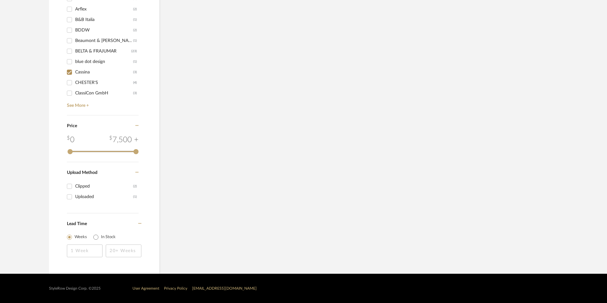
scroll to position [525, 0]
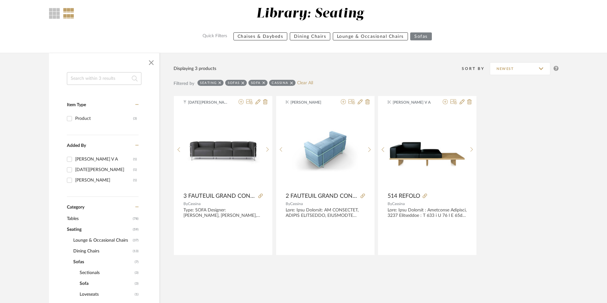
scroll to position [64, 0]
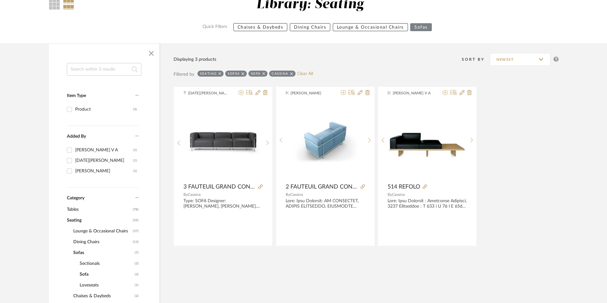
click at [243, 74] on icon at bounding box center [242, 73] width 3 height 3
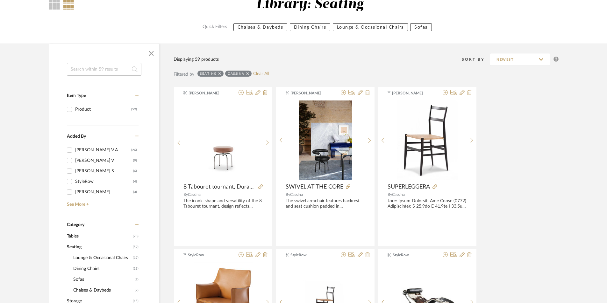
click at [83, 280] on span "Sofas" at bounding box center [103, 279] width 60 height 11
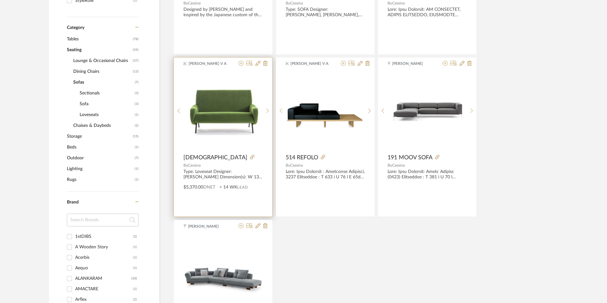
scroll to position [255, 0]
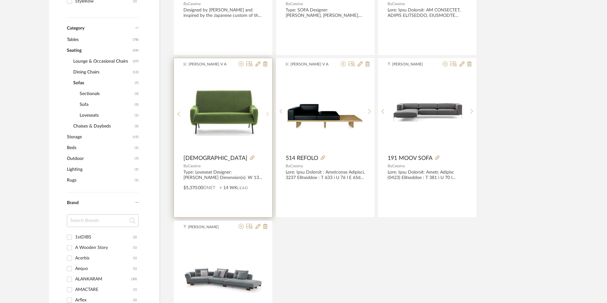
click at [264, 114] on sr-next-btn at bounding box center [268, 113] width 10 height 5
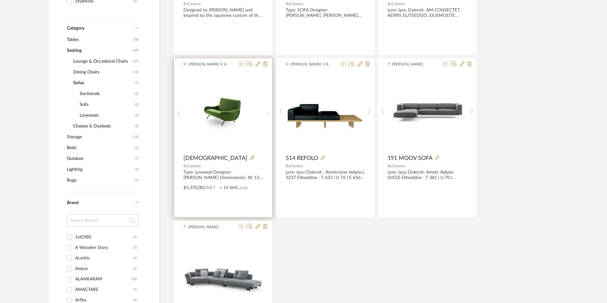
click at [265, 114] on sr-next-btn at bounding box center [268, 113] width 10 height 5
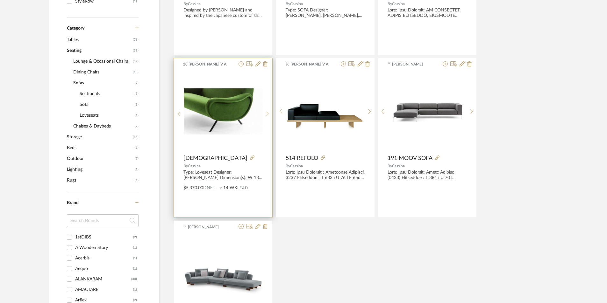
click at [265, 114] on sr-next-btn at bounding box center [268, 113] width 10 height 5
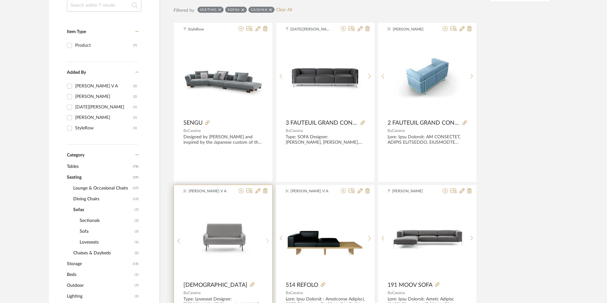
scroll to position [127, 0]
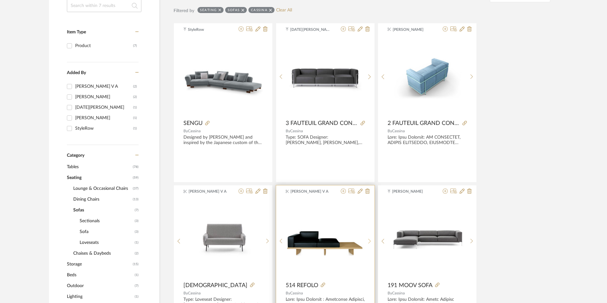
click at [371, 237] on div at bounding box center [370, 241] width 10 height 85
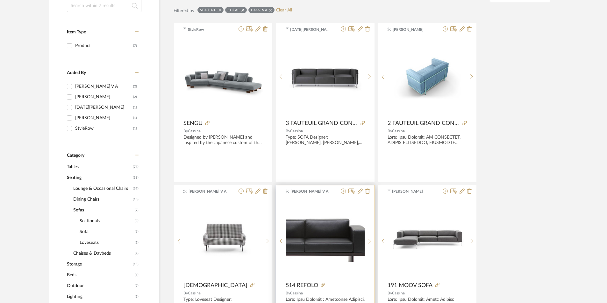
click at [371, 237] on div at bounding box center [370, 241] width 10 height 85
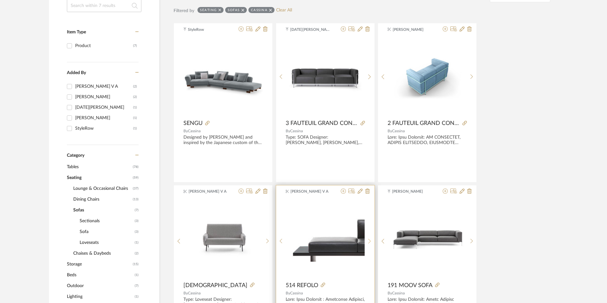
click at [370, 237] on div at bounding box center [370, 241] width 10 height 85
